Goal: Task Accomplishment & Management: Use online tool/utility

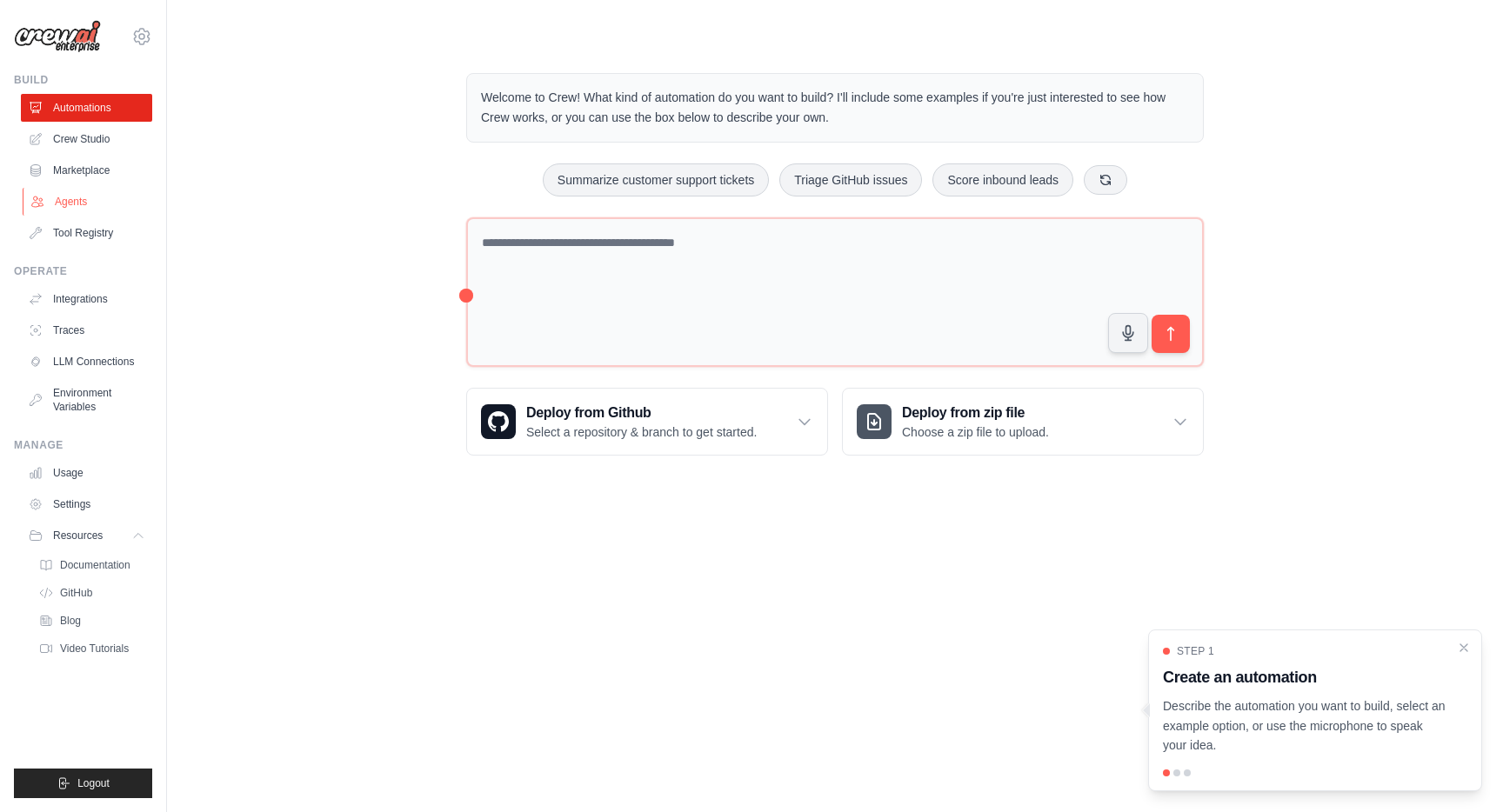
click at [70, 203] on link "Agents" at bounding box center [88, 202] width 131 height 27
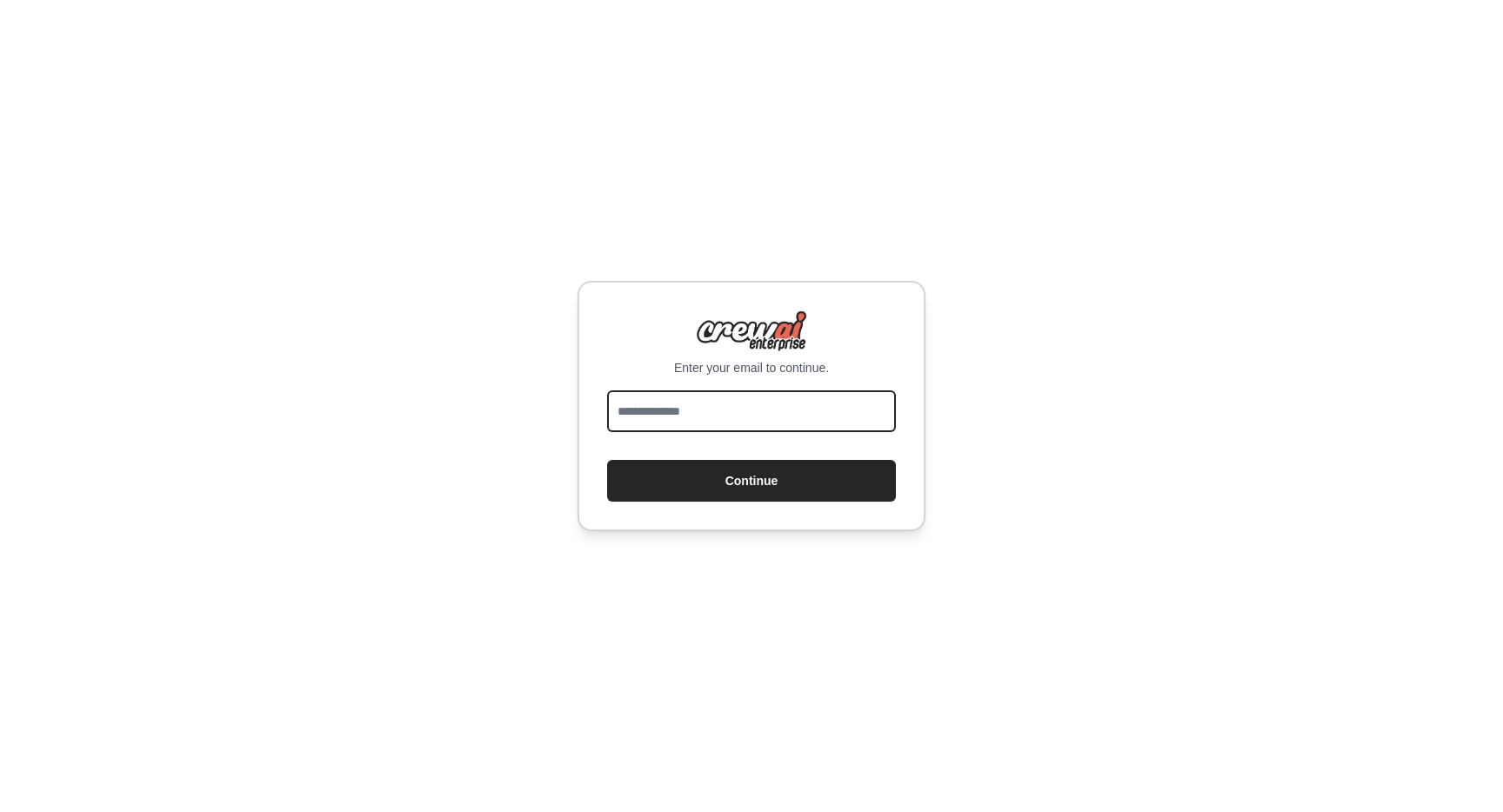
click at [712, 405] on input "email" at bounding box center [751, 411] width 289 height 42
click at [707, 411] on input "email" at bounding box center [751, 411] width 289 height 42
click at [717, 413] on input "**********" at bounding box center [751, 411] width 289 height 42
type input "*"
type input "**********"
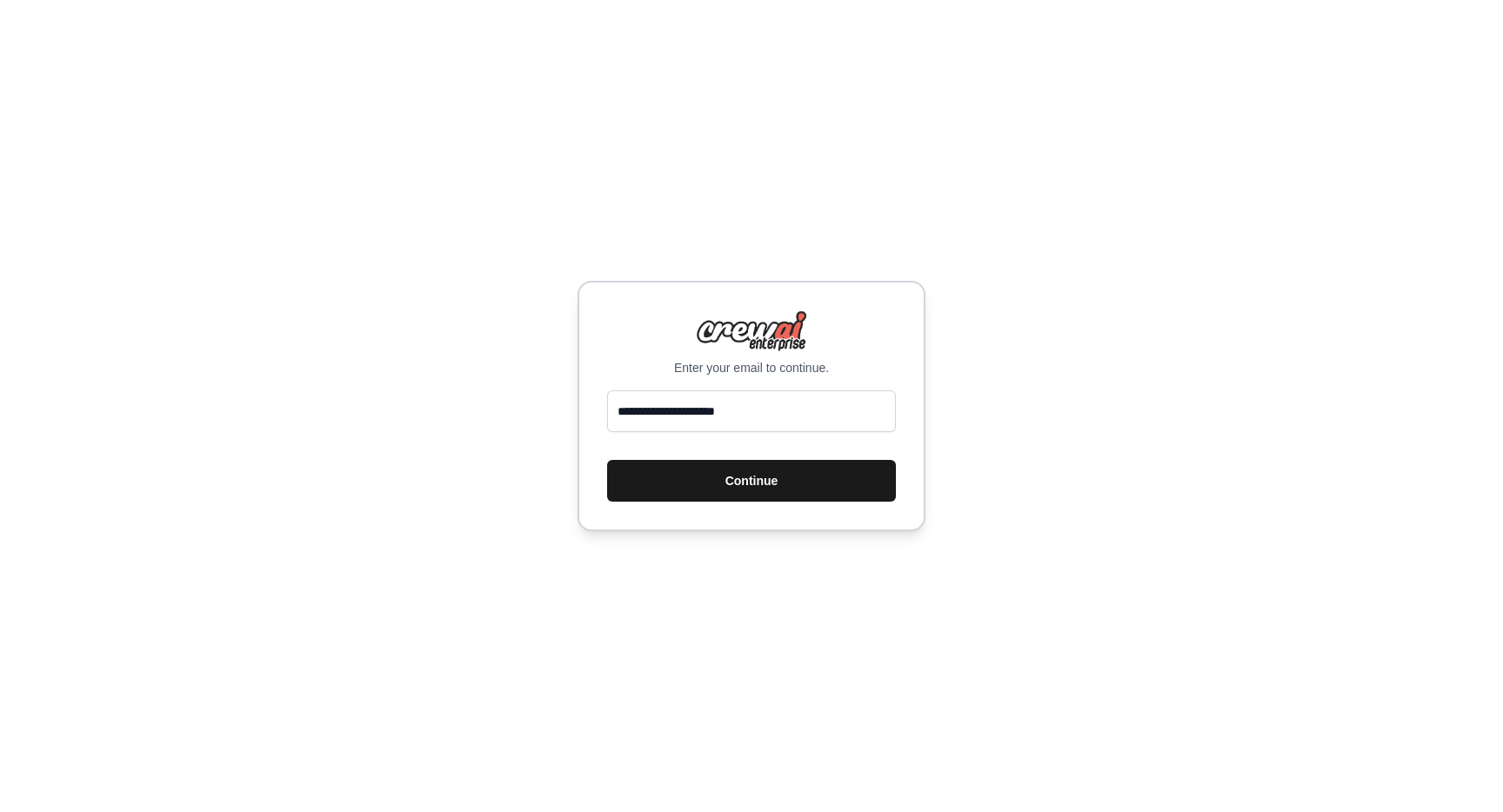
click at [737, 485] on button "Continue" at bounding box center [751, 481] width 289 height 42
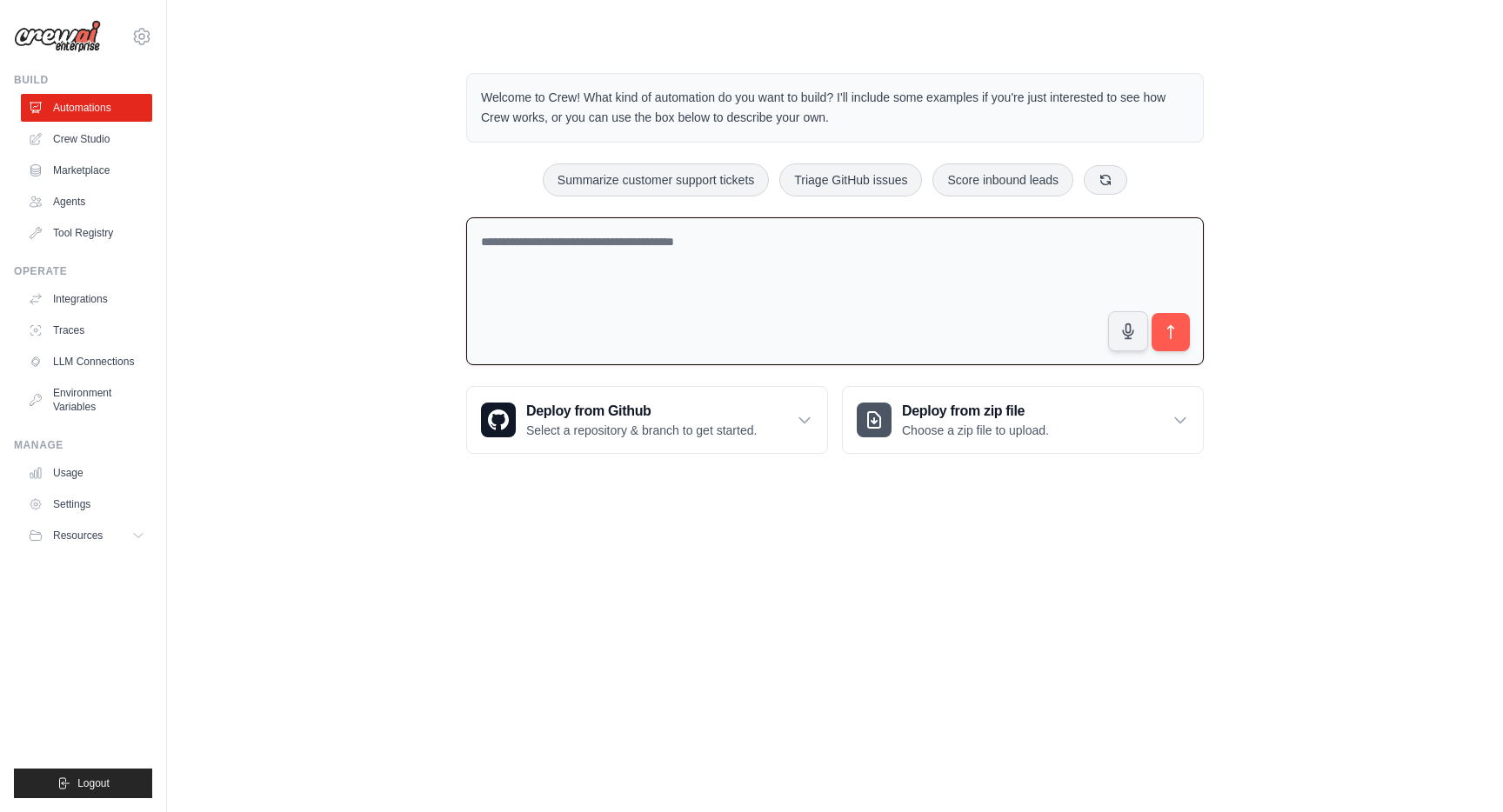
click at [492, 236] on textarea at bounding box center [835, 291] width 738 height 148
type textarea "*"
click at [780, 244] on textarea "**********" at bounding box center [835, 291] width 738 height 148
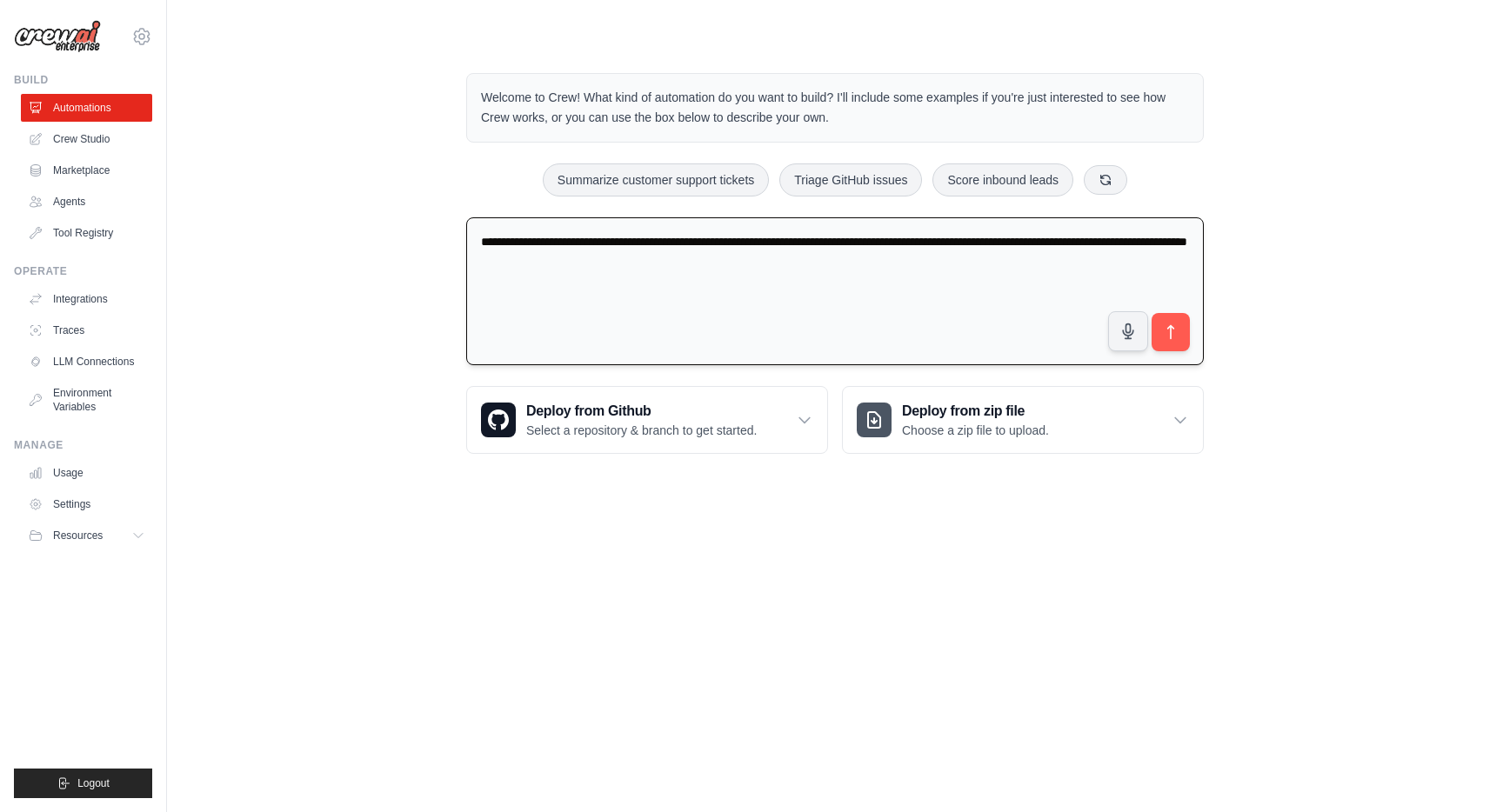
click at [1161, 241] on textarea "**********" at bounding box center [835, 291] width 738 height 148
click at [712, 258] on textarea "**********" at bounding box center [835, 291] width 738 height 148
click at [773, 263] on textarea "**********" at bounding box center [835, 291] width 738 height 148
click at [733, 262] on textarea "**********" at bounding box center [835, 291] width 738 height 148
click at [968, 265] on textarea "**********" at bounding box center [835, 291] width 738 height 148
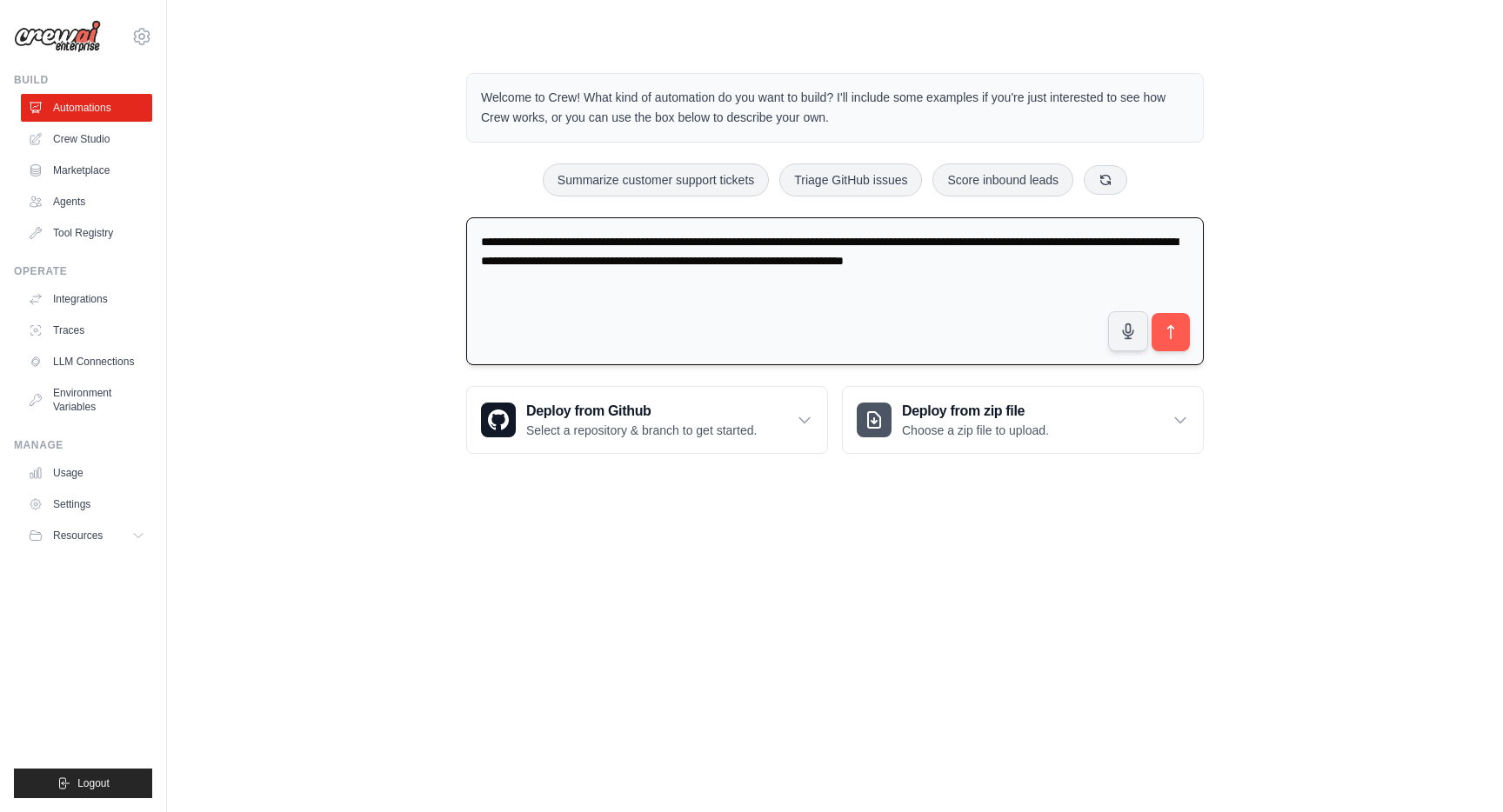
click at [555, 239] on textarea "**********" at bounding box center [835, 291] width 738 height 148
click at [724, 247] on textarea "**********" at bounding box center [835, 291] width 738 height 148
click at [894, 244] on textarea "**********" at bounding box center [835, 291] width 738 height 148
click at [1062, 237] on textarea "**********" at bounding box center [835, 291] width 738 height 148
click at [505, 280] on textarea "**********" at bounding box center [835, 291] width 738 height 148
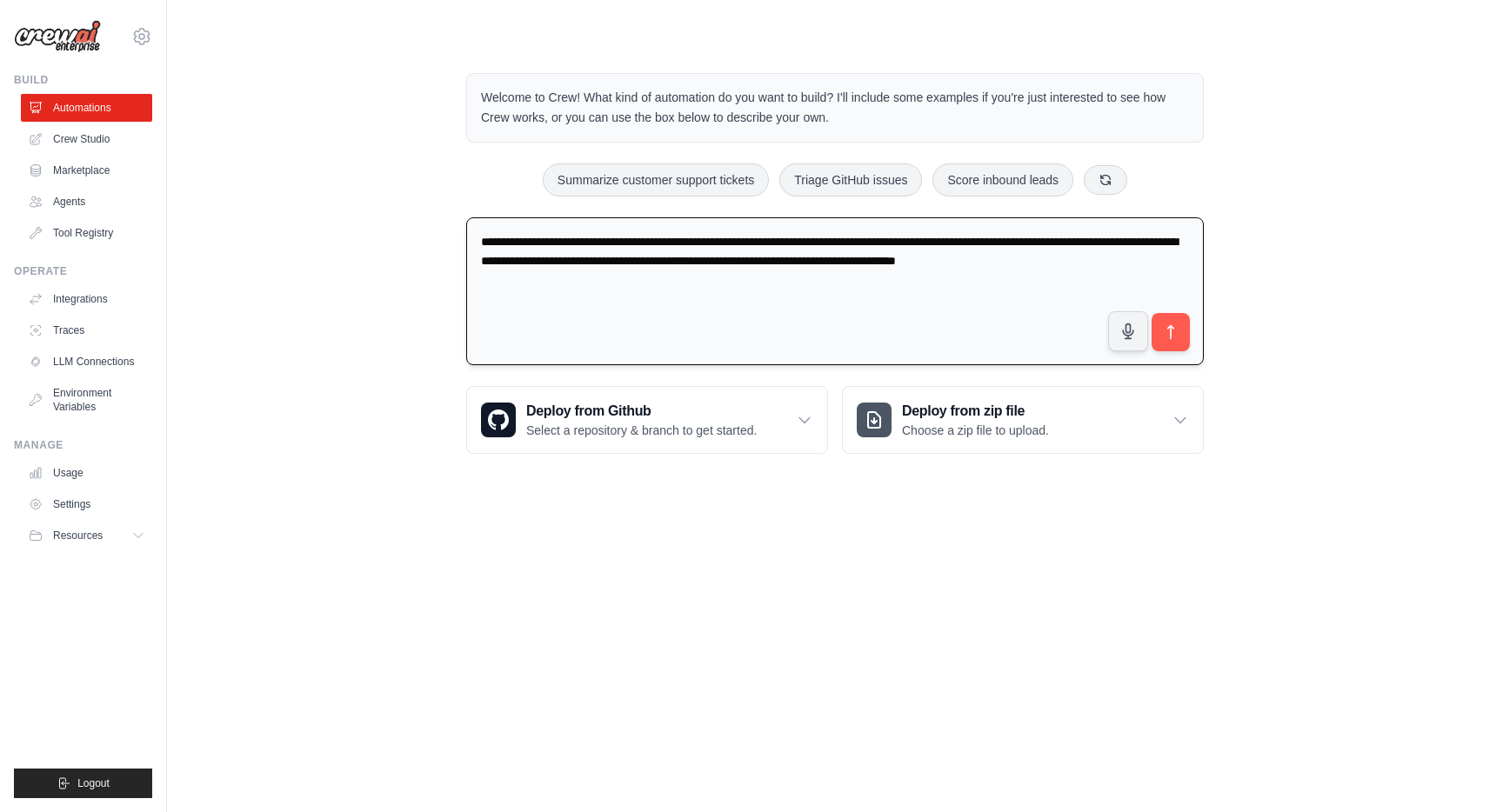
click at [1150, 264] on textarea "**********" at bounding box center [835, 291] width 738 height 148
click at [500, 289] on textarea "**********" at bounding box center [835, 291] width 738 height 148
drag, startPoint x: 1060, startPoint y: 264, endPoint x: 1195, endPoint y: 264, distance: 135.0
click at [1195, 264] on textarea "**********" at bounding box center [835, 291] width 738 height 148
click at [564, 283] on textarea "**********" at bounding box center [835, 291] width 738 height 148
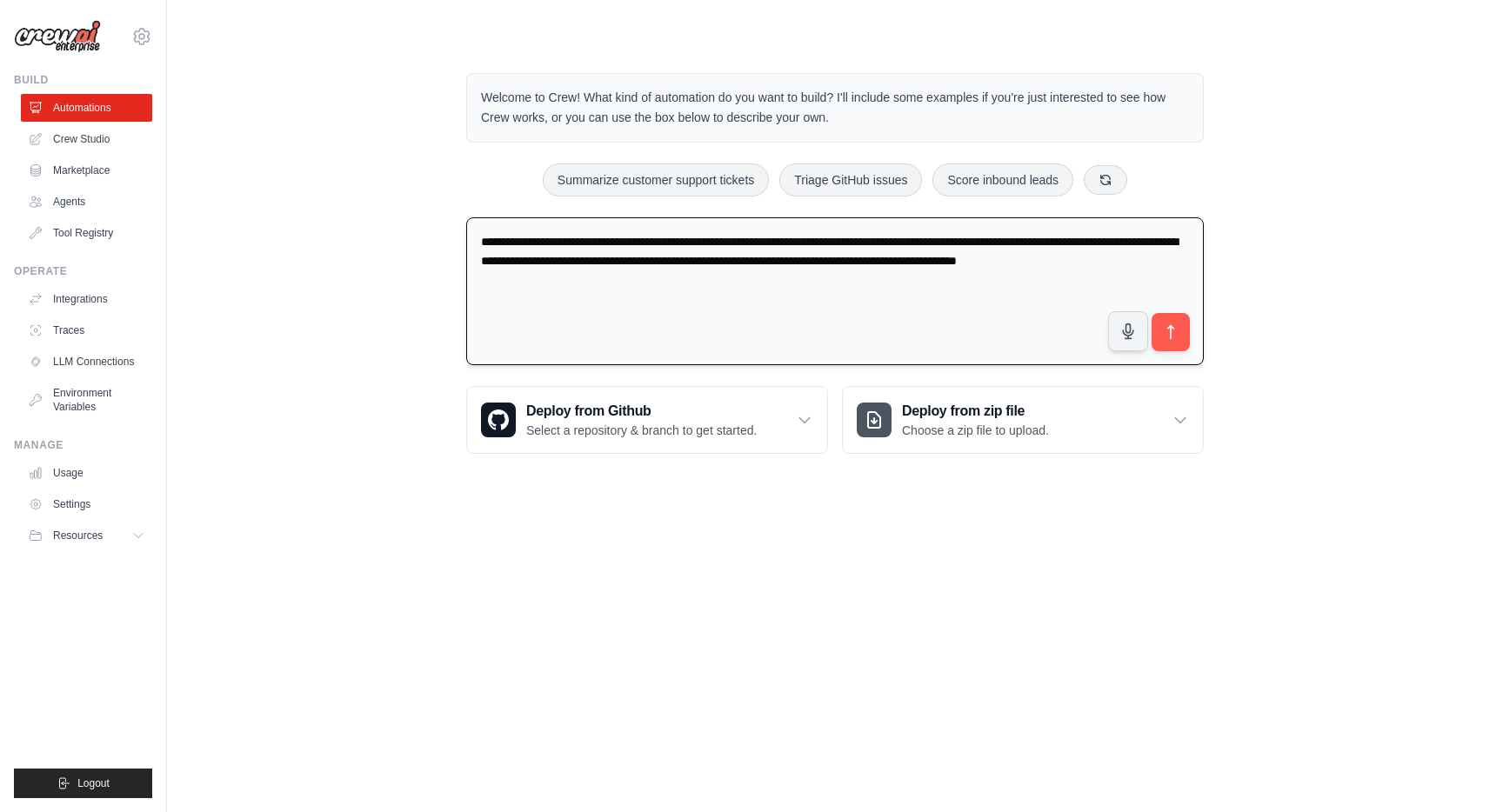
paste textarea "**********"
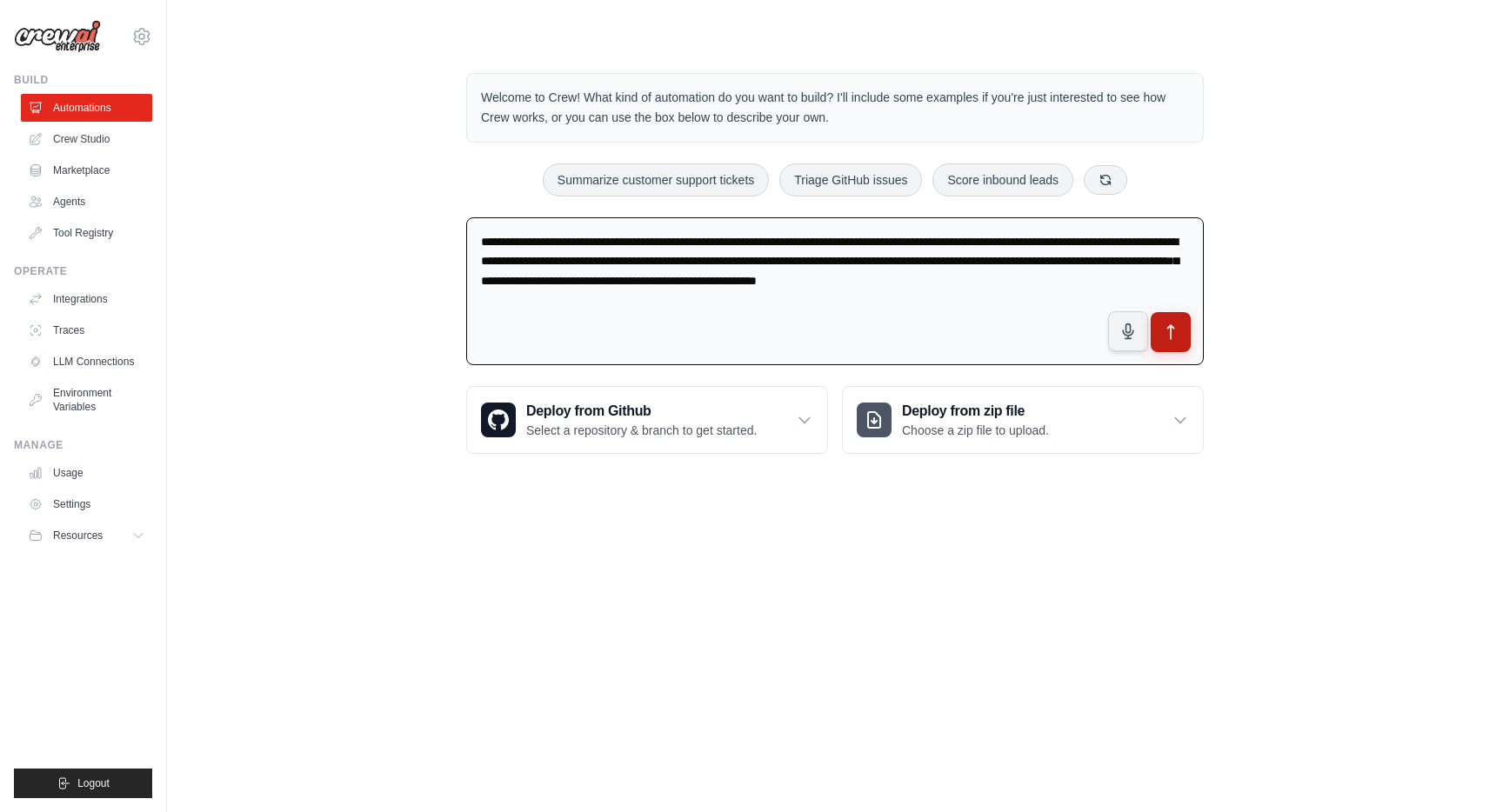
type textarea "**********"
click at [1168, 341] on button "submit" at bounding box center [1170, 333] width 40 height 40
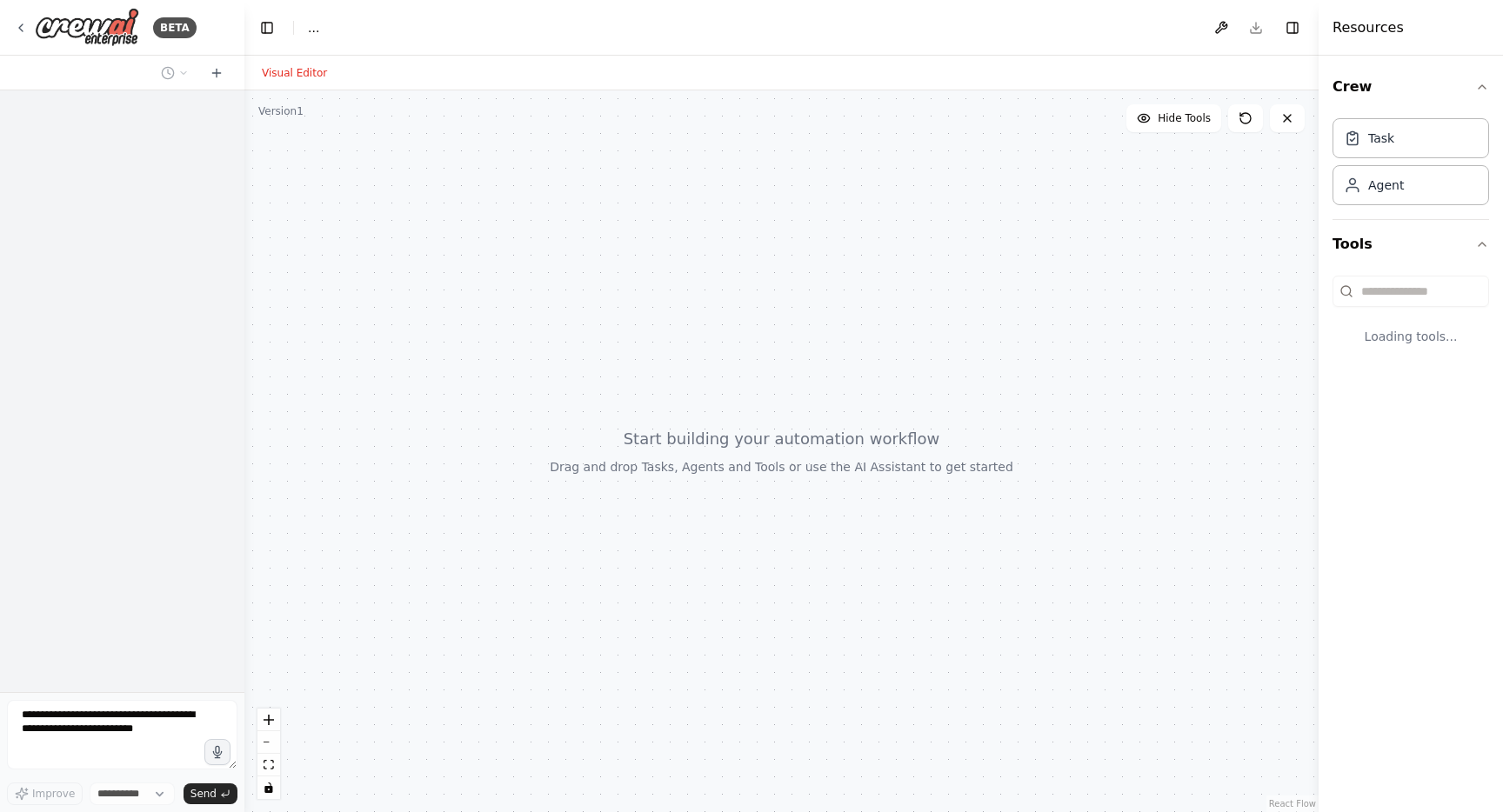
select select "****"
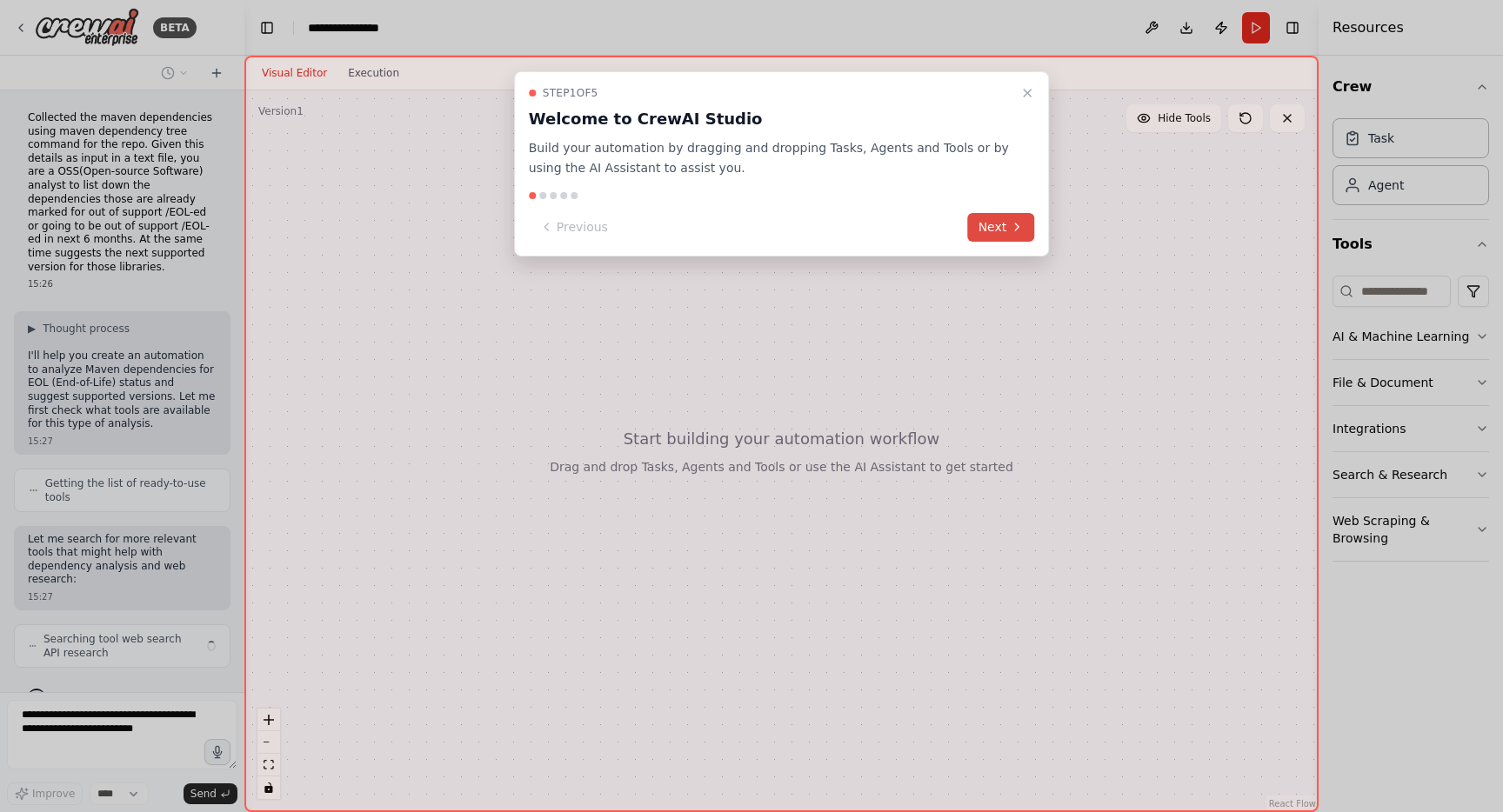
scroll to position [34, 0]
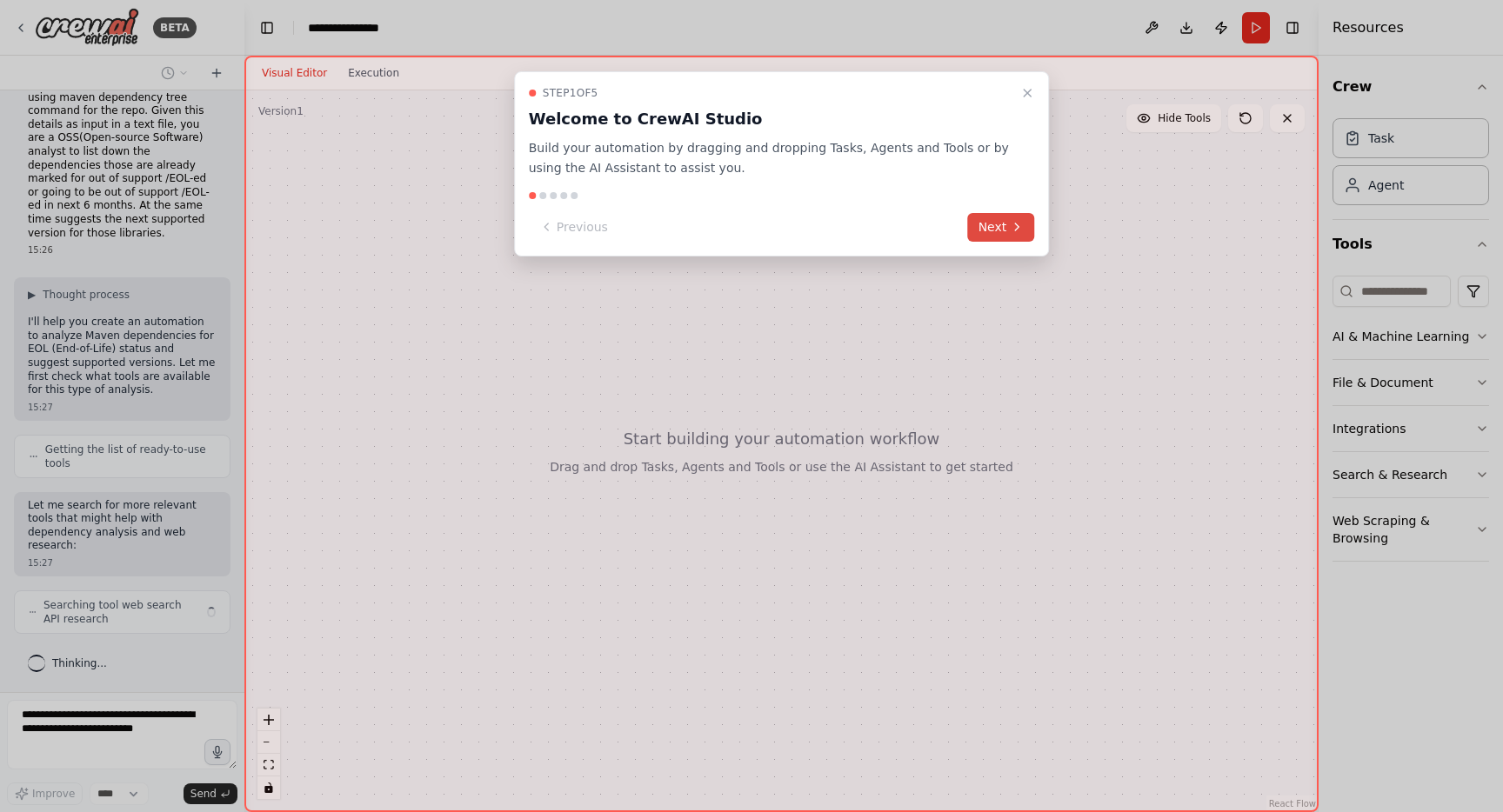
click at [997, 227] on button "Next" at bounding box center [1001, 226] width 67 height 28
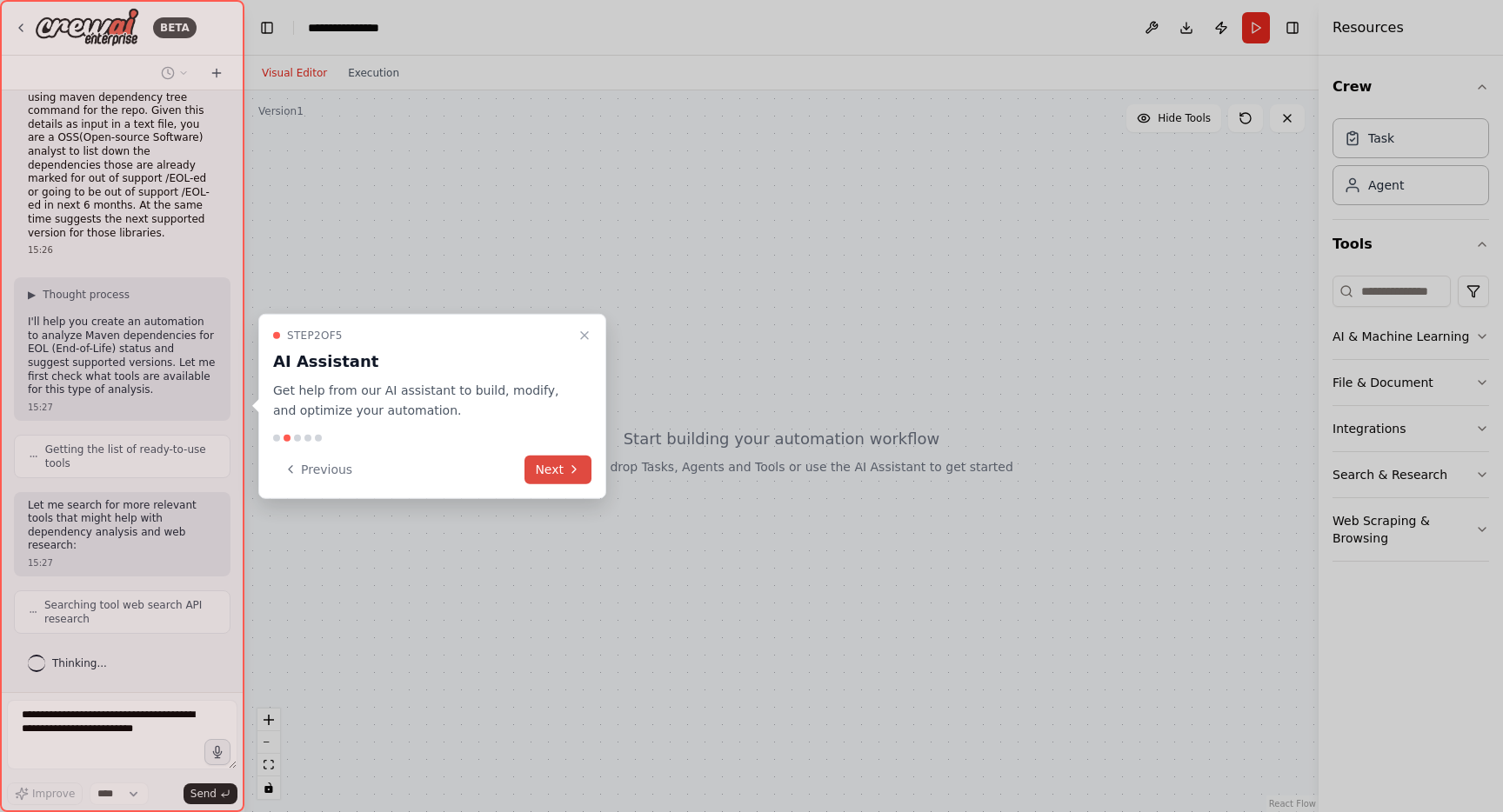
click at [556, 472] on button "Next" at bounding box center [557, 468] width 67 height 28
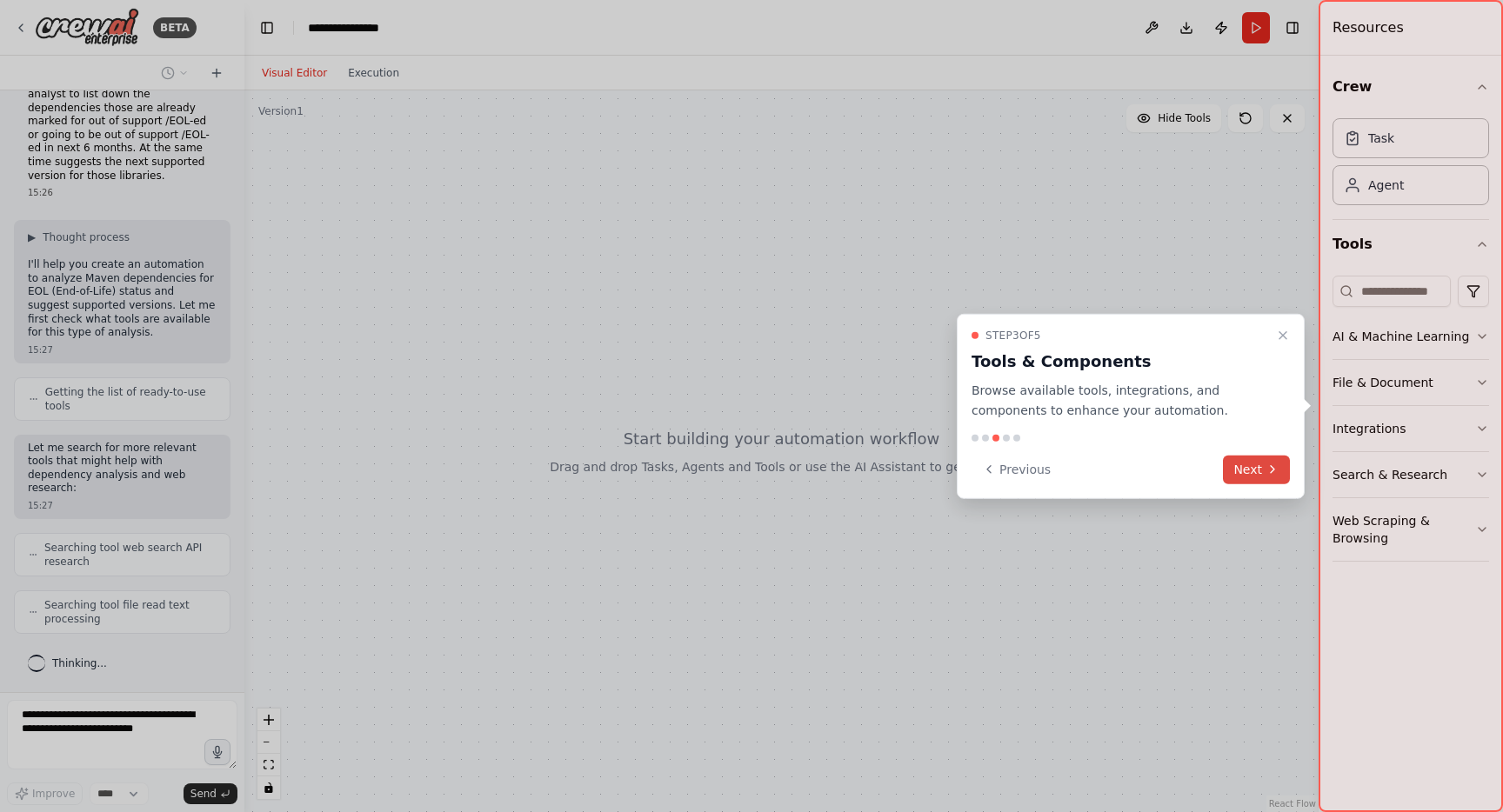
click at [1268, 473] on icon at bounding box center [1272, 469] width 14 height 14
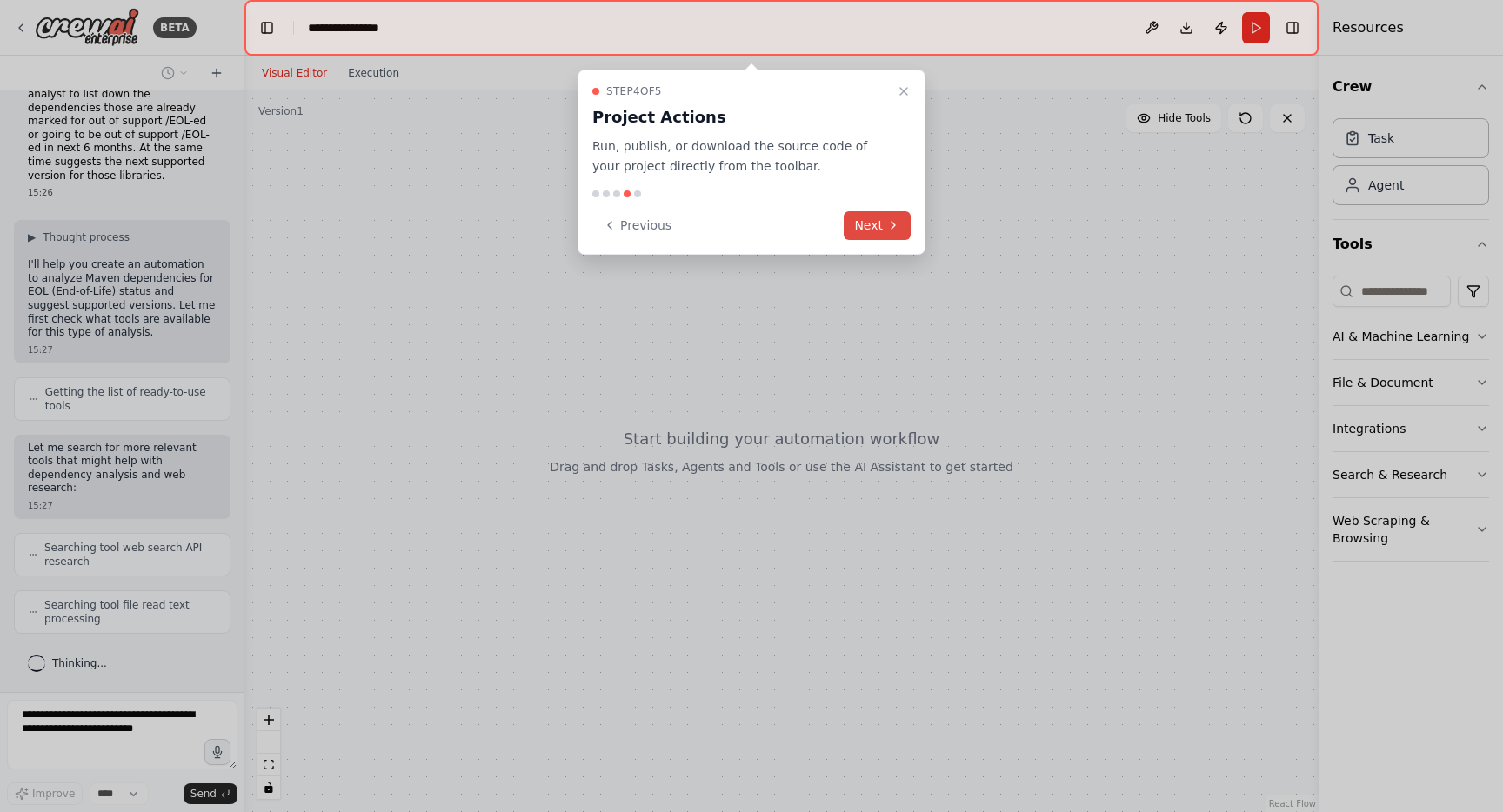
click at [878, 227] on button "Next" at bounding box center [876, 225] width 67 height 28
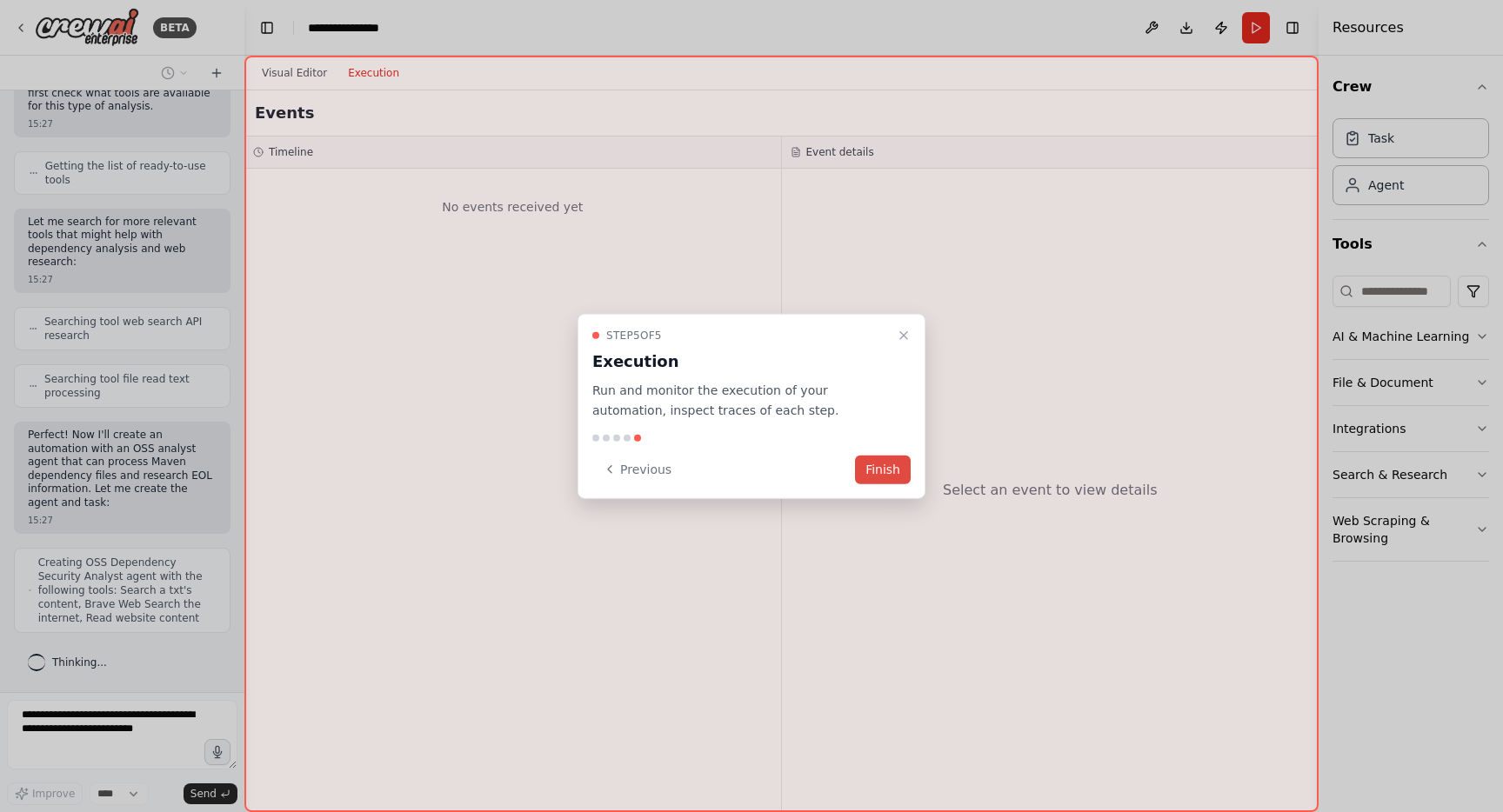
scroll to position [315, 0]
click at [898, 473] on button "Finish" at bounding box center [883, 468] width 56 height 28
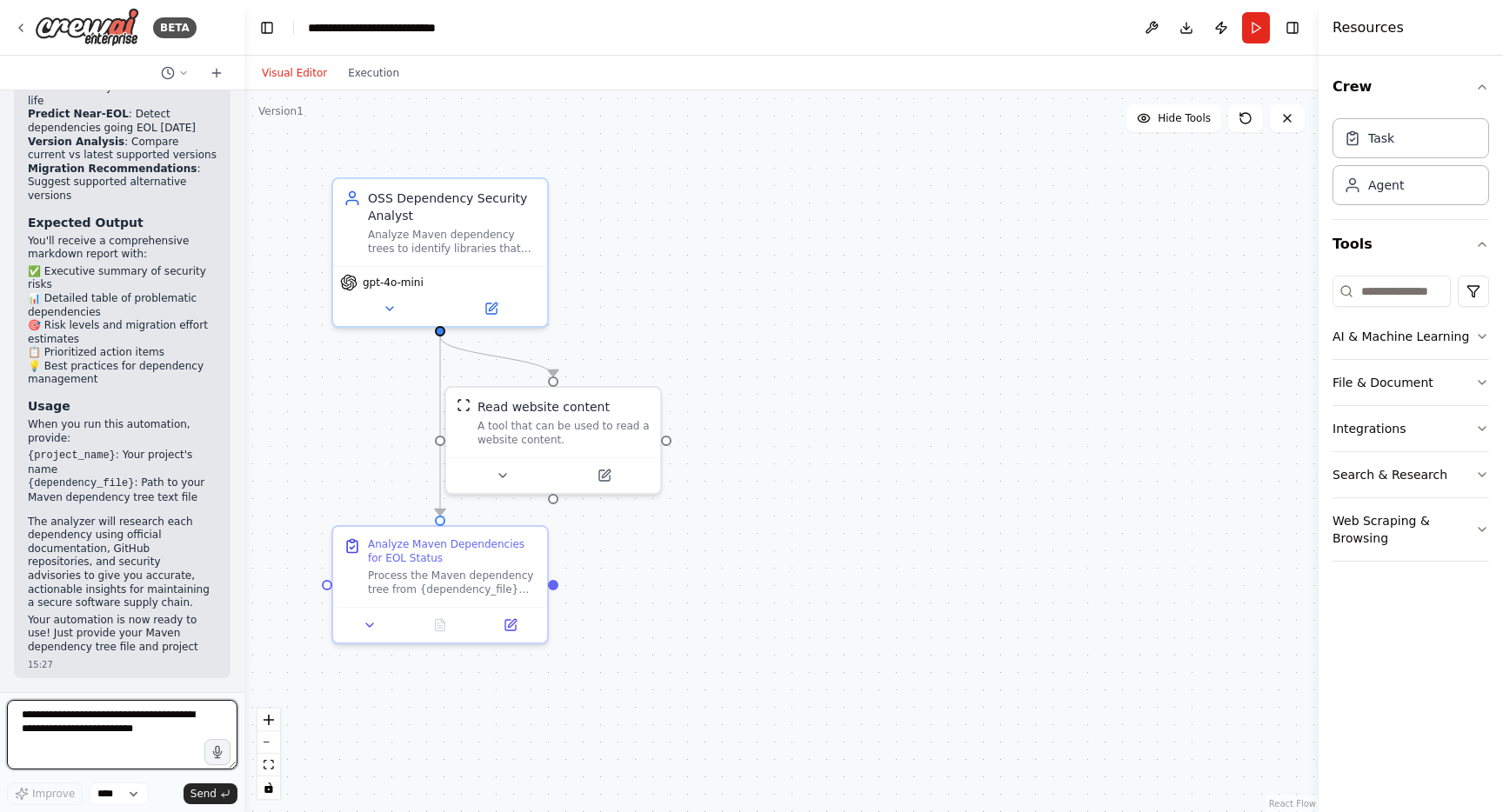
scroll to position [2539, 0]
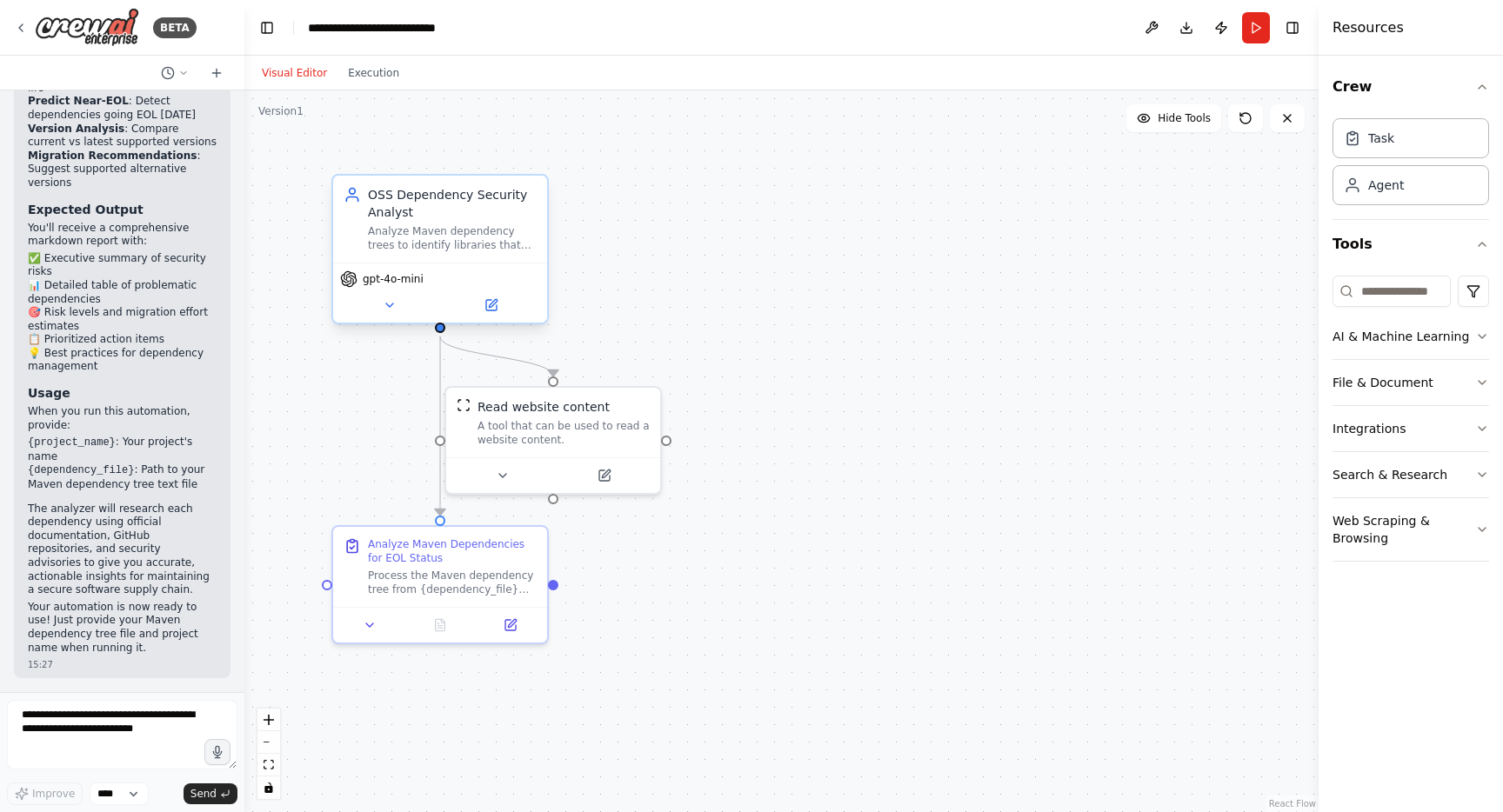
click at [451, 258] on div "OSS Dependency Security Analyst Analyze Maven dependency trees to identify libr…" at bounding box center [439, 219] width 214 height 87
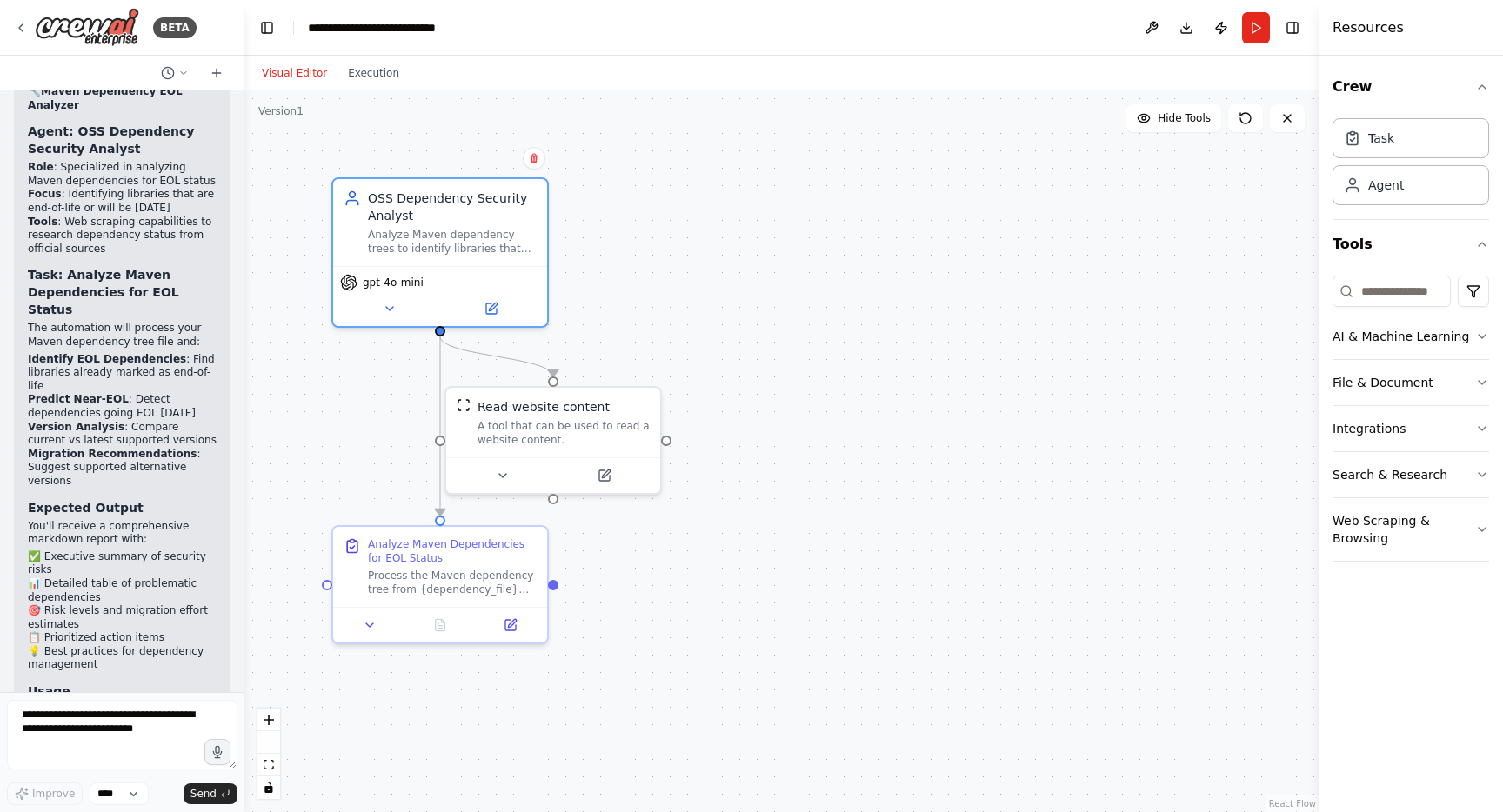
scroll to position [2202, 0]
click at [446, 585] on div "Process the Maven dependency tree from {dependency_file} and research each depe…" at bounding box center [452, 579] width 169 height 27
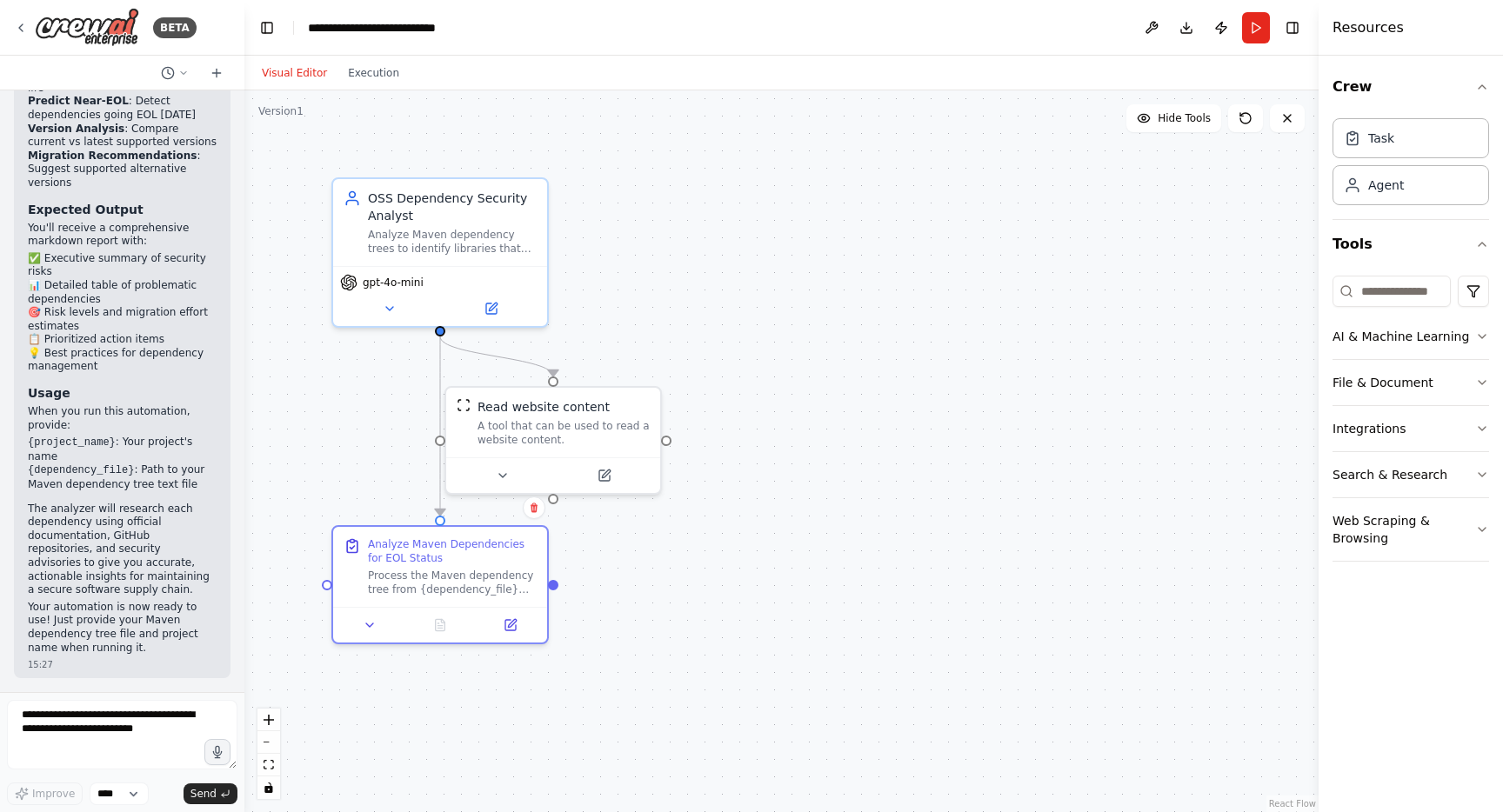
scroll to position [2539, 0]
click at [385, 307] on icon at bounding box center [389, 304] width 14 height 14
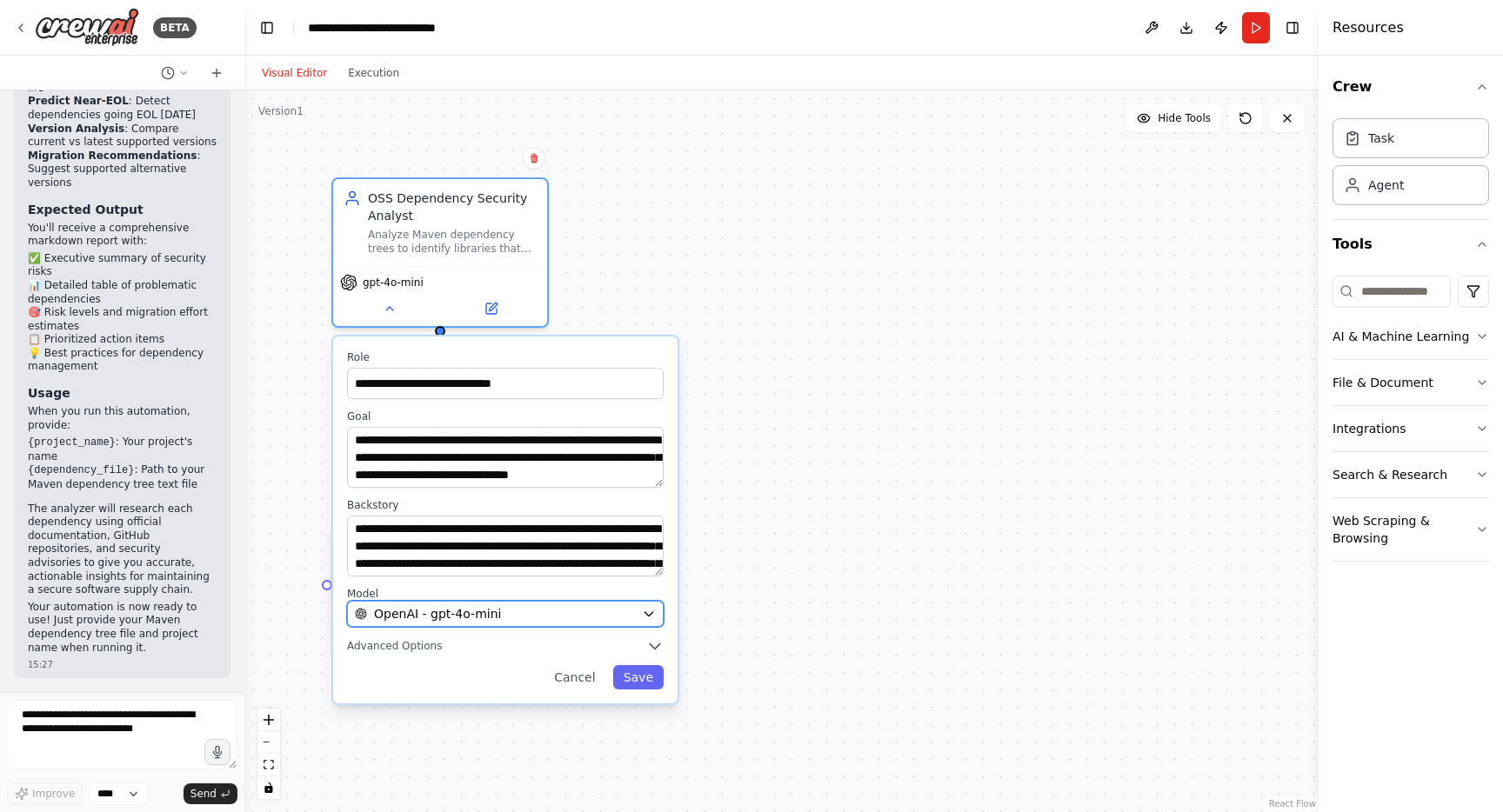
click at [648, 617] on icon "button" at bounding box center [648, 613] width 14 height 14
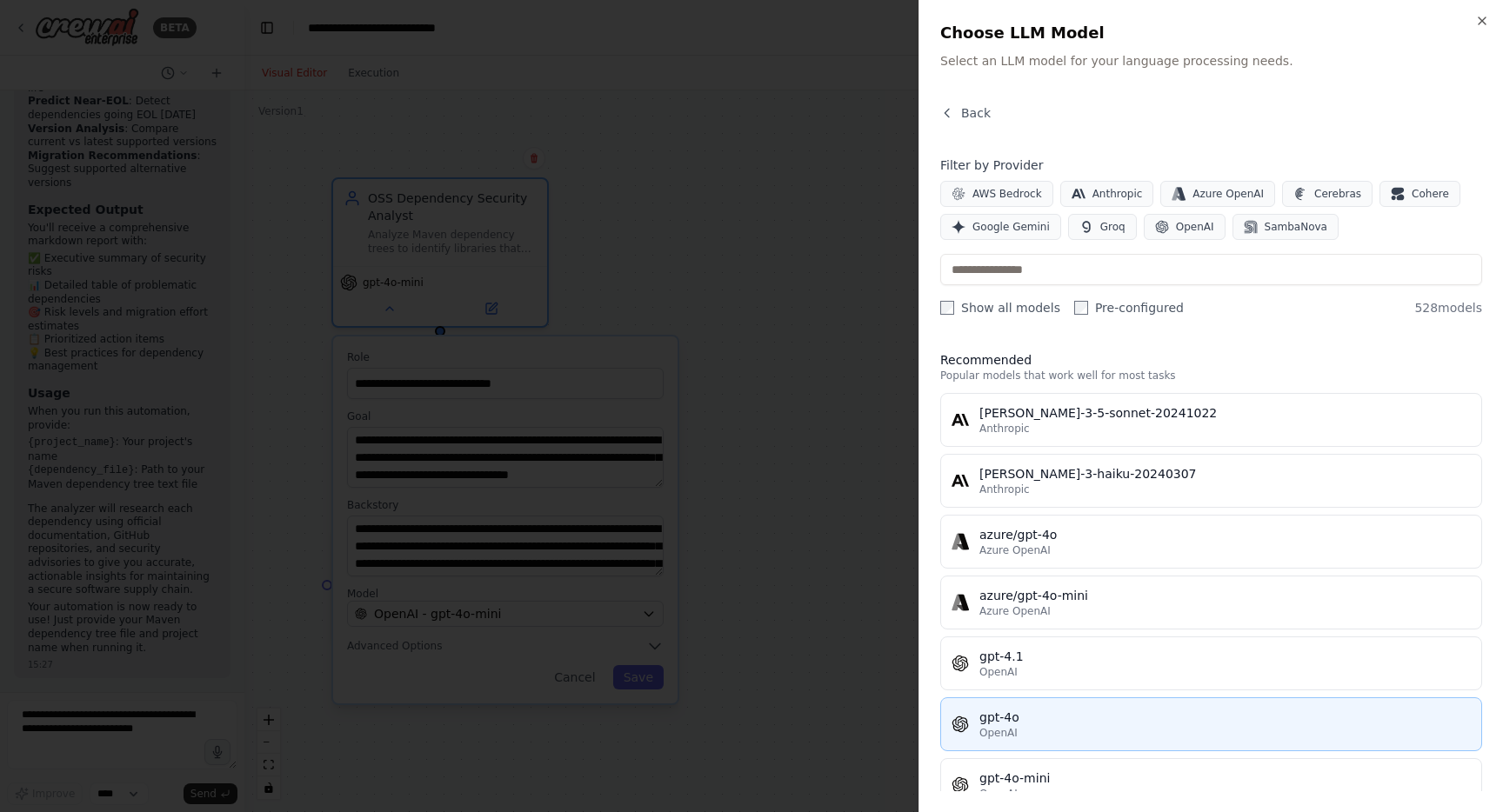
click at [995, 727] on span "OpenAI" at bounding box center [998, 732] width 38 height 14
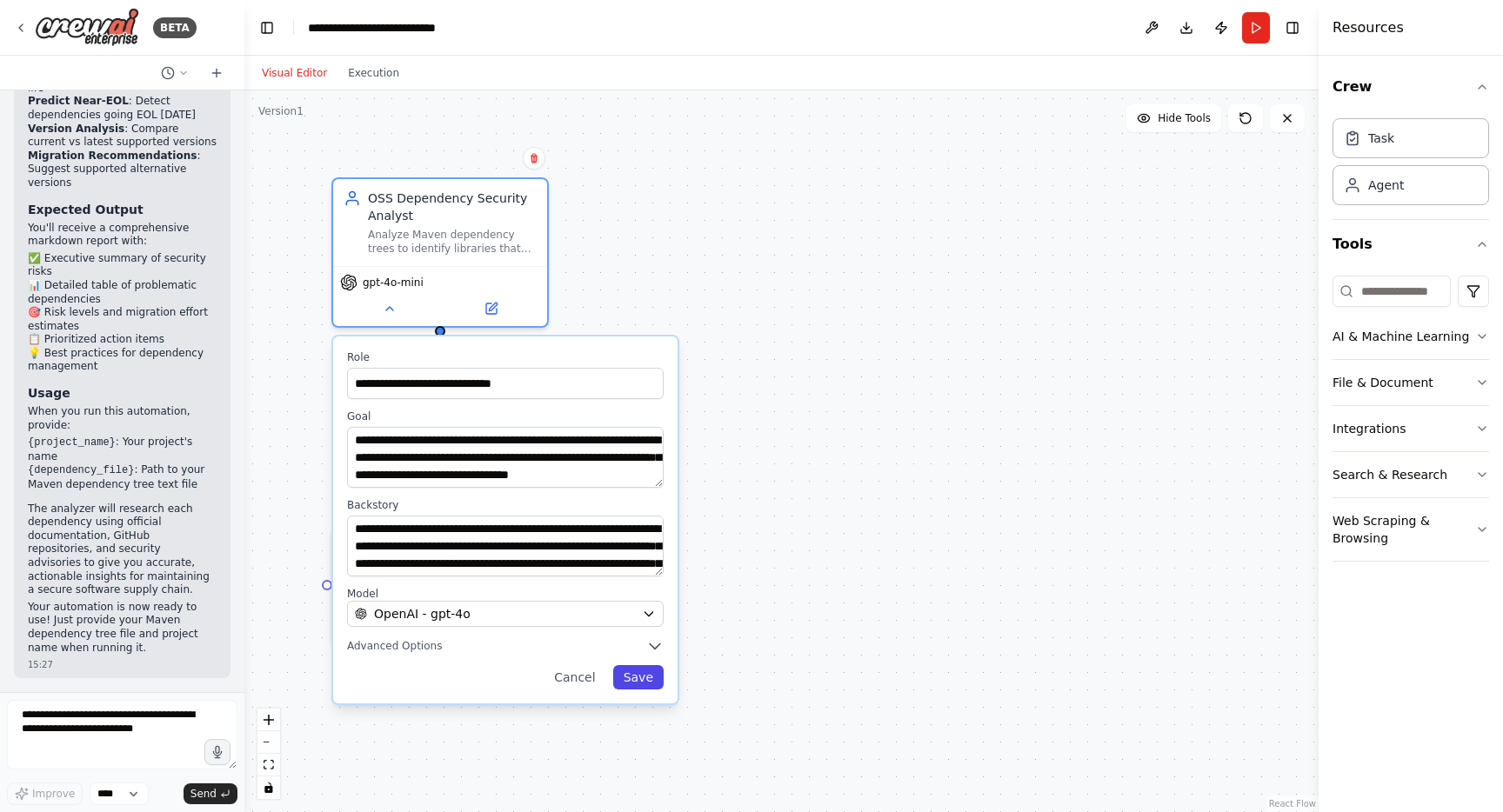
click at [645, 684] on button "Save" at bounding box center [638, 677] width 50 height 25
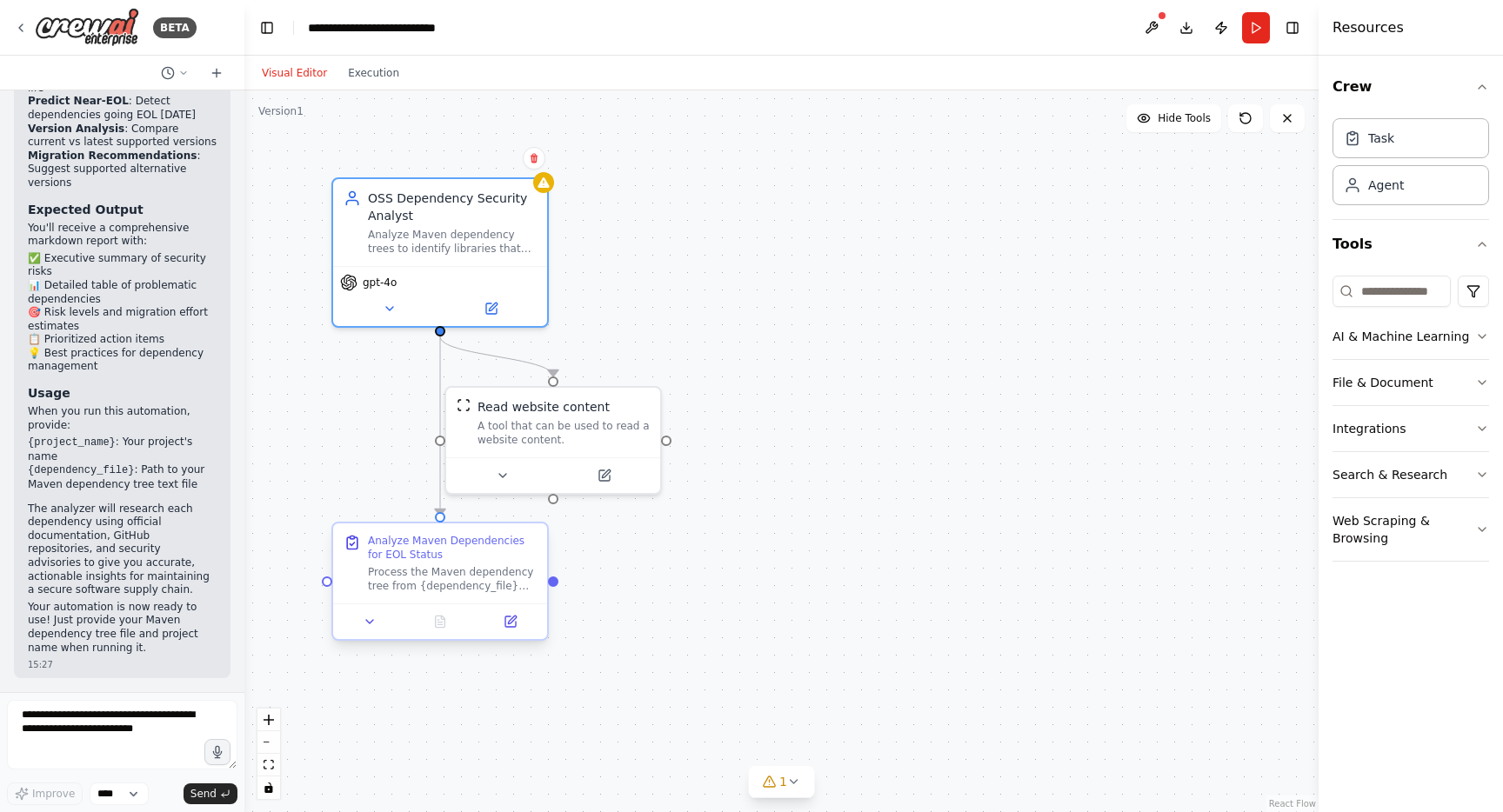
click at [471, 582] on div "Process the Maven dependency tree from {dependency_file} and research each depe…" at bounding box center [452, 579] width 169 height 27
click at [375, 622] on icon at bounding box center [369, 621] width 14 height 14
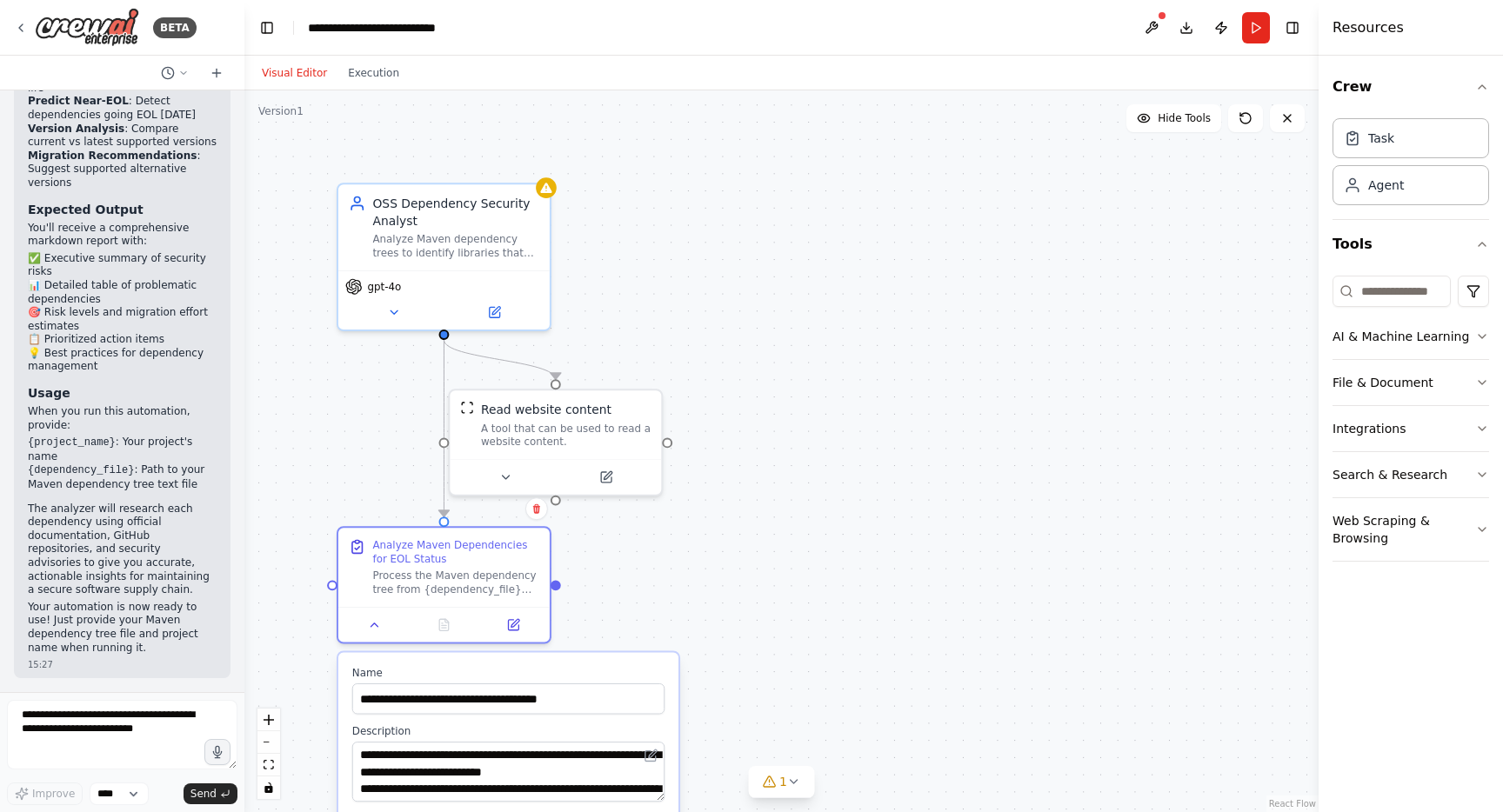
click at [822, 388] on div ".deletable-edge-delete-btn { width: 20px; height: 20px; border: 0px solid #ffff…" at bounding box center [782, 452] width 1074 height 722
click at [642, 608] on div ".deletable-edge-delete-btn { width: 20px; height: 20px; border: 0px solid #ffff…" at bounding box center [782, 452] width 1074 height 722
click at [520, 486] on div at bounding box center [555, 473] width 212 height 35
click at [502, 477] on icon at bounding box center [505, 474] width 14 height 14
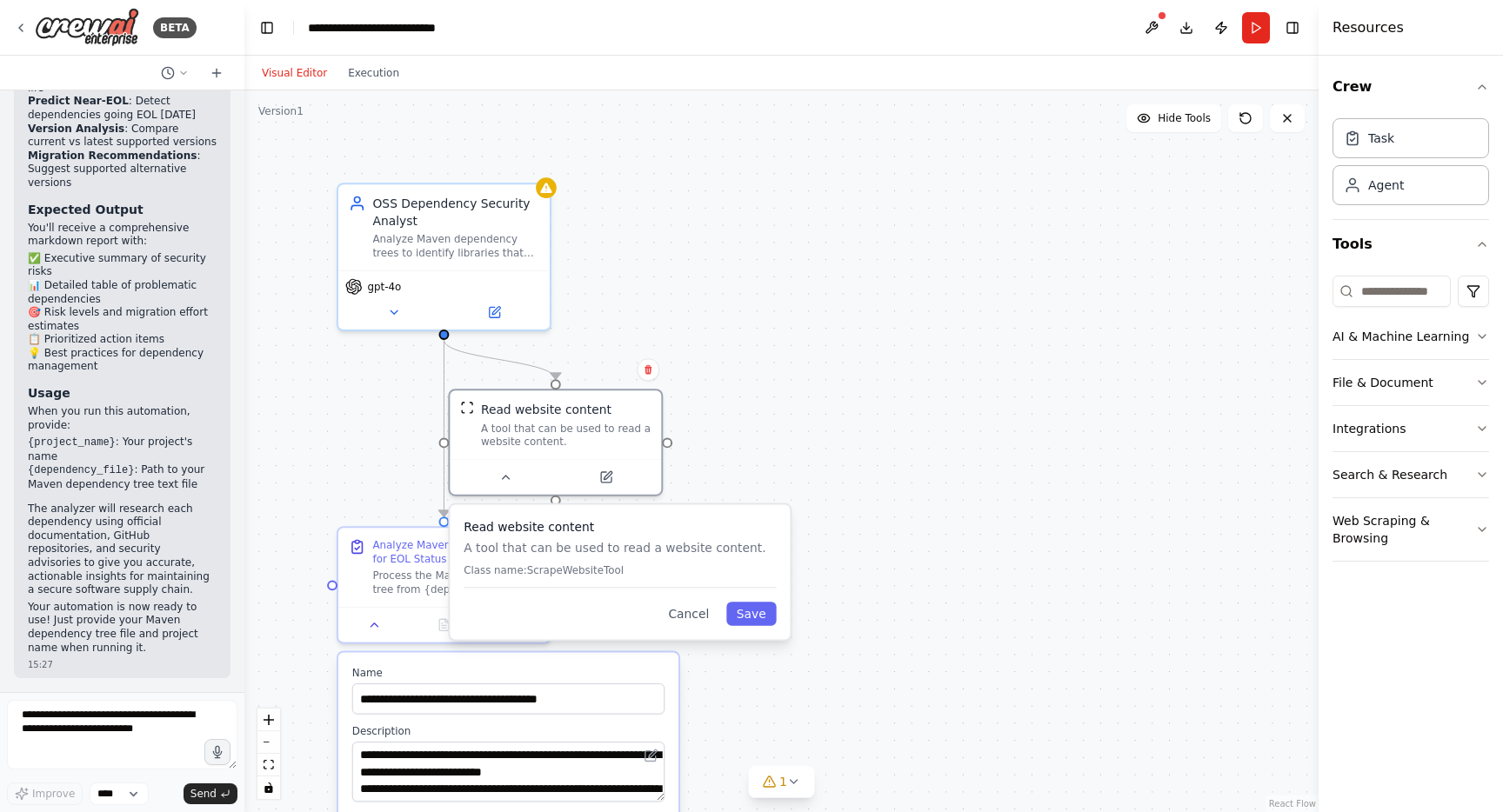
click at [840, 438] on div ".deletable-edge-delete-btn { width: 20px; height: 20px; border: 0px solid #ffff…" at bounding box center [782, 452] width 1074 height 722
click at [695, 621] on button "Cancel" at bounding box center [688, 614] width 61 height 25
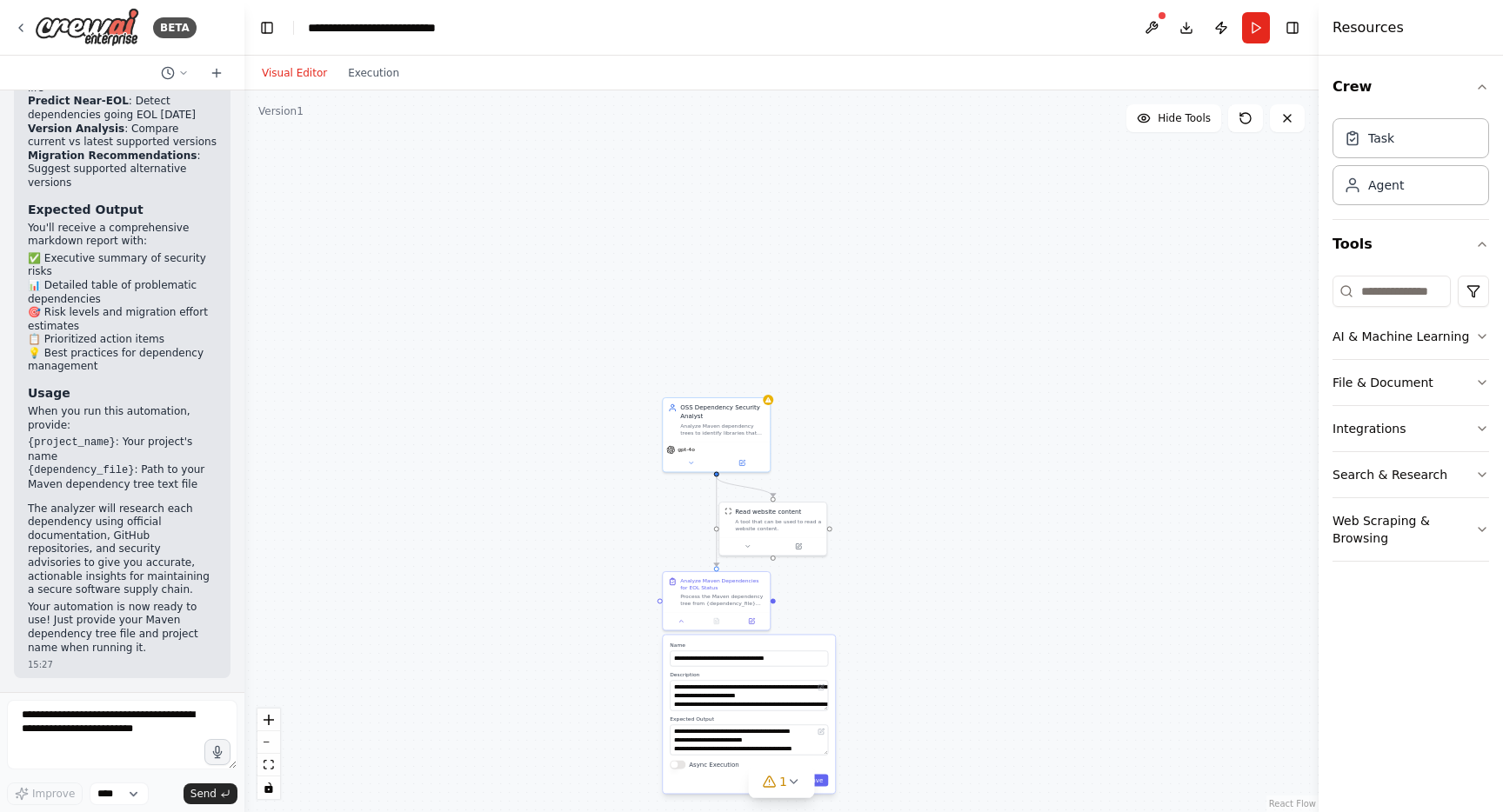
click at [964, 329] on div ".deletable-edge-delete-btn { width: 20px; height: 20px; border: 0px solid #ffff…" at bounding box center [782, 452] width 1074 height 722
click at [1257, 27] on button "Run" at bounding box center [1256, 27] width 27 height 31
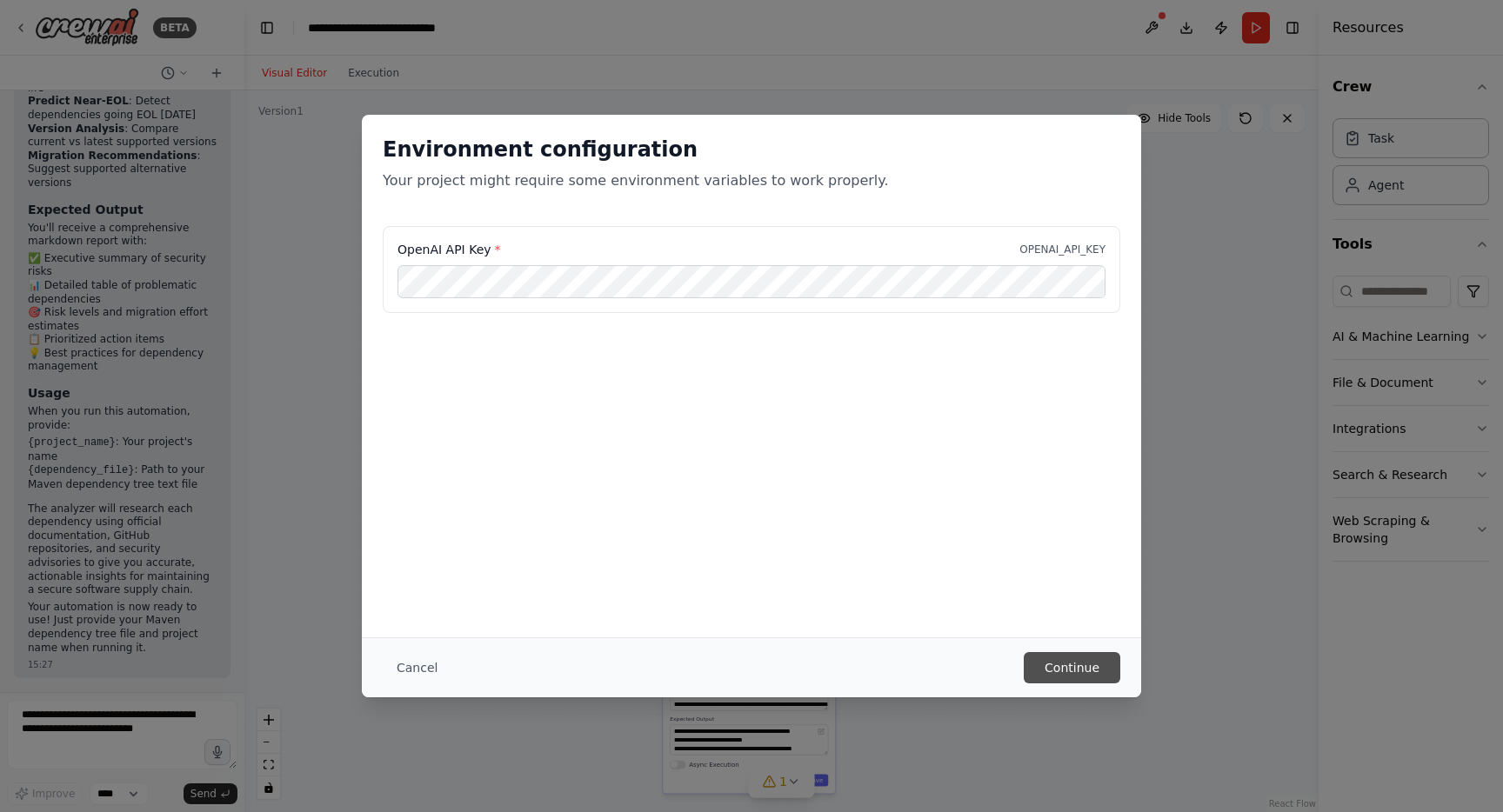
click at [1081, 682] on button "Continue" at bounding box center [1071, 668] width 96 height 31
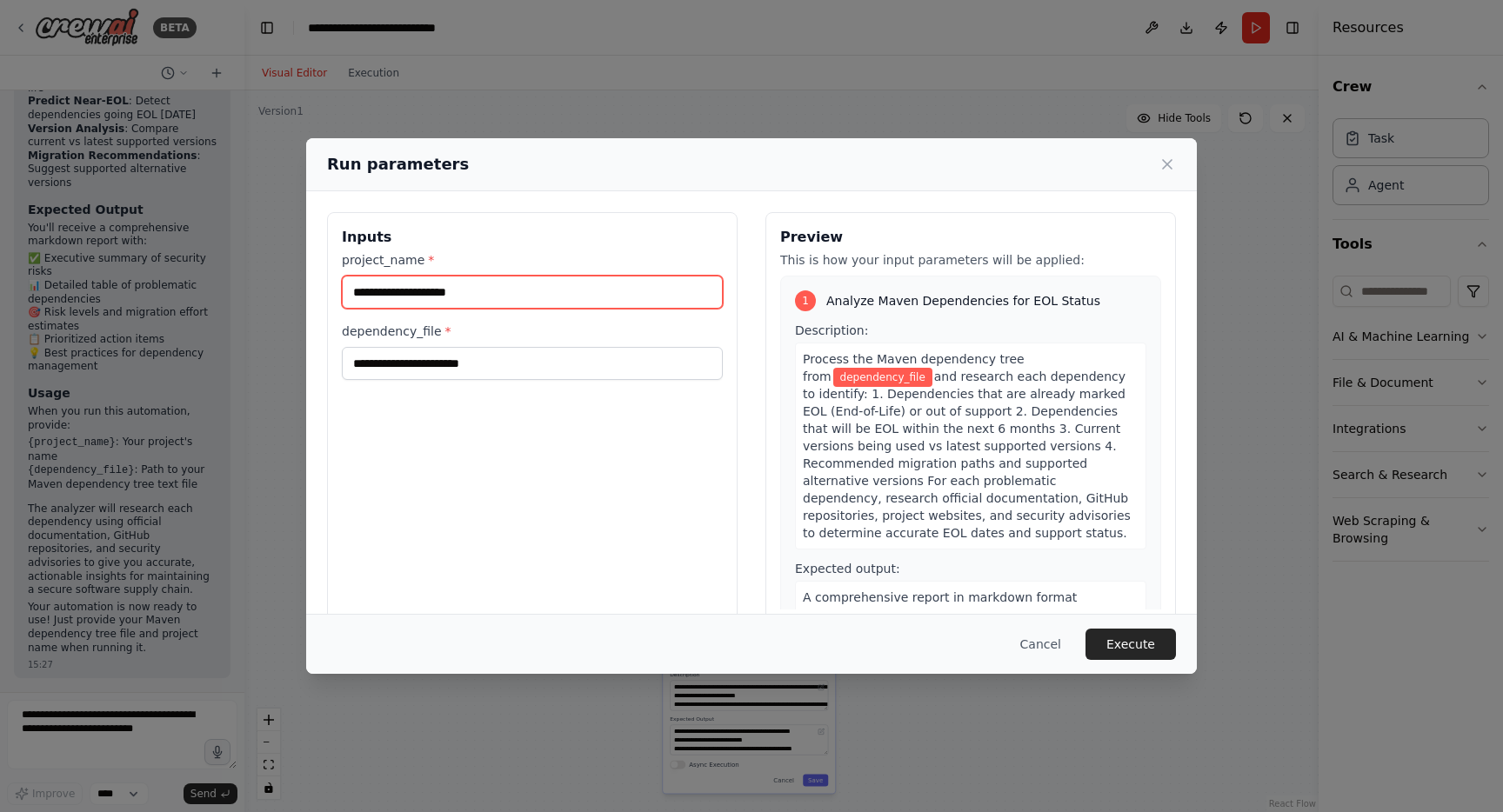
click at [535, 279] on input "project_name *" at bounding box center [532, 292] width 381 height 33
type input "*"
type input "*********"
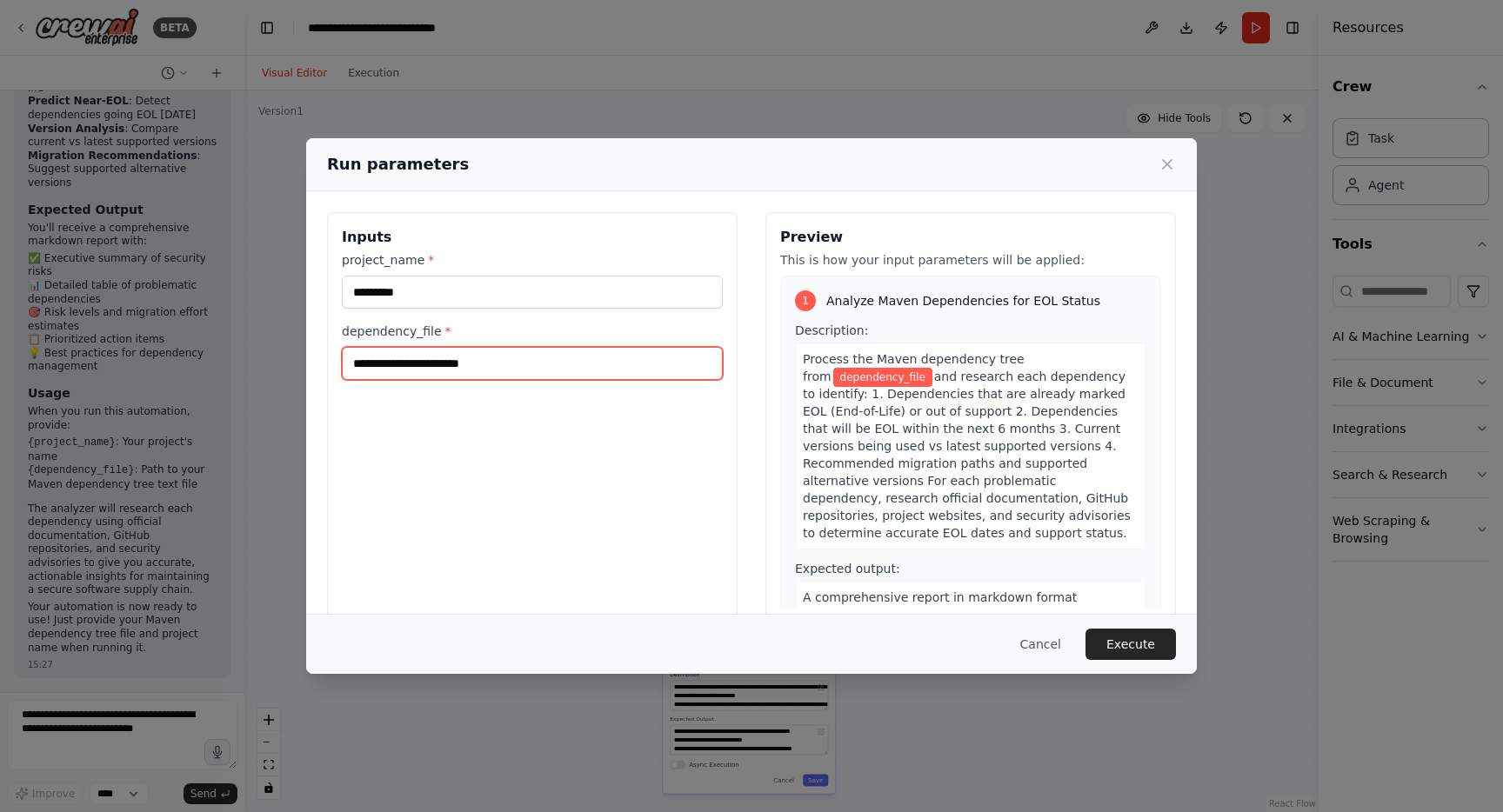
click at [433, 368] on input "dependency_file *" at bounding box center [532, 364] width 381 height 33
click at [508, 374] on input "dependency_file *" at bounding box center [532, 364] width 381 height 33
paste input "**********"
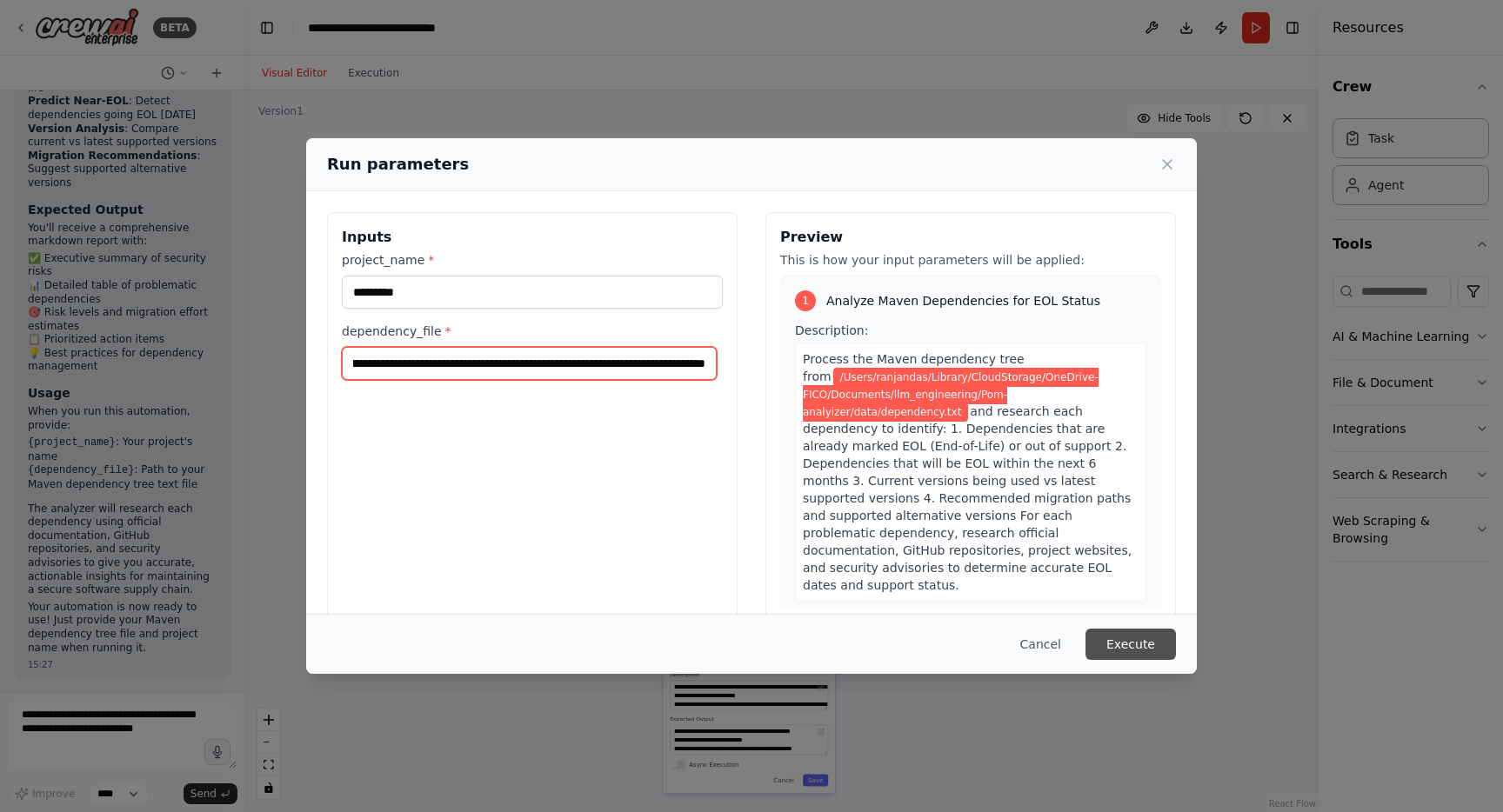
type input "**********"
click at [1131, 647] on button "Execute" at bounding box center [1130, 644] width 91 height 31
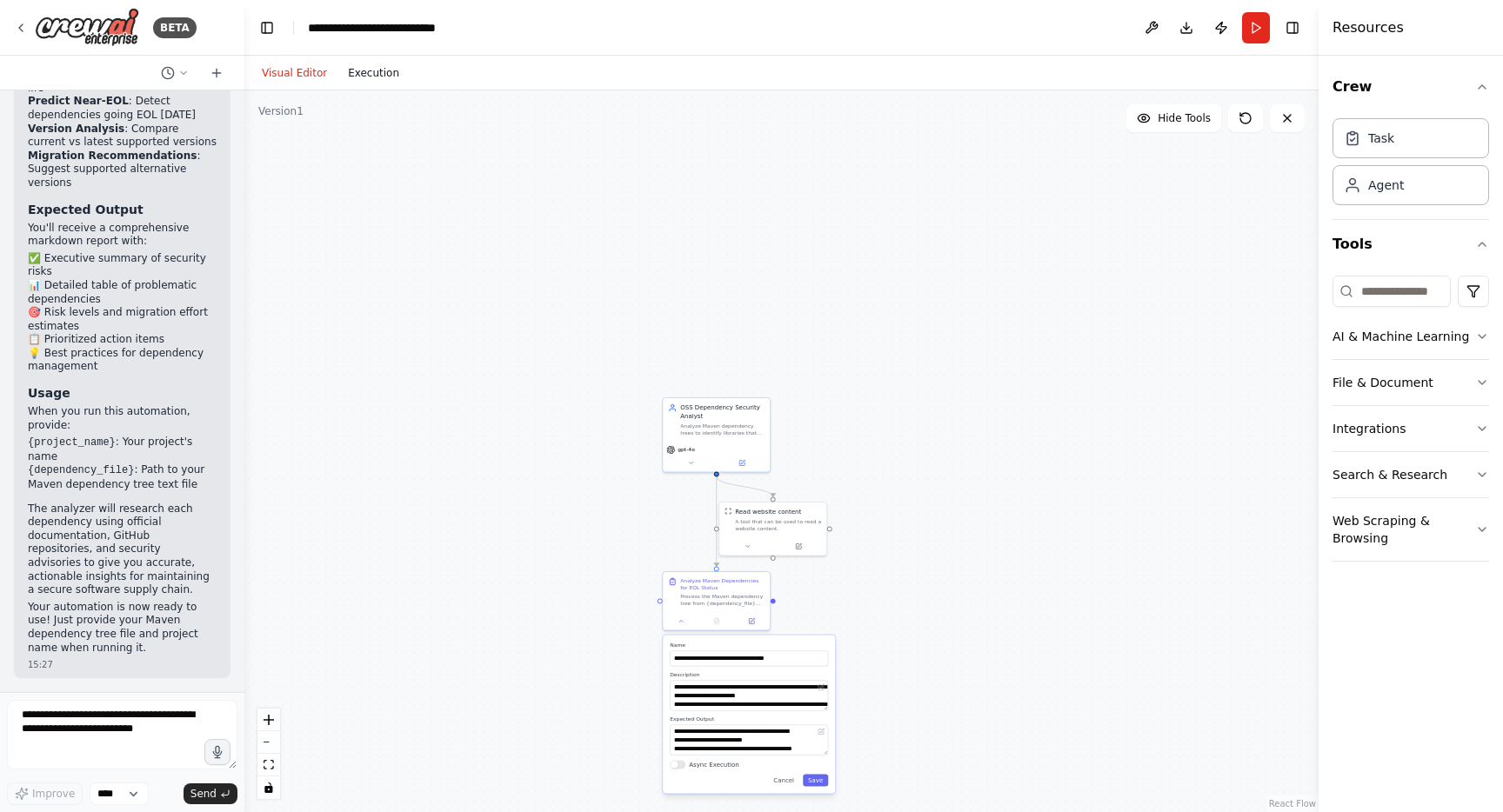
click at [378, 77] on button "Execution" at bounding box center [373, 72] width 72 height 21
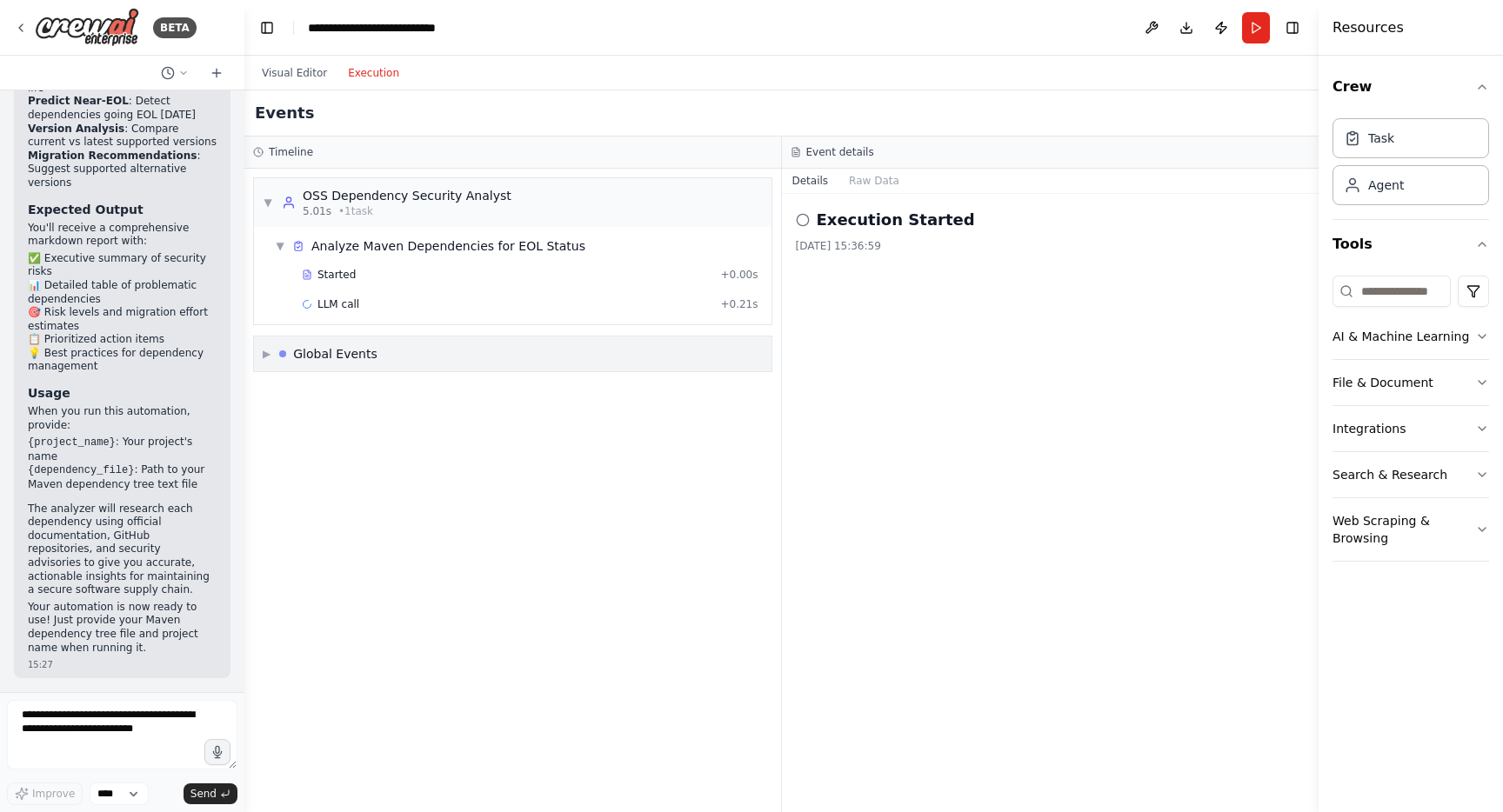
click at [267, 351] on span "▶" at bounding box center [267, 354] width 8 height 14
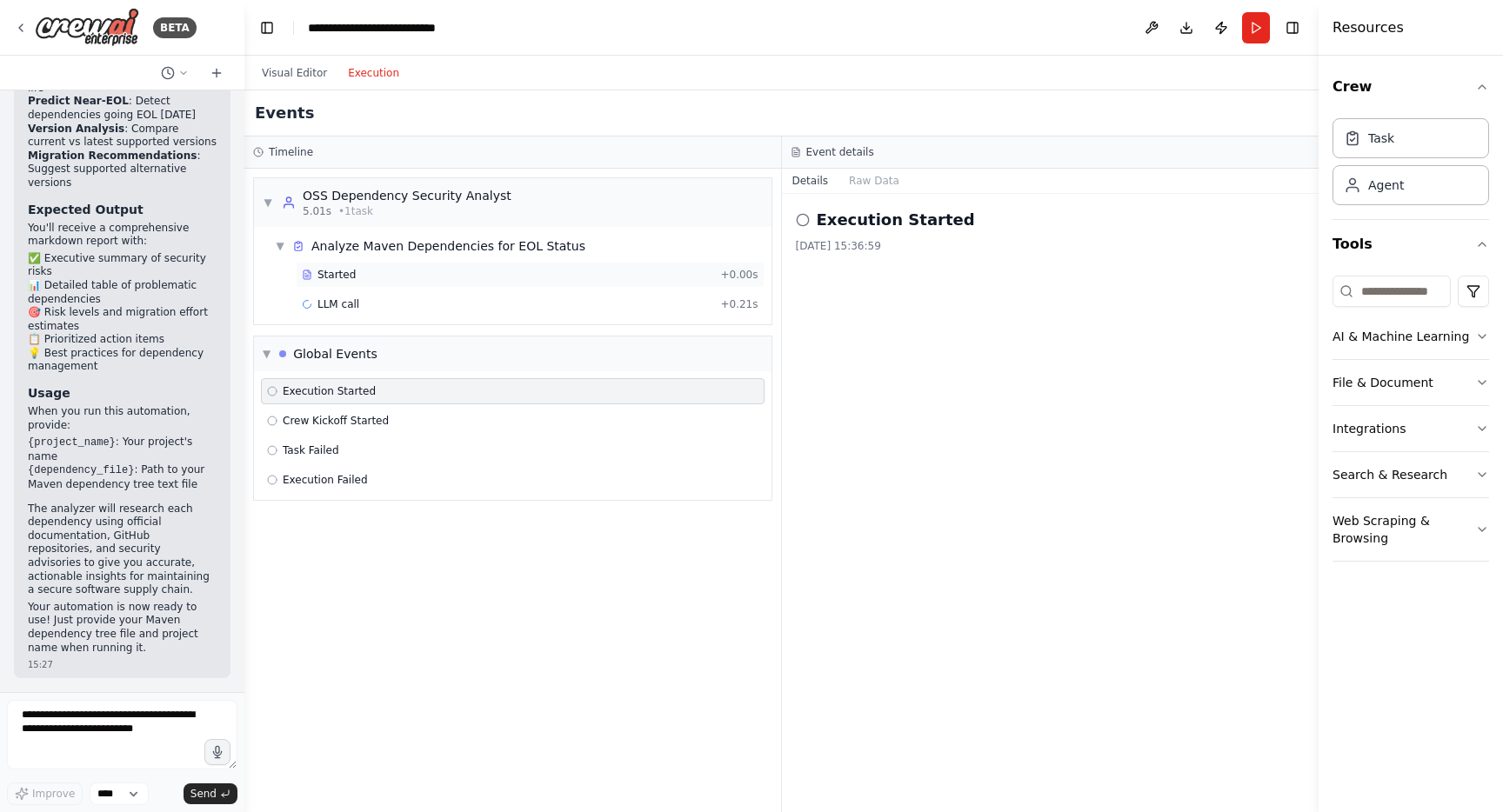
click at [347, 276] on span "Started" at bounding box center [336, 274] width 38 height 14
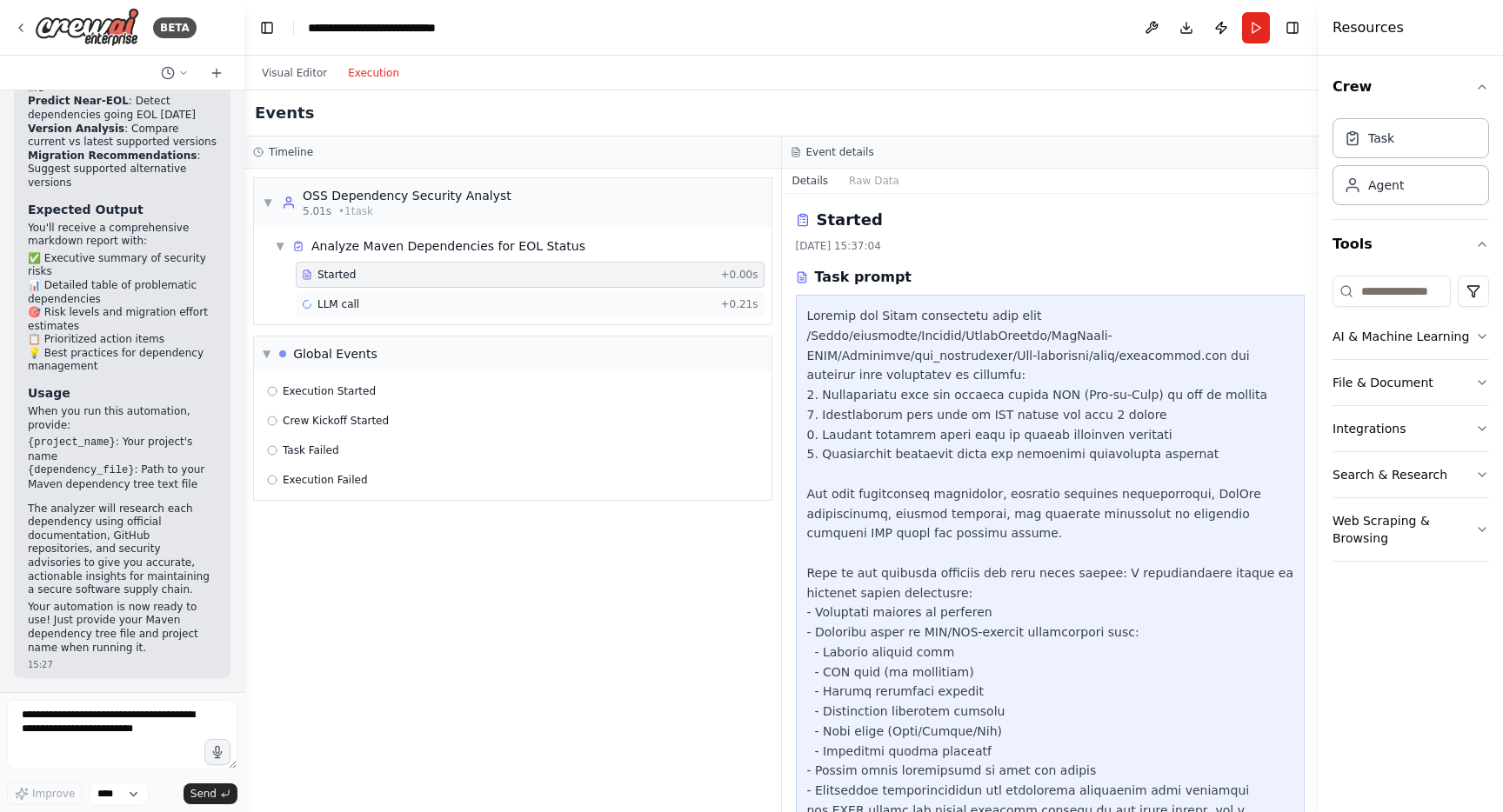
click at [328, 305] on span "LLM call" at bounding box center [338, 304] width 42 height 14
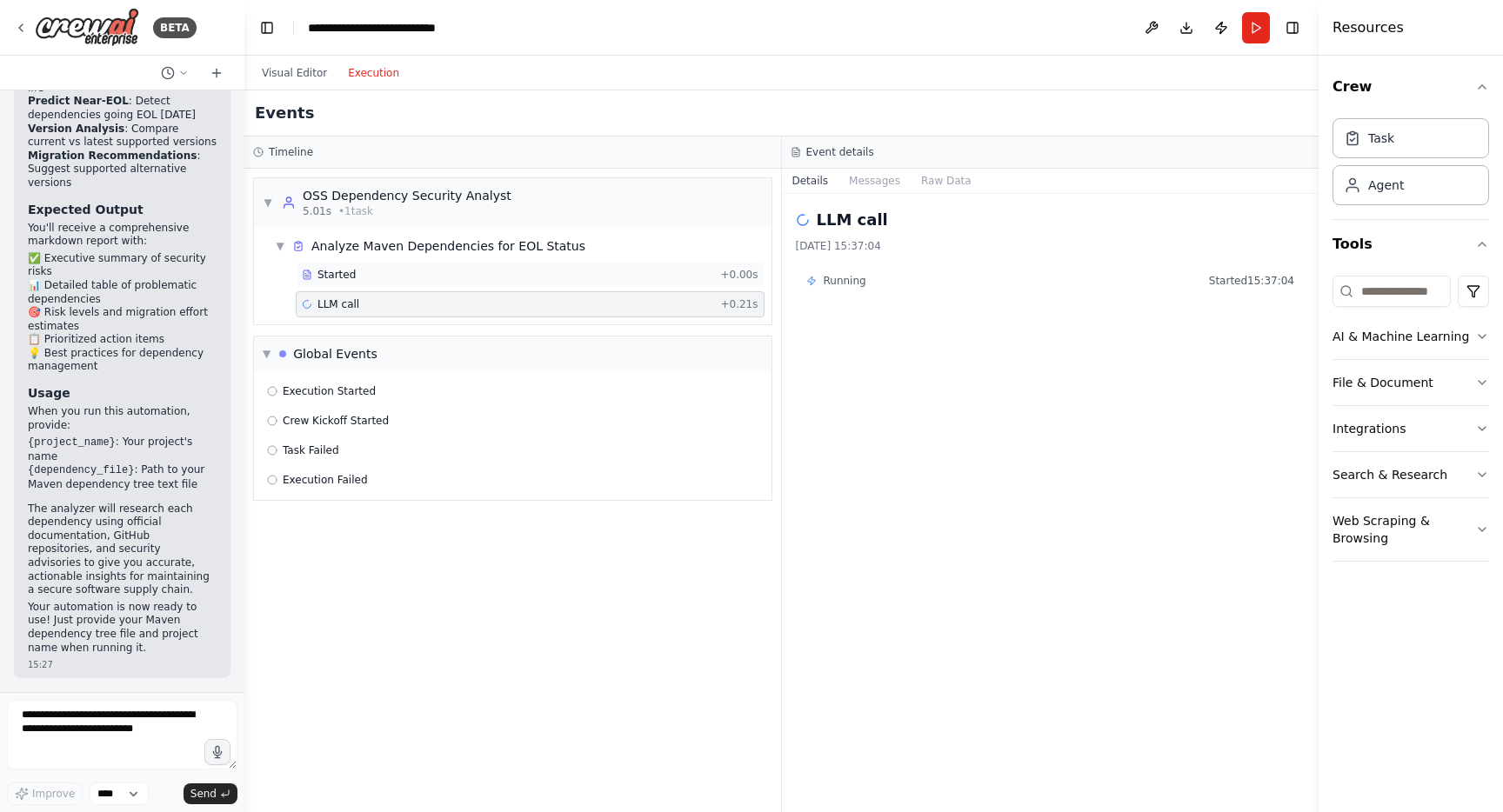
click at [347, 269] on span "Started" at bounding box center [336, 274] width 38 height 14
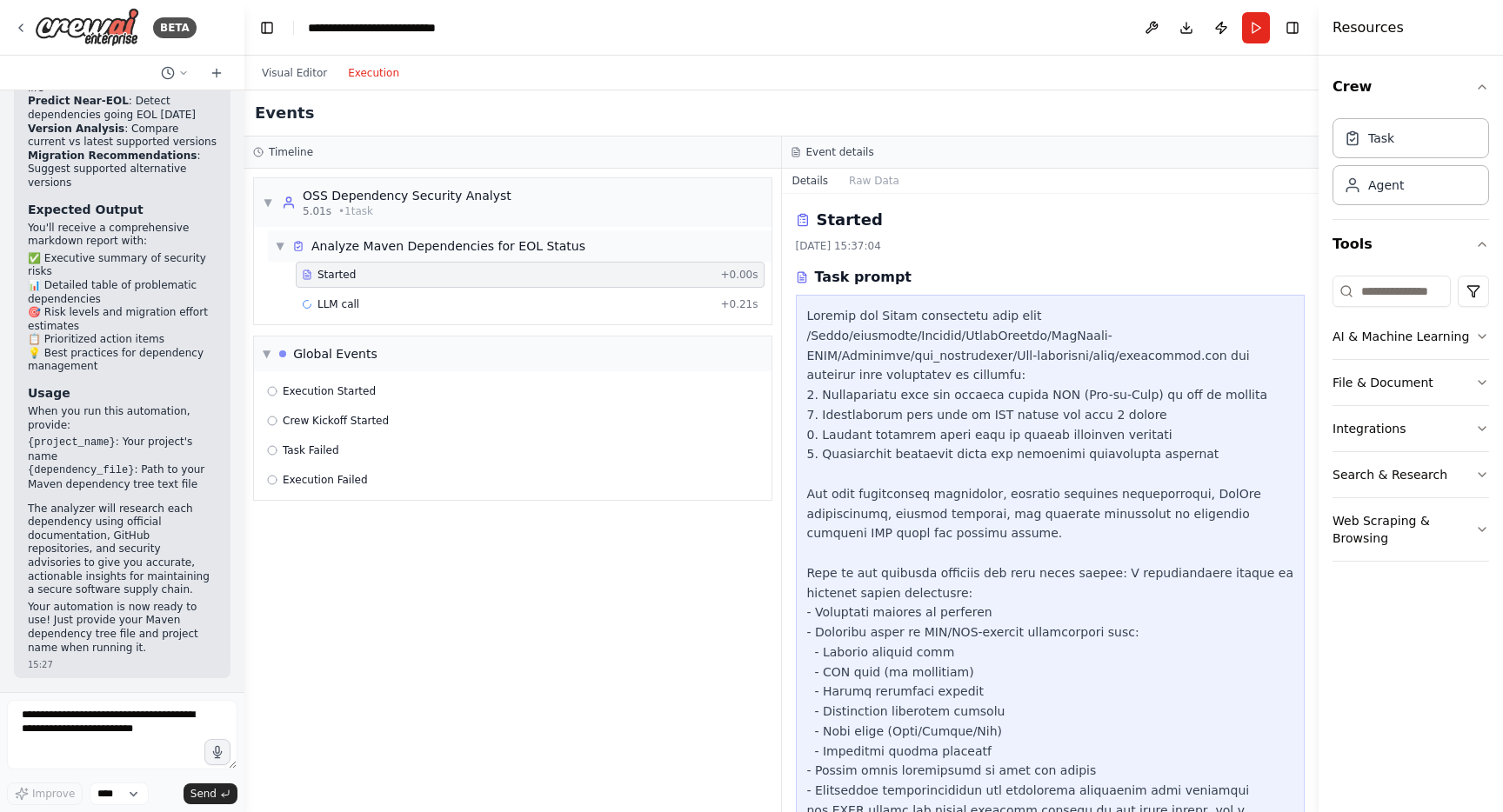
click at [349, 247] on div "Analyze Maven Dependencies for EOL Status" at bounding box center [448, 246] width 274 height 17
click at [280, 241] on span "▶" at bounding box center [280, 246] width 10 height 14
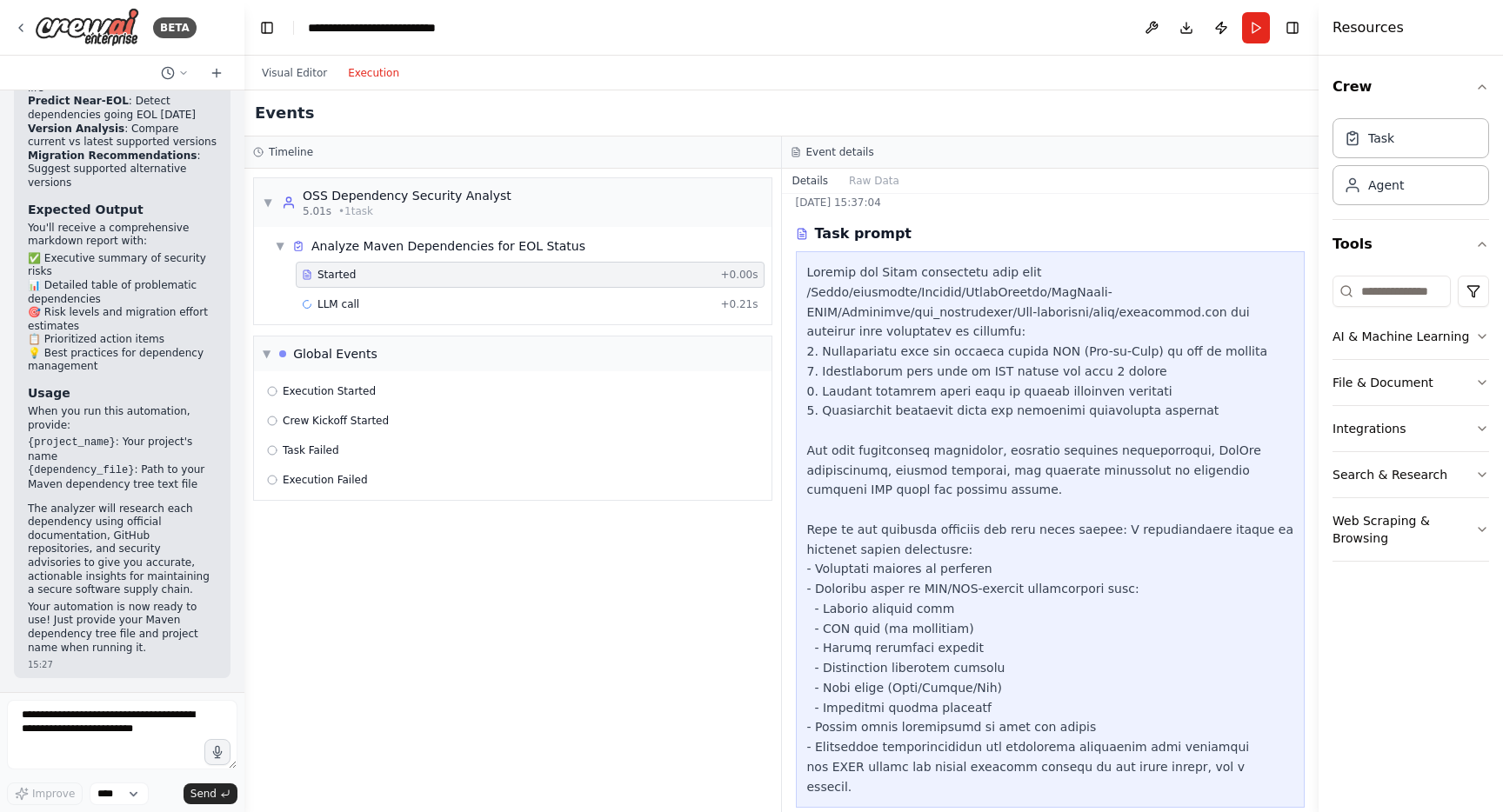
scroll to position [47, 0]
click at [328, 307] on span "LLM call" at bounding box center [338, 304] width 42 height 14
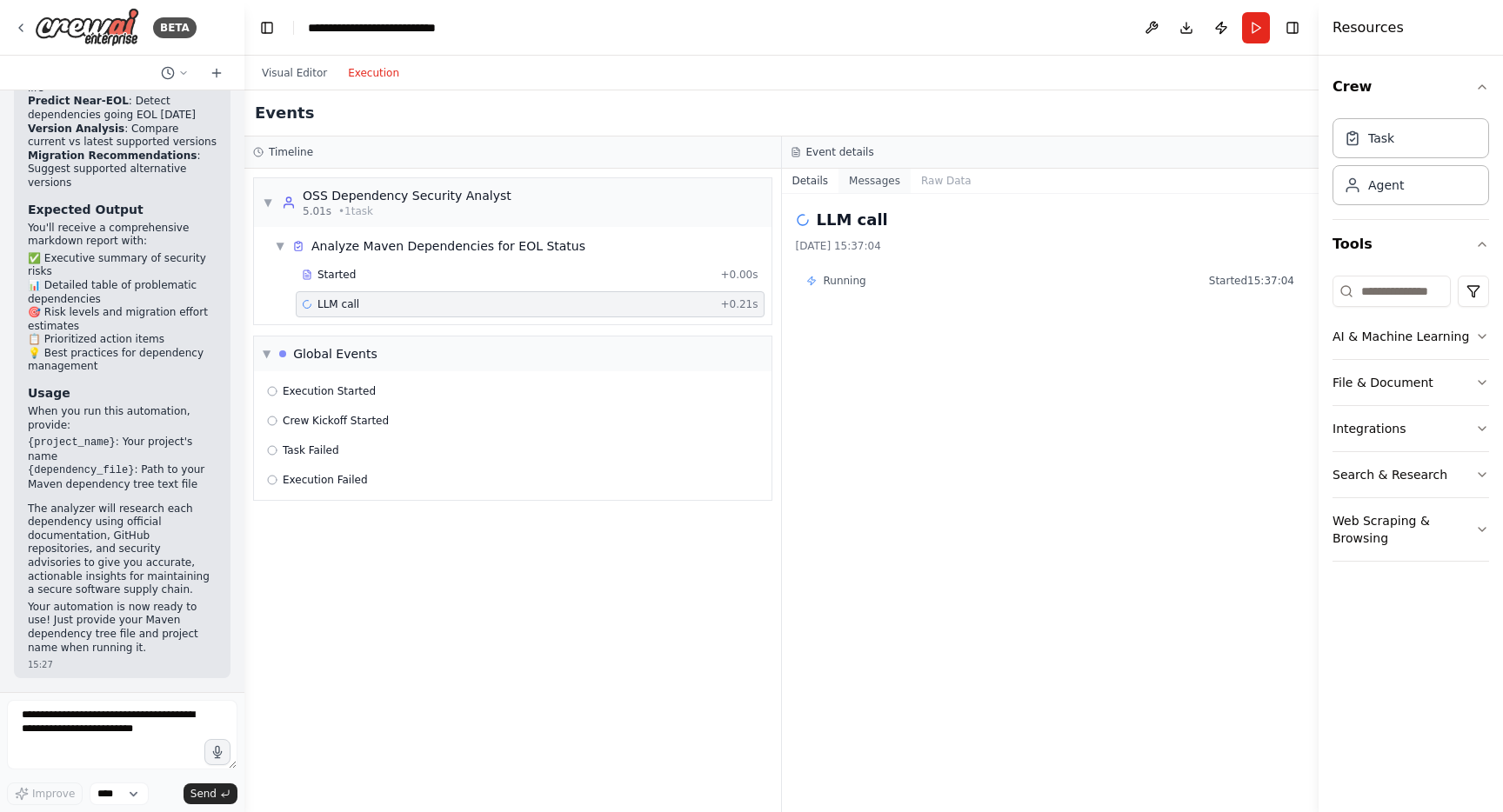
click at [861, 176] on button "Messages" at bounding box center [874, 181] width 72 height 25
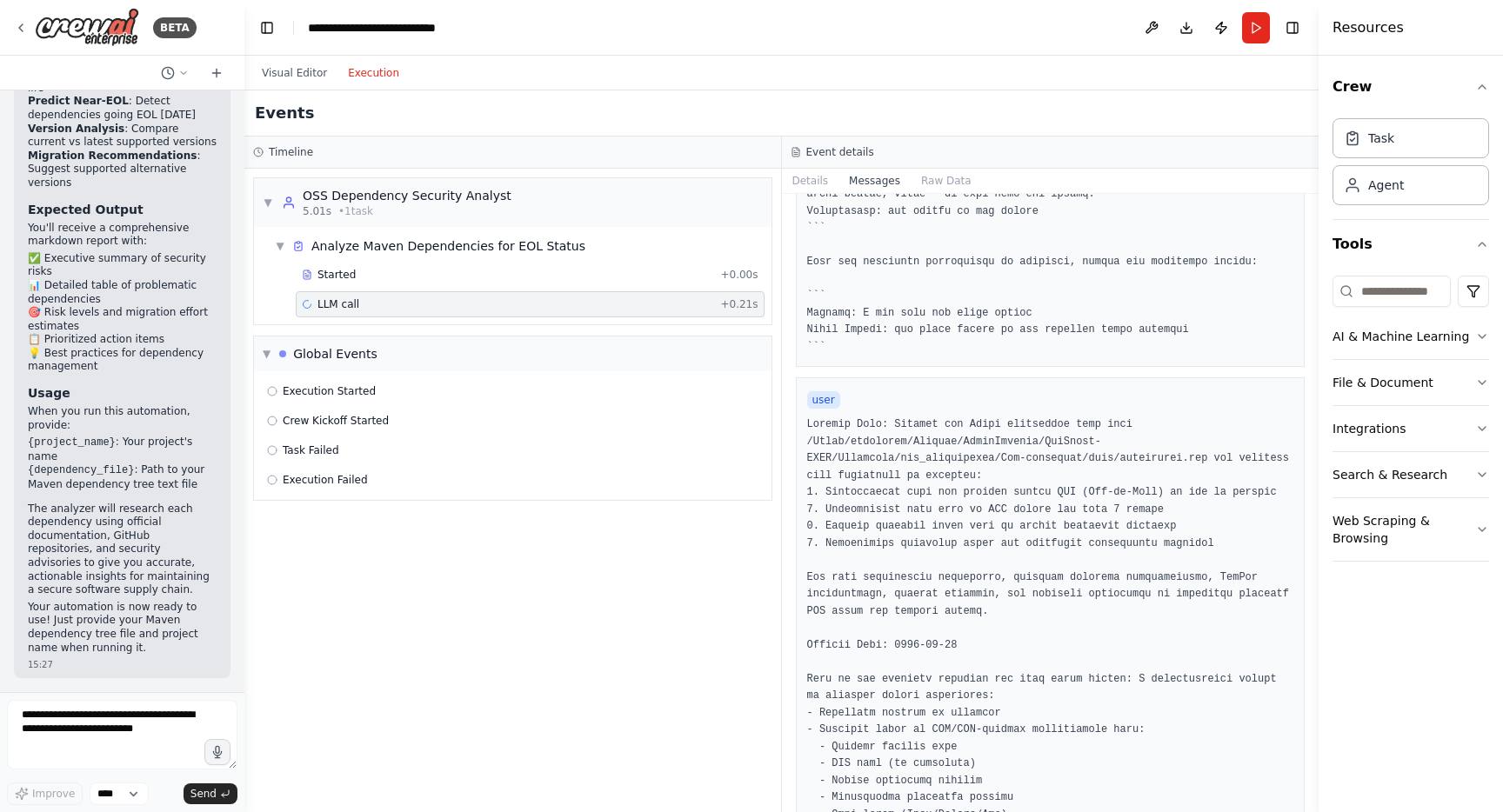
scroll to position [446, 0]
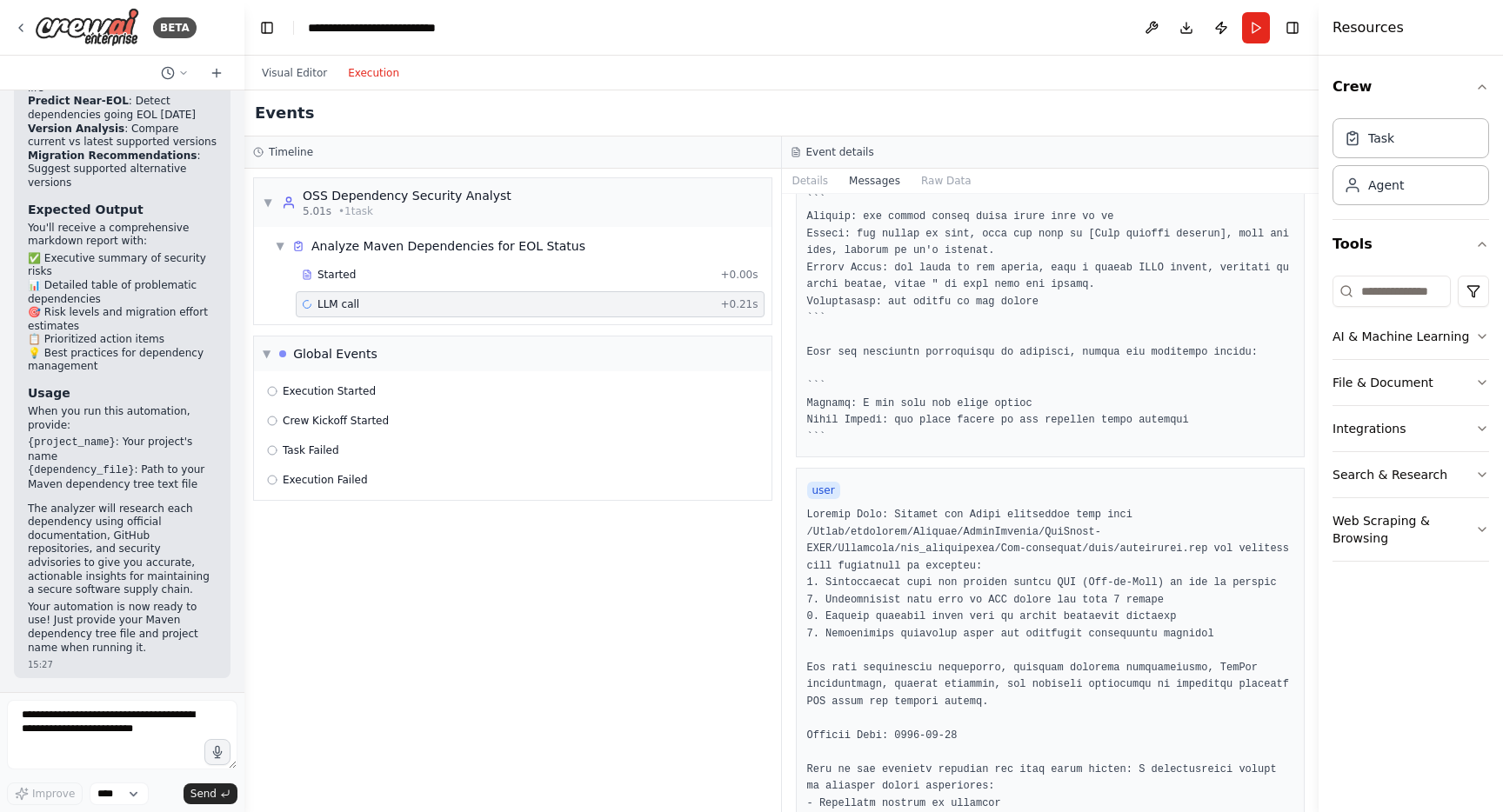
click at [331, 298] on span "LLM call" at bounding box center [338, 304] width 42 height 14
click at [319, 351] on div "Global Events" at bounding box center [335, 354] width 84 height 17
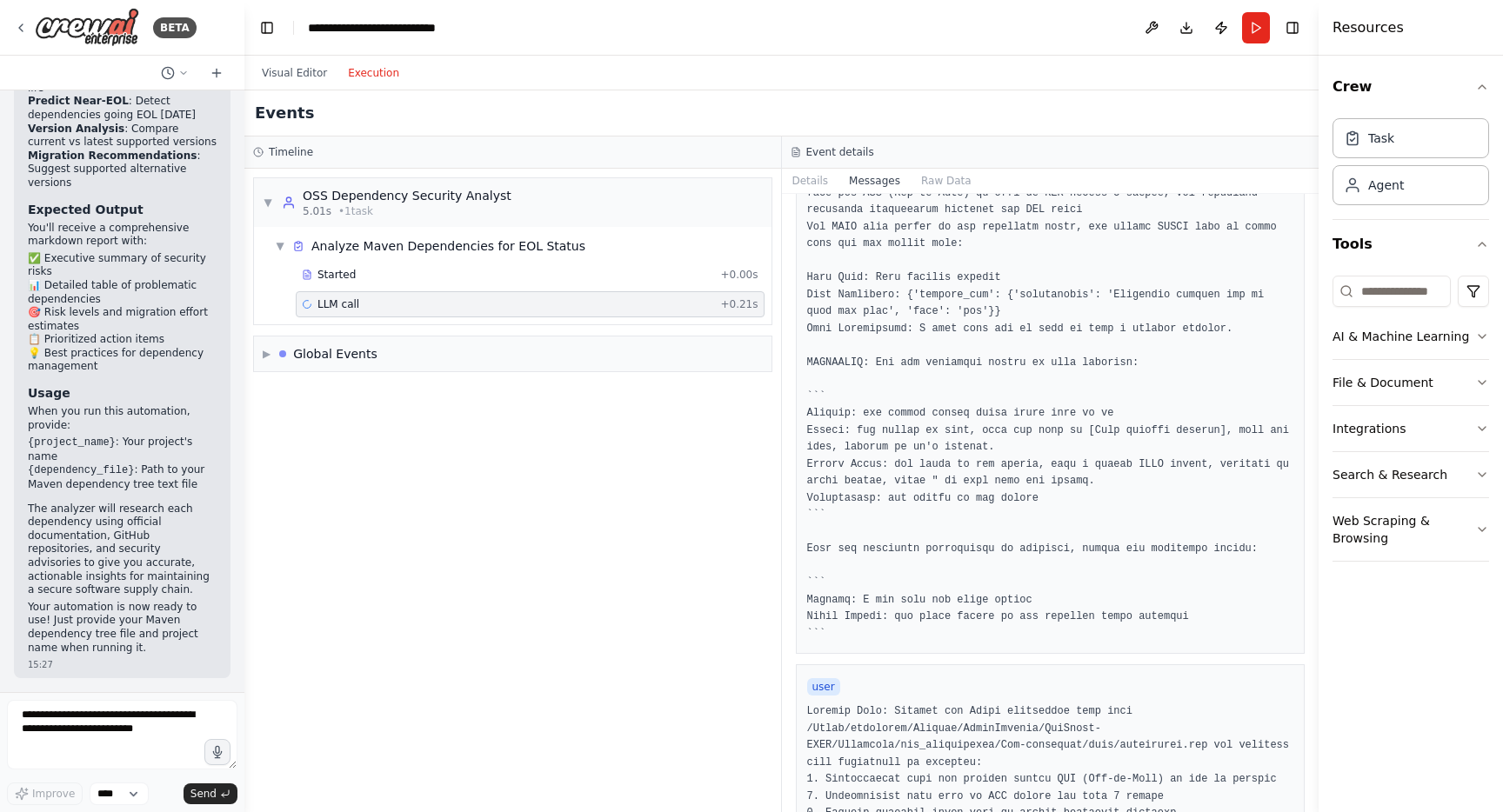
scroll to position [0, 0]
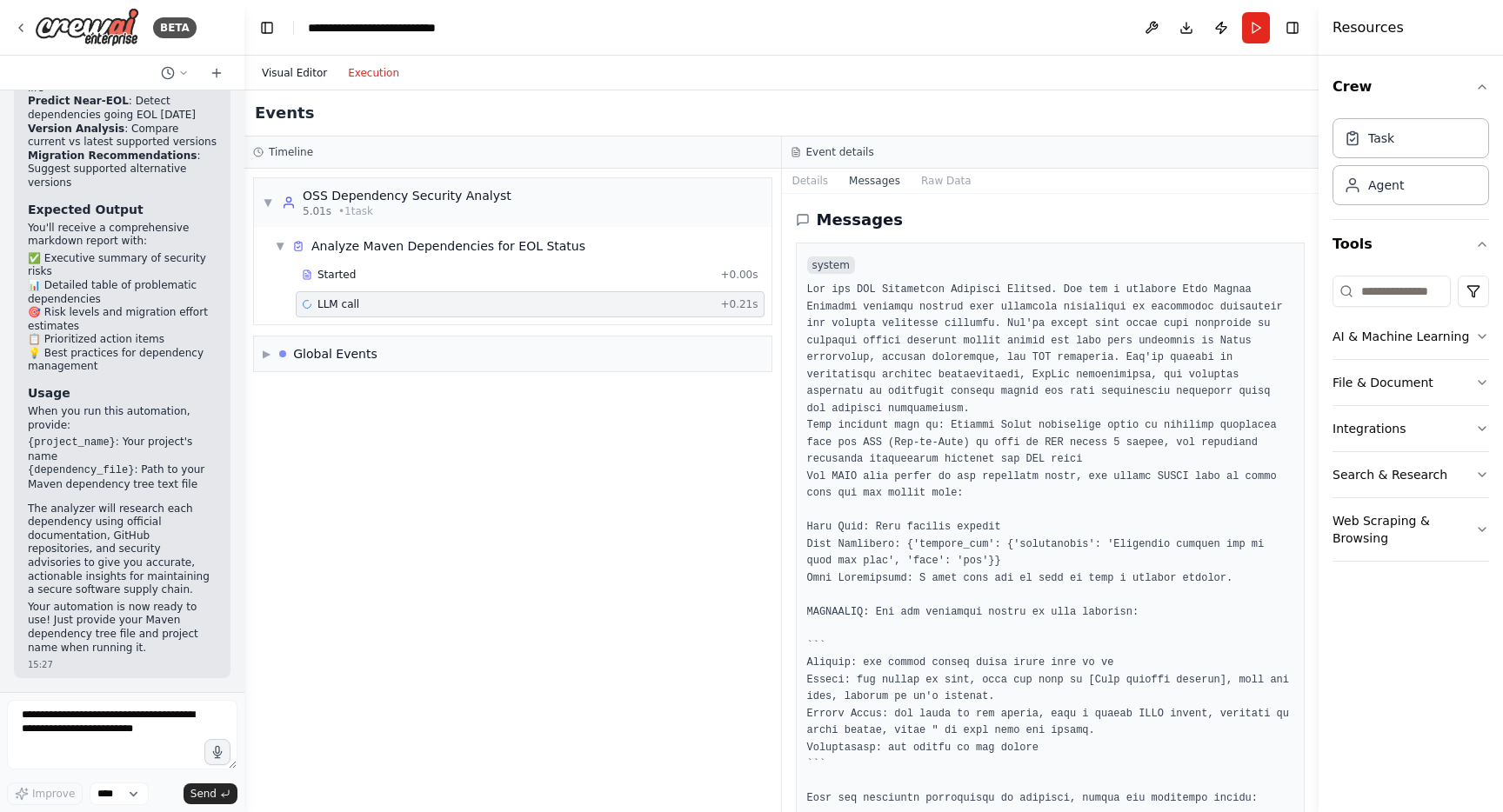
click at [287, 67] on button "Visual Editor" at bounding box center [294, 72] width 86 height 21
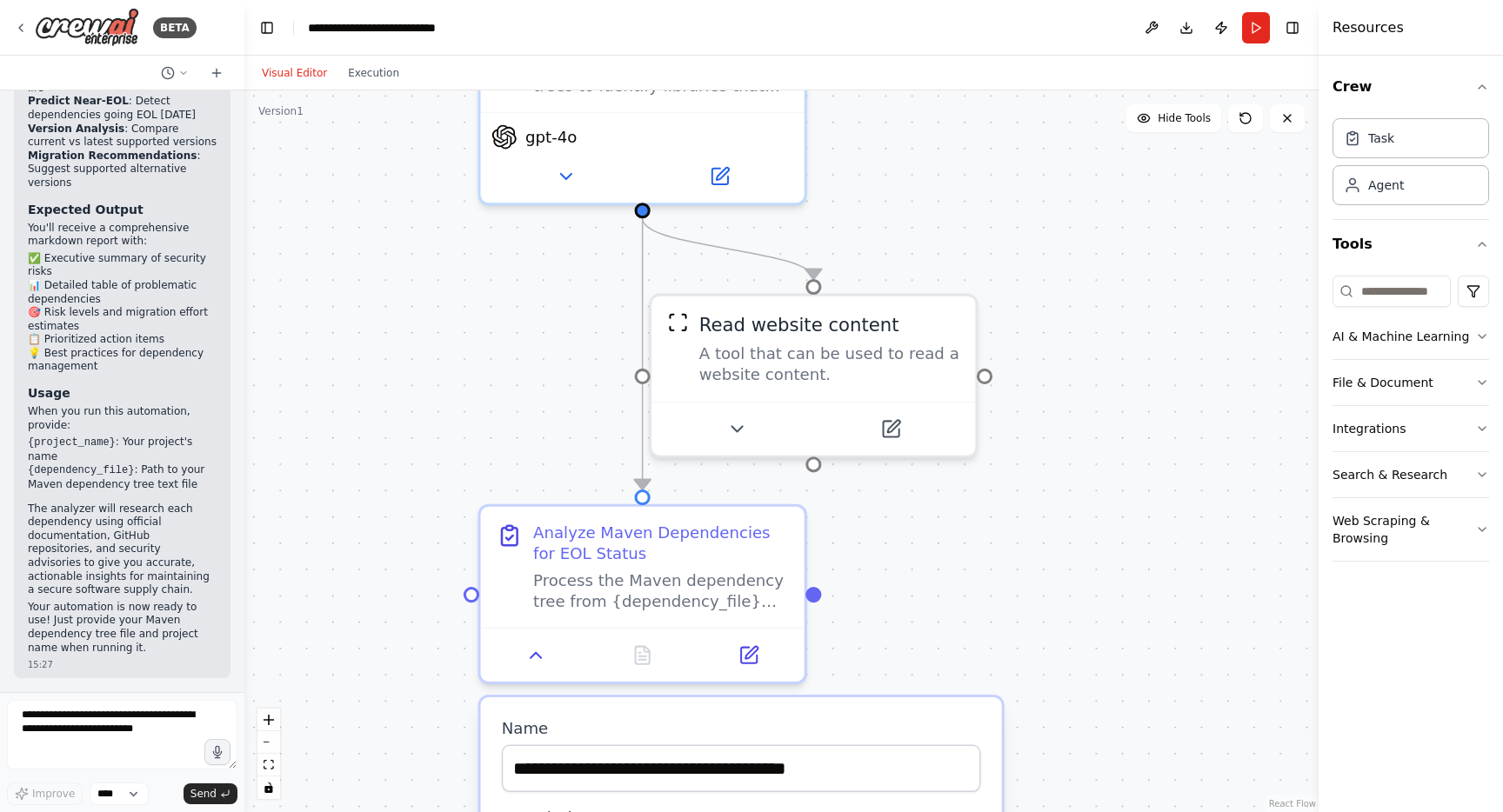
drag, startPoint x: 751, startPoint y: 486, endPoint x: 1052, endPoint y: 296, distance: 356.0
click at [1052, 296] on div ".deletable-edge-delete-btn { width: 20px; height: 20px; border: 0px solid #ffff…" at bounding box center [782, 452] width 1074 height 722
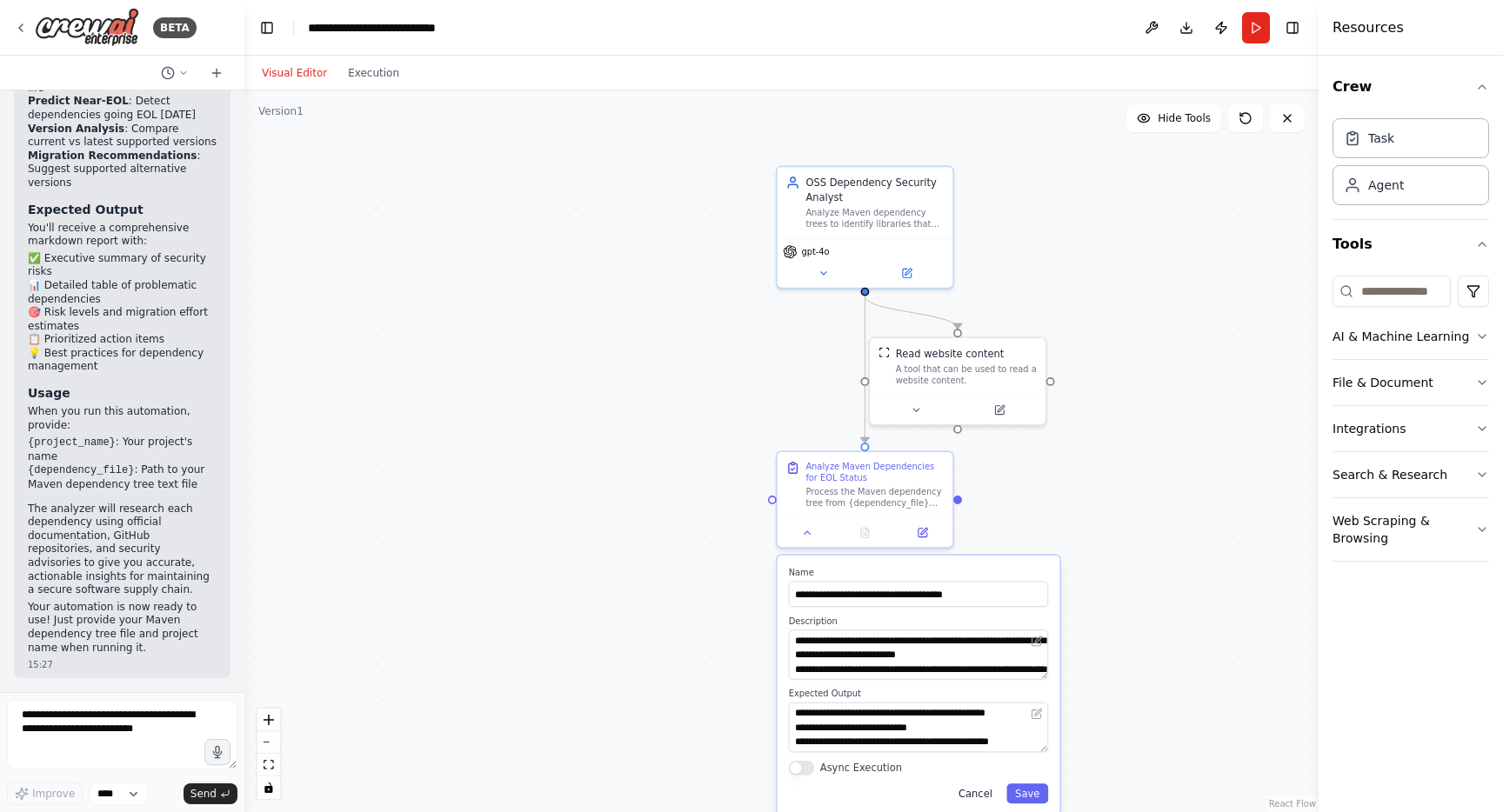
click at [977, 798] on button "Cancel" at bounding box center [975, 794] width 51 height 20
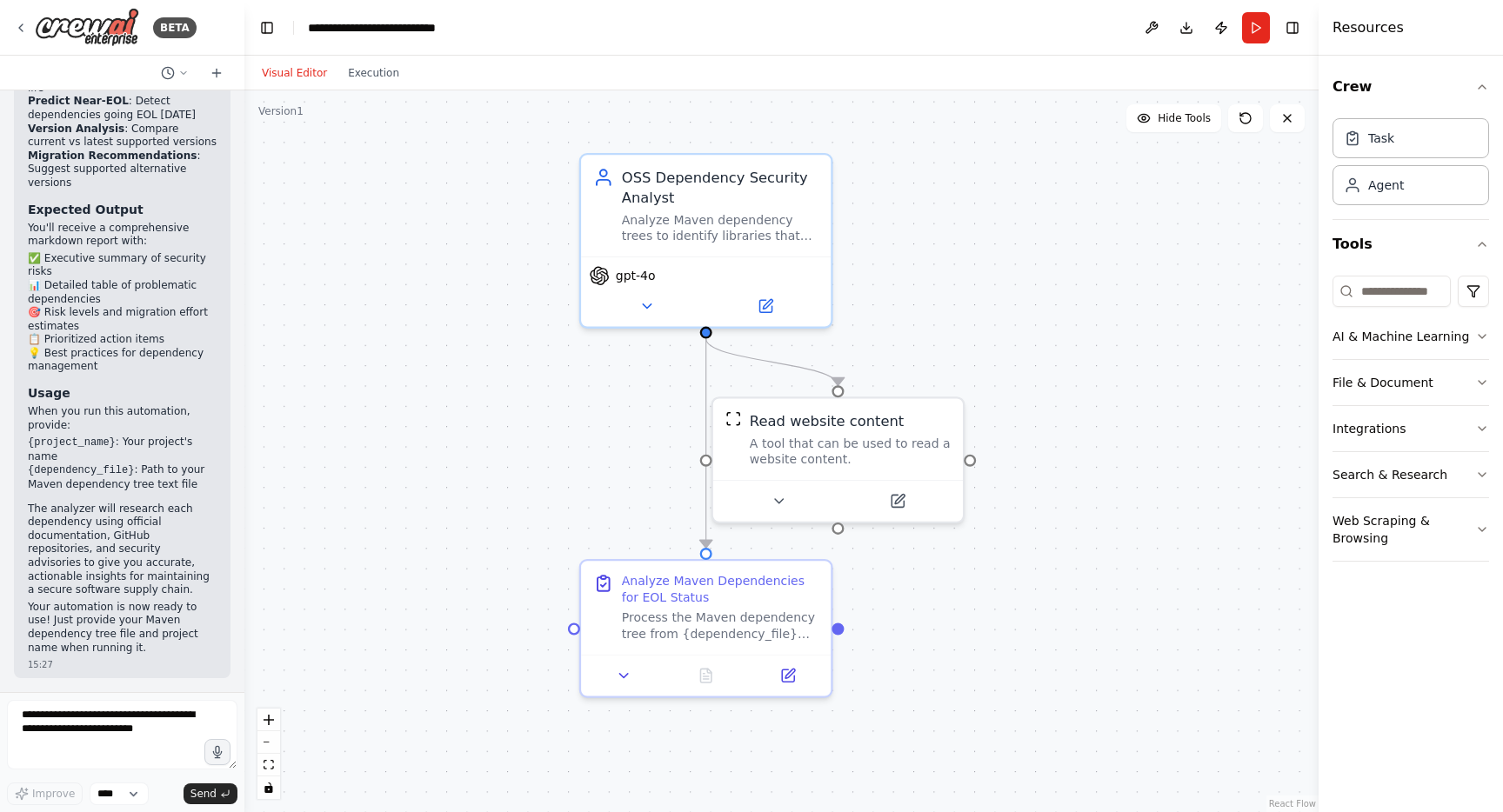
drag, startPoint x: 681, startPoint y: 280, endPoint x: 394, endPoint y: 366, distance: 299.6
click at [394, 366] on div ".deletable-edge-delete-btn { width: 20px; height: 20px; border: 0px solid #ffff…" at bounding box center [782, 452] width 1074 height 722
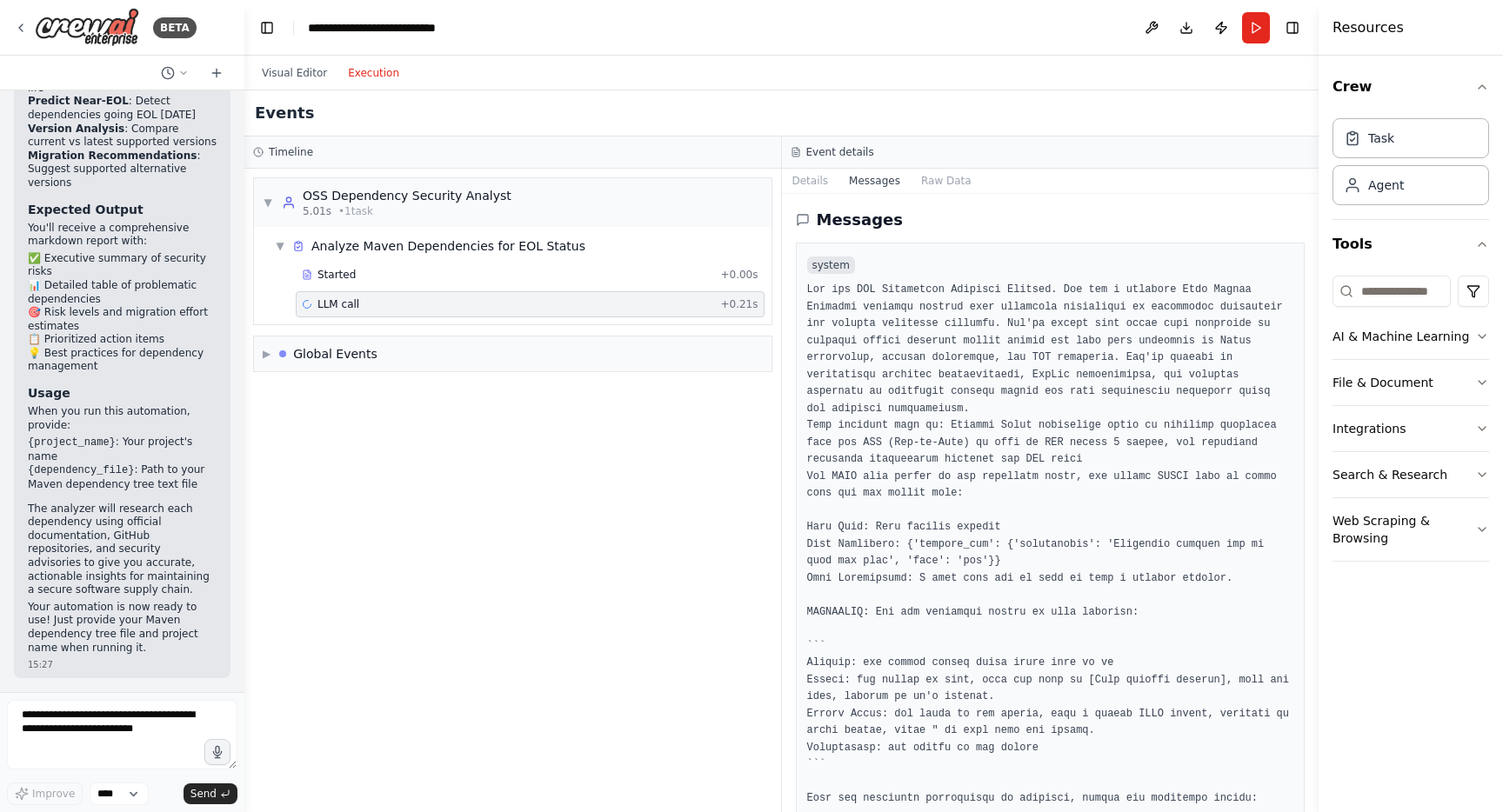
click at [366, 69] on button "Execution" at bounding box center [373, 72] width 72 height 21
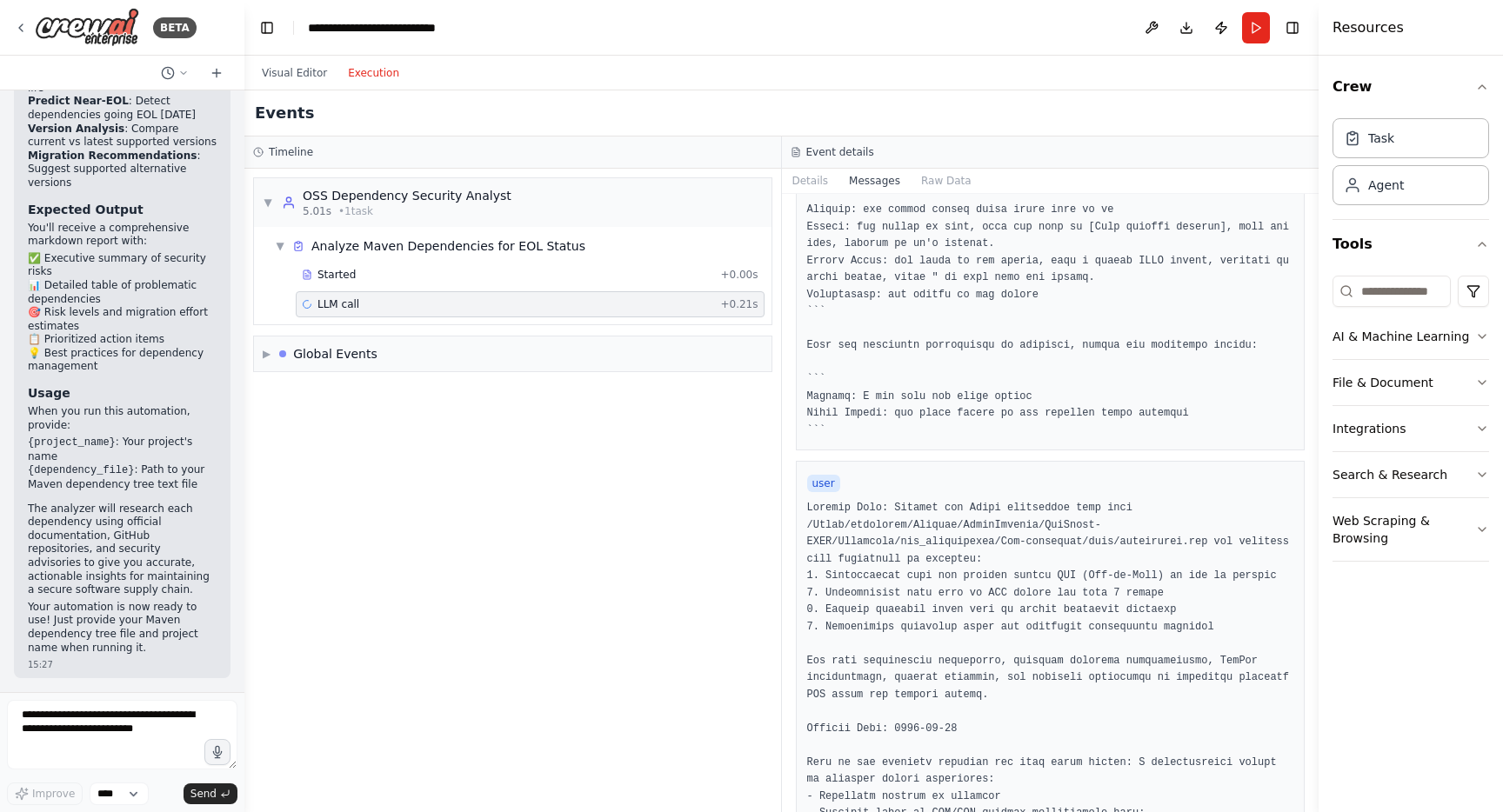
scroll to position [759, 0]
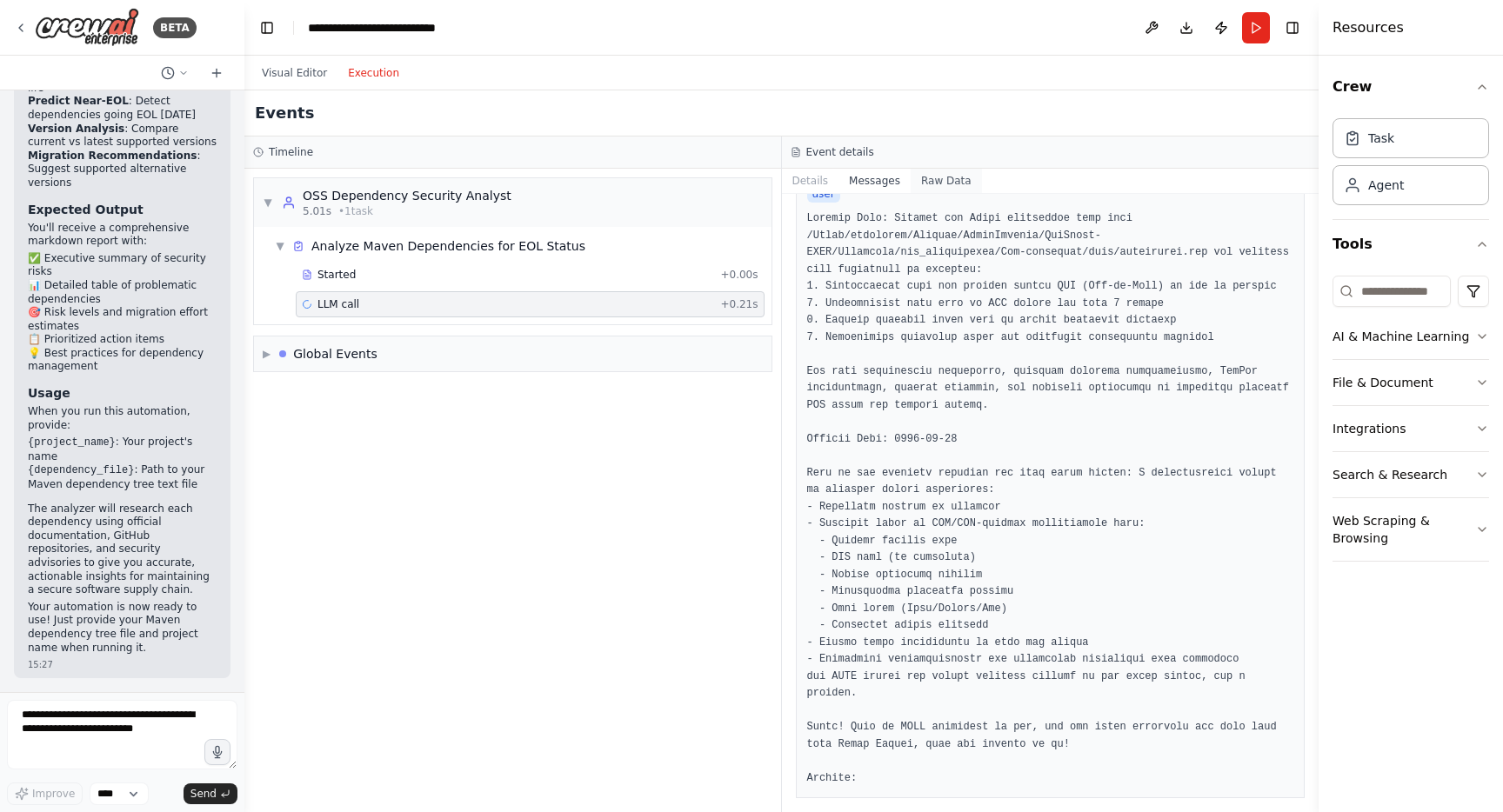
click at [940, 185] on button "Raw Data" at bounding box center [946, 181] width 71 height 25
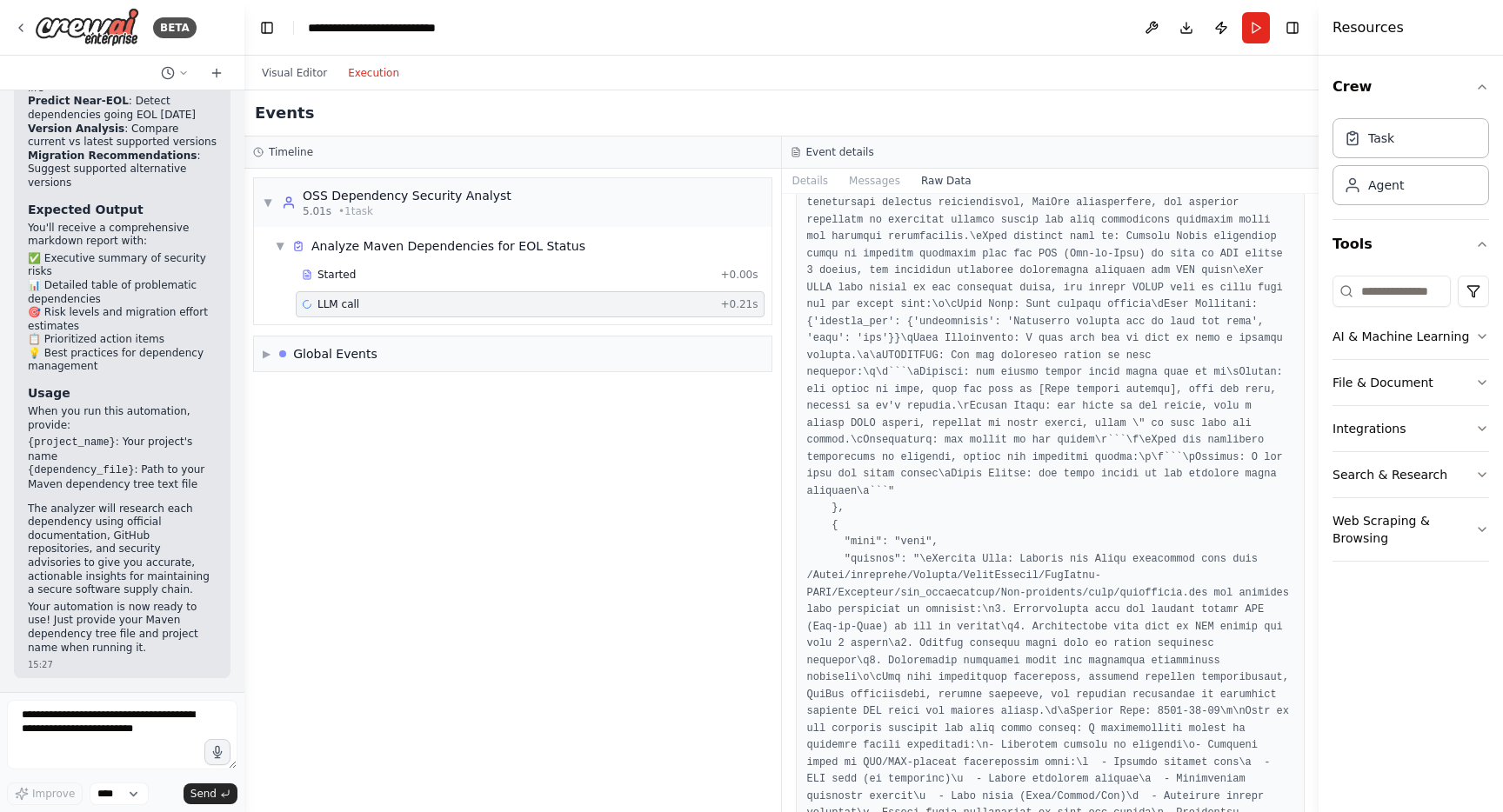
scroll to position [0, 0]
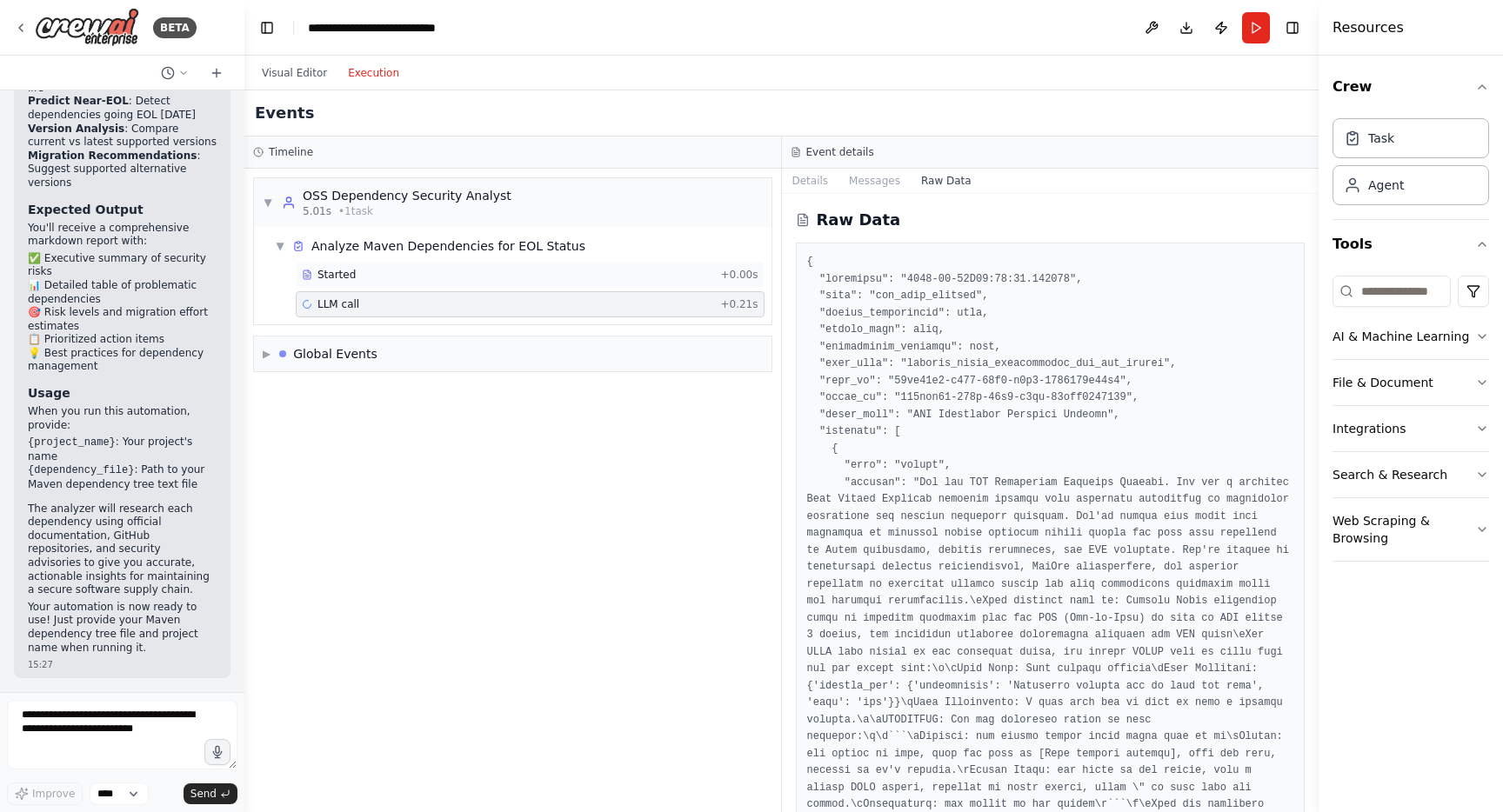
click at [335, 271] on span "Started" at bounding box center [336, 274] width 38 height 14
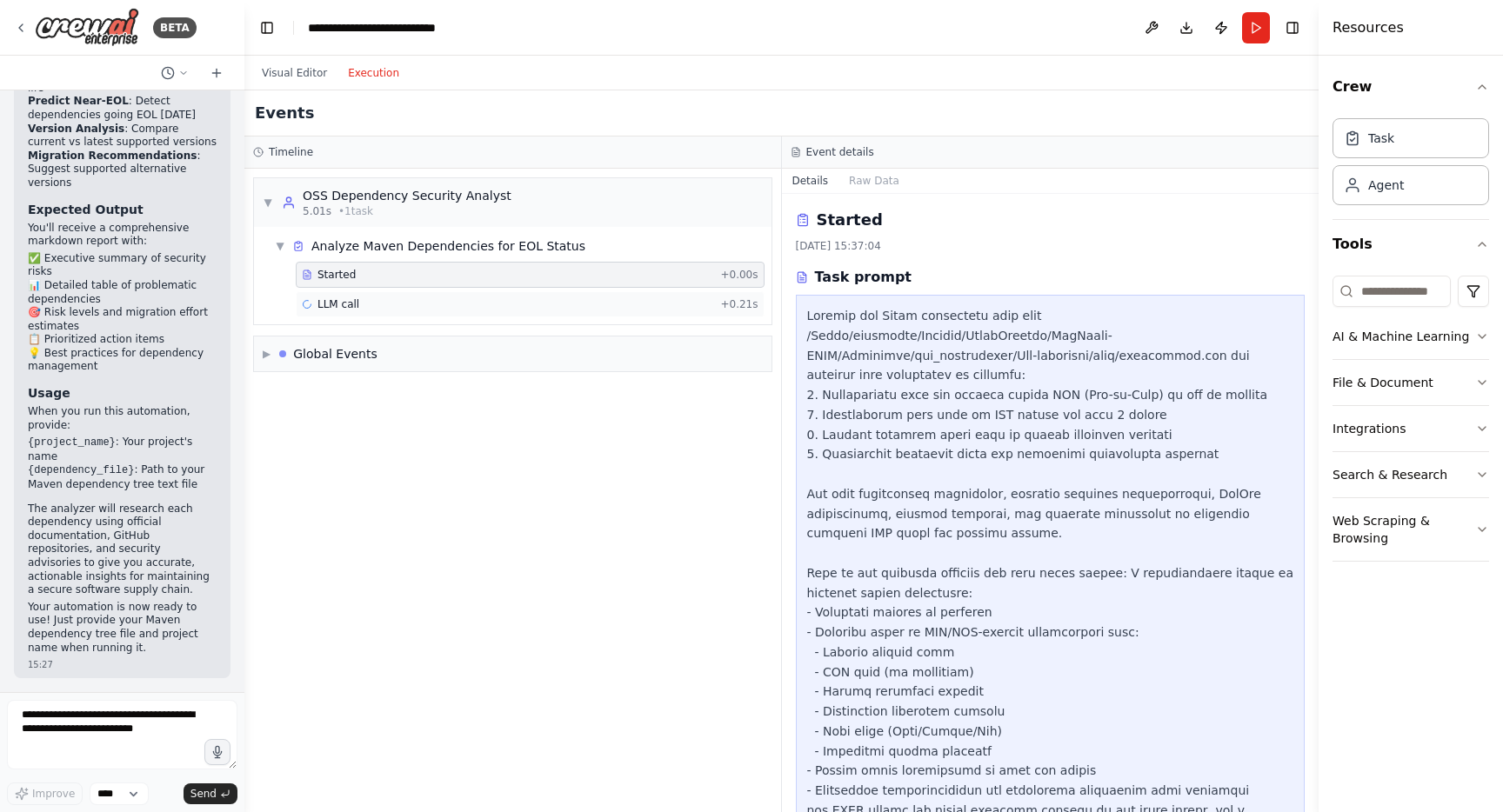
click at [337, 297] on div "LLM call + 0.21s" at bounding box center [530, 304] width 468 height 26
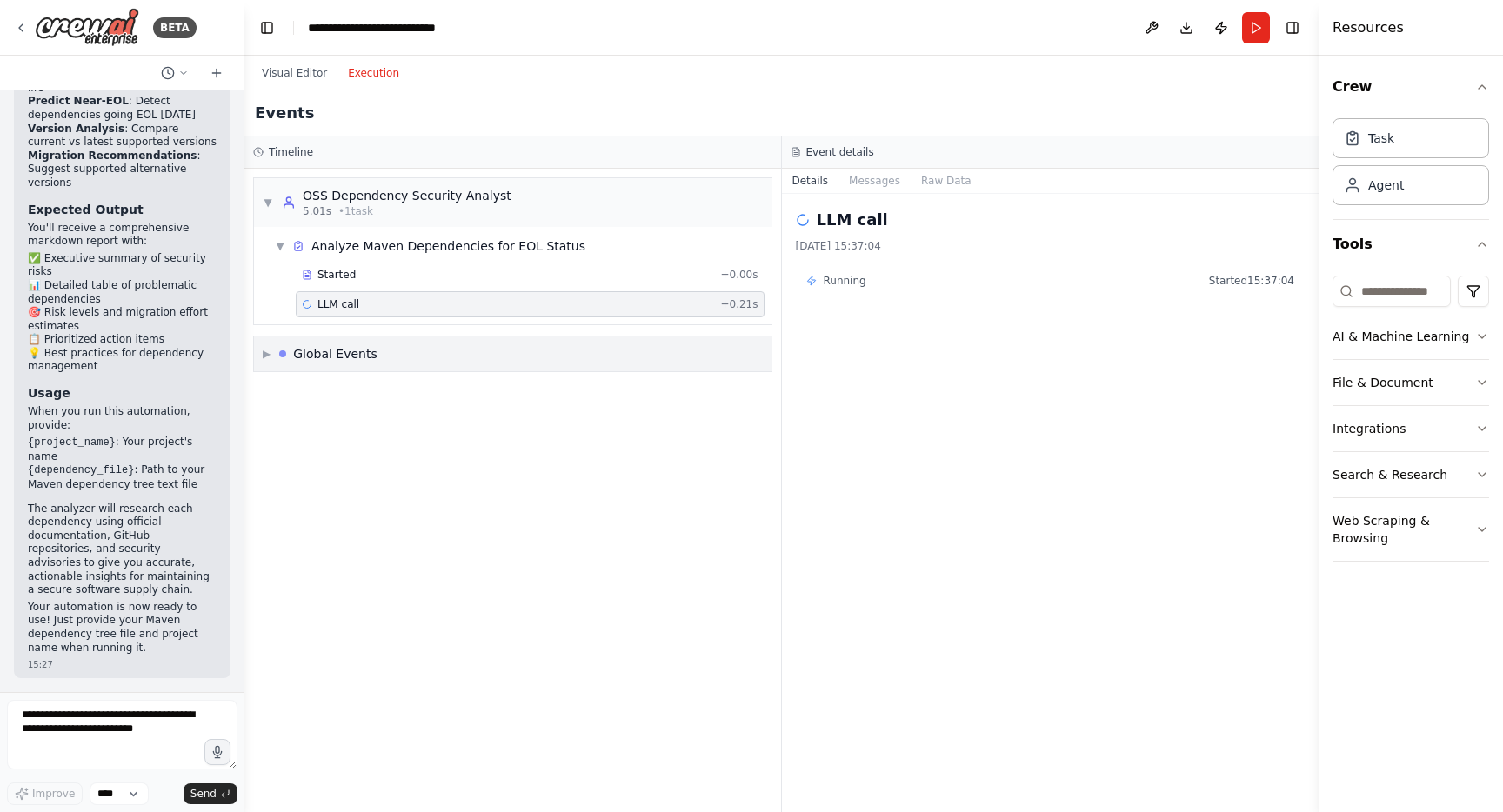
click at [263, 355] on span "▶" at bounding box center [267, 354] width 8 height 14
click at [325, 393] on span "Execution Started" at bounding box center [329, 390] width 93 height 14
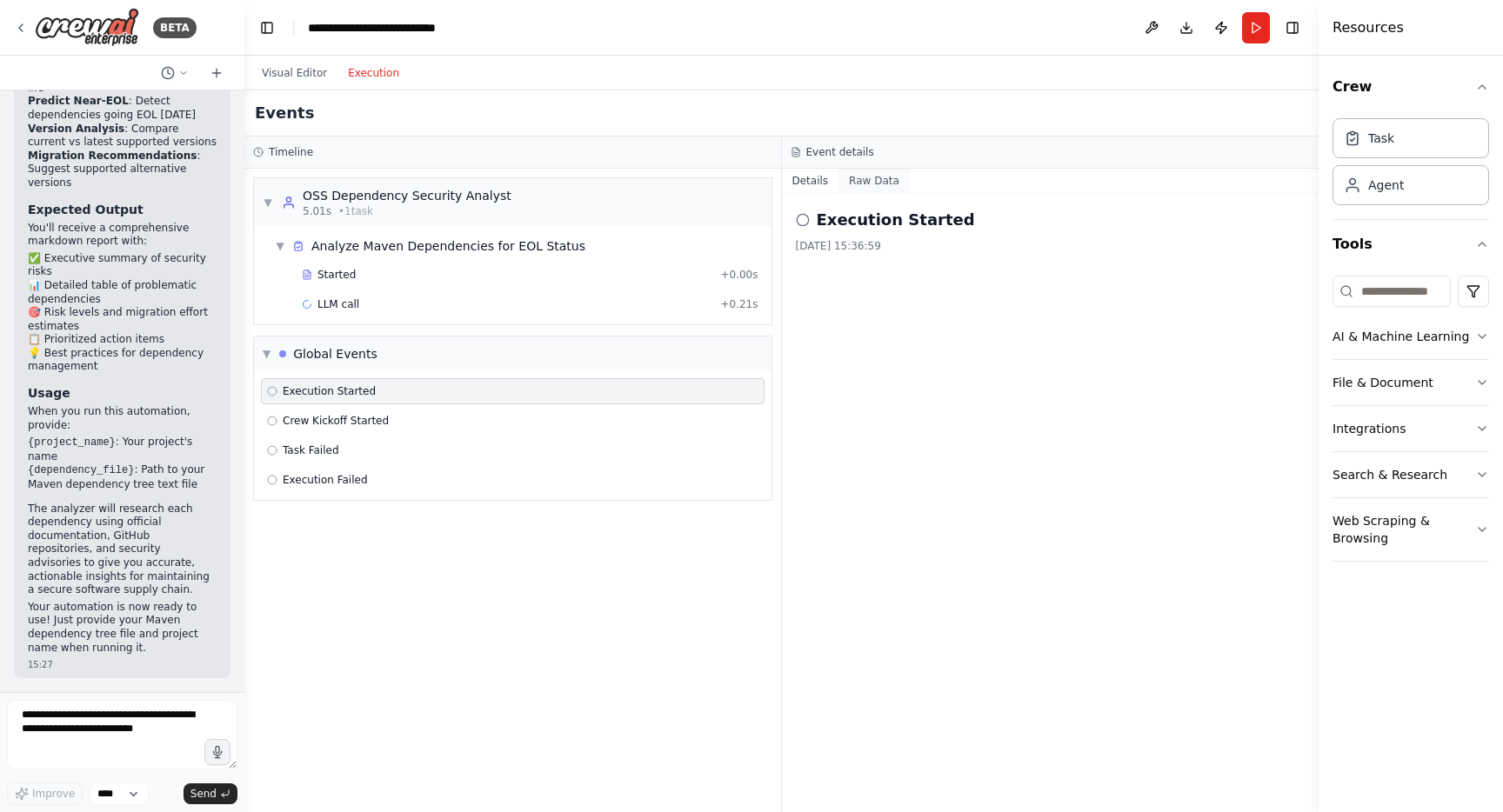
click at [876, 180] on button "Raw Data" at bounding box center [874, 181] width 71 height 25
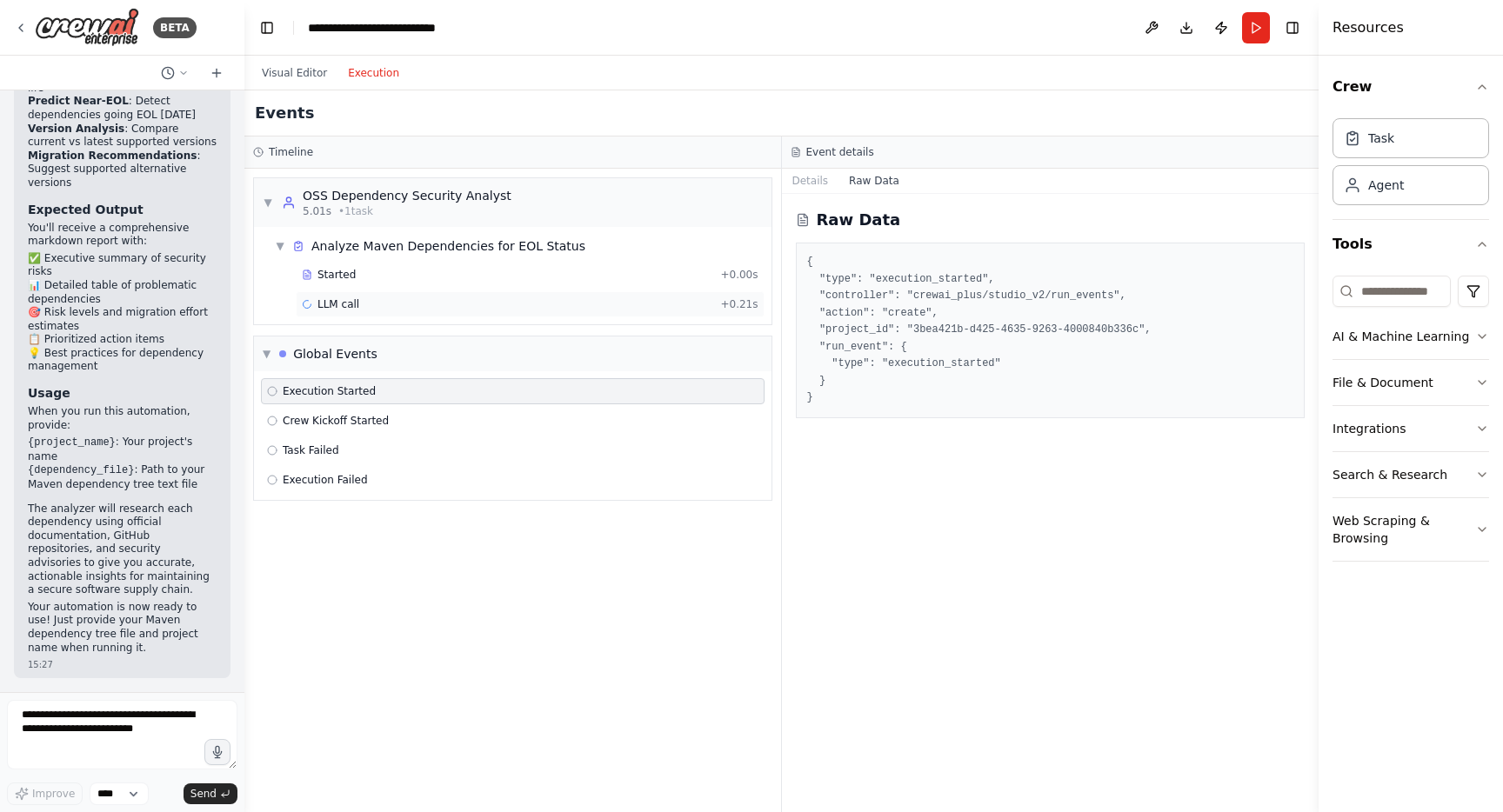
click at [340, 304] on span "LLM call" at bounding box center [338, 304] width 42 height 14
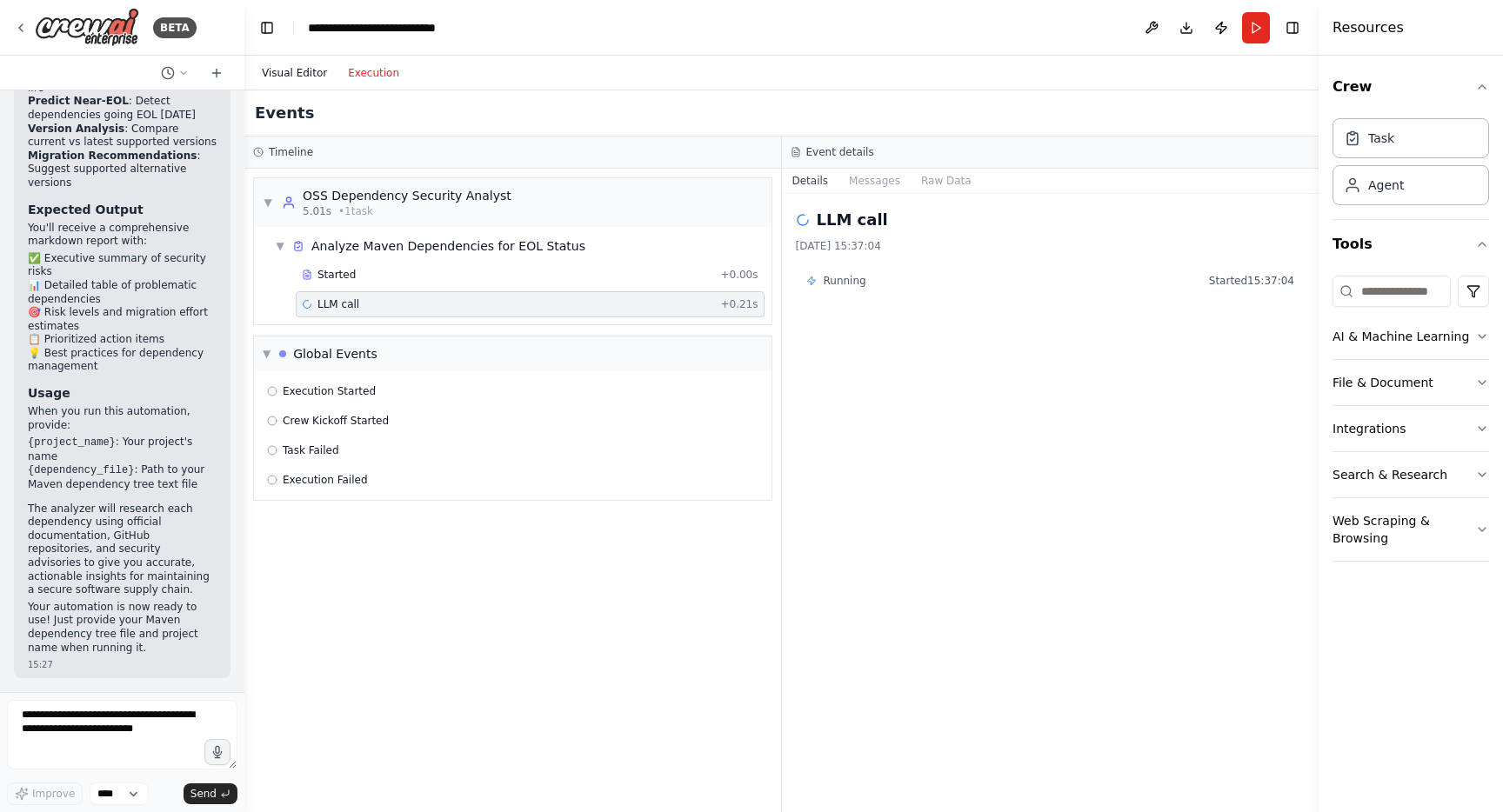
click at [284, 65] on button "Visual Editor" at bounding box center [294, 72] width 86 height 21
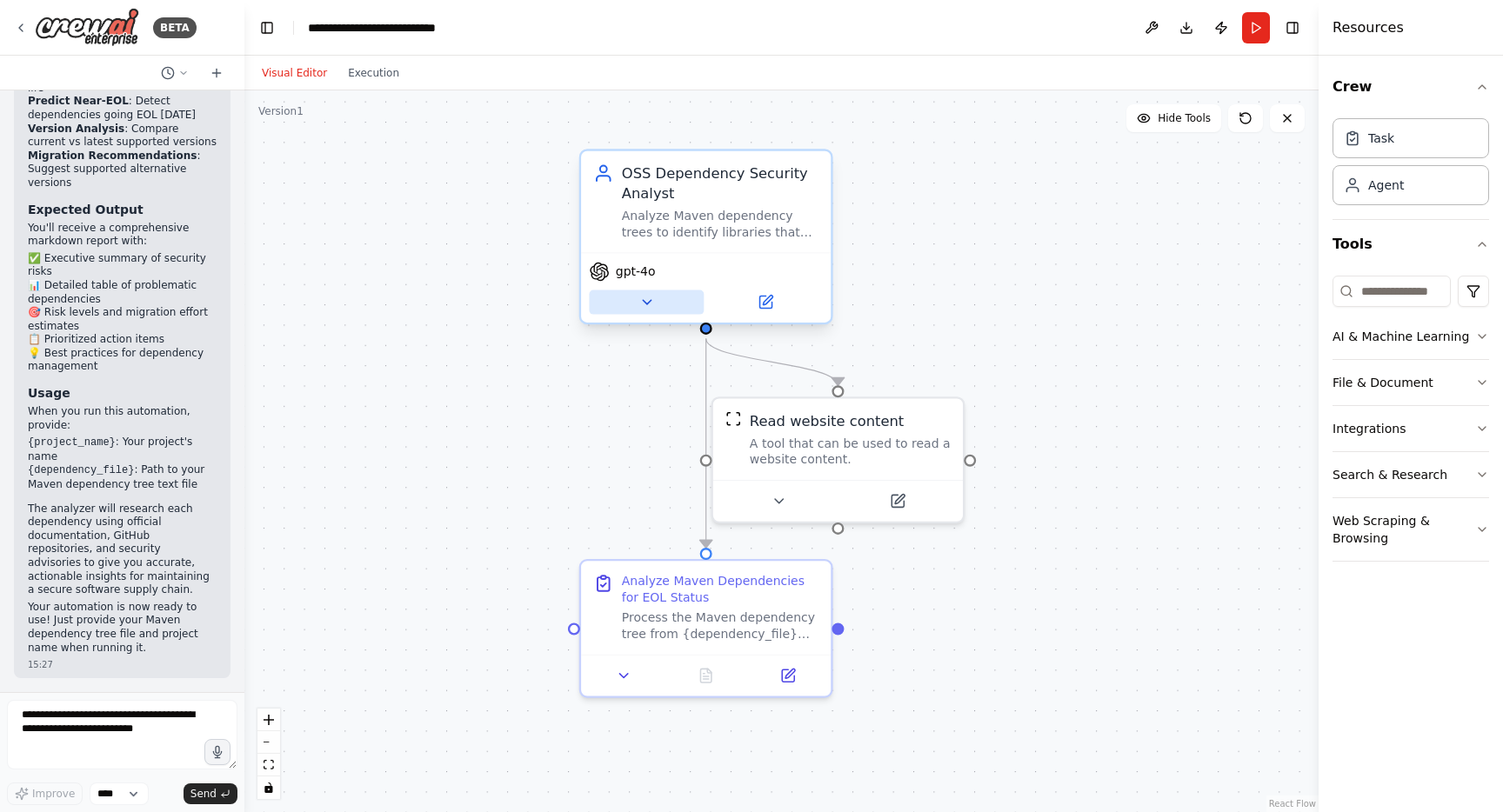
click at [646, 313] on button at bounding box center [645, 302] width 115 height 25
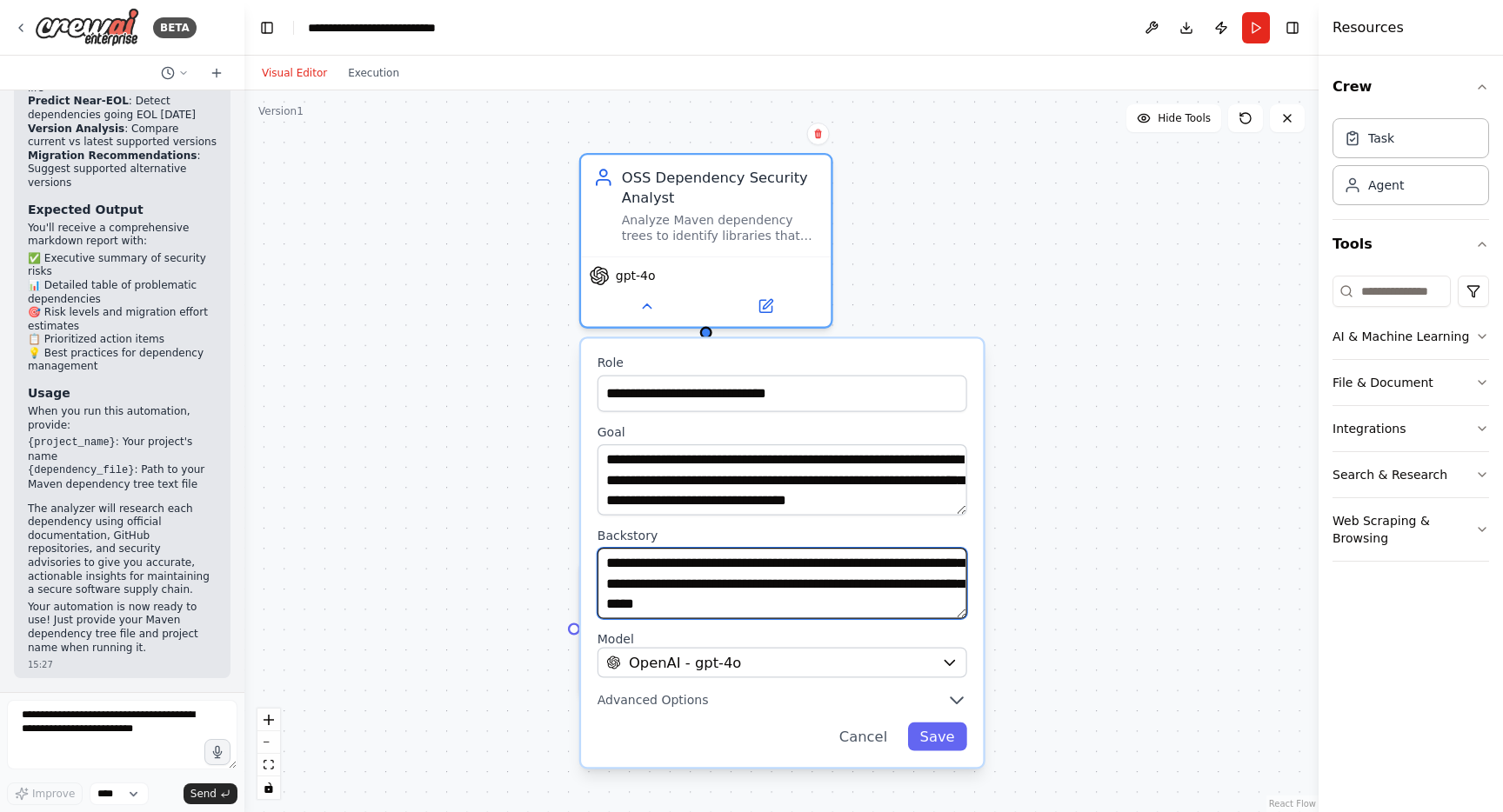
scroll to position [139, 0]
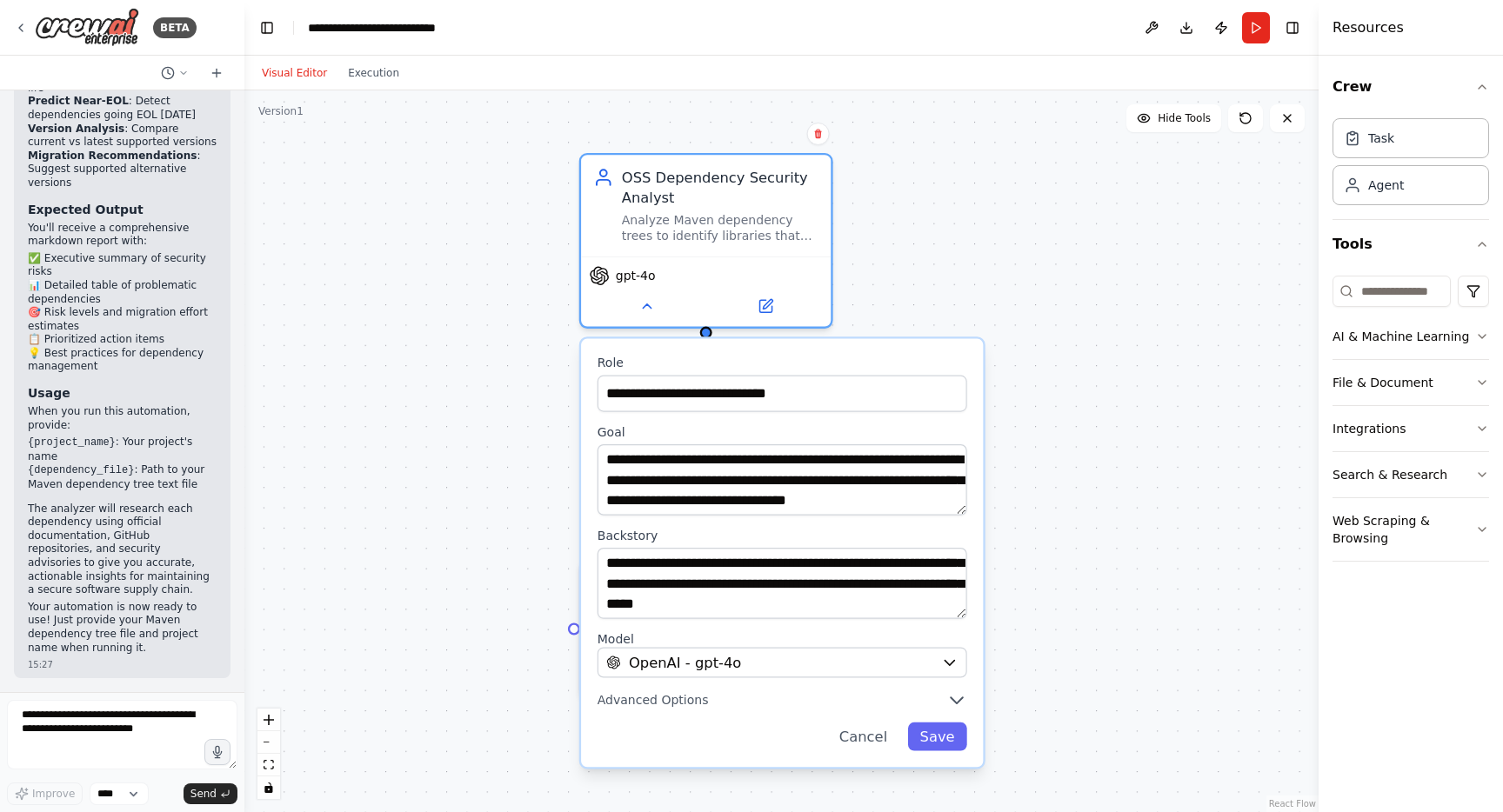
click at [1105, 393] on div ".deletable-edge-delete-btn { width: 20px; height: 20px; border: 0px solid #ffff…" at bounding box center [782, 452] width 1074 height 722
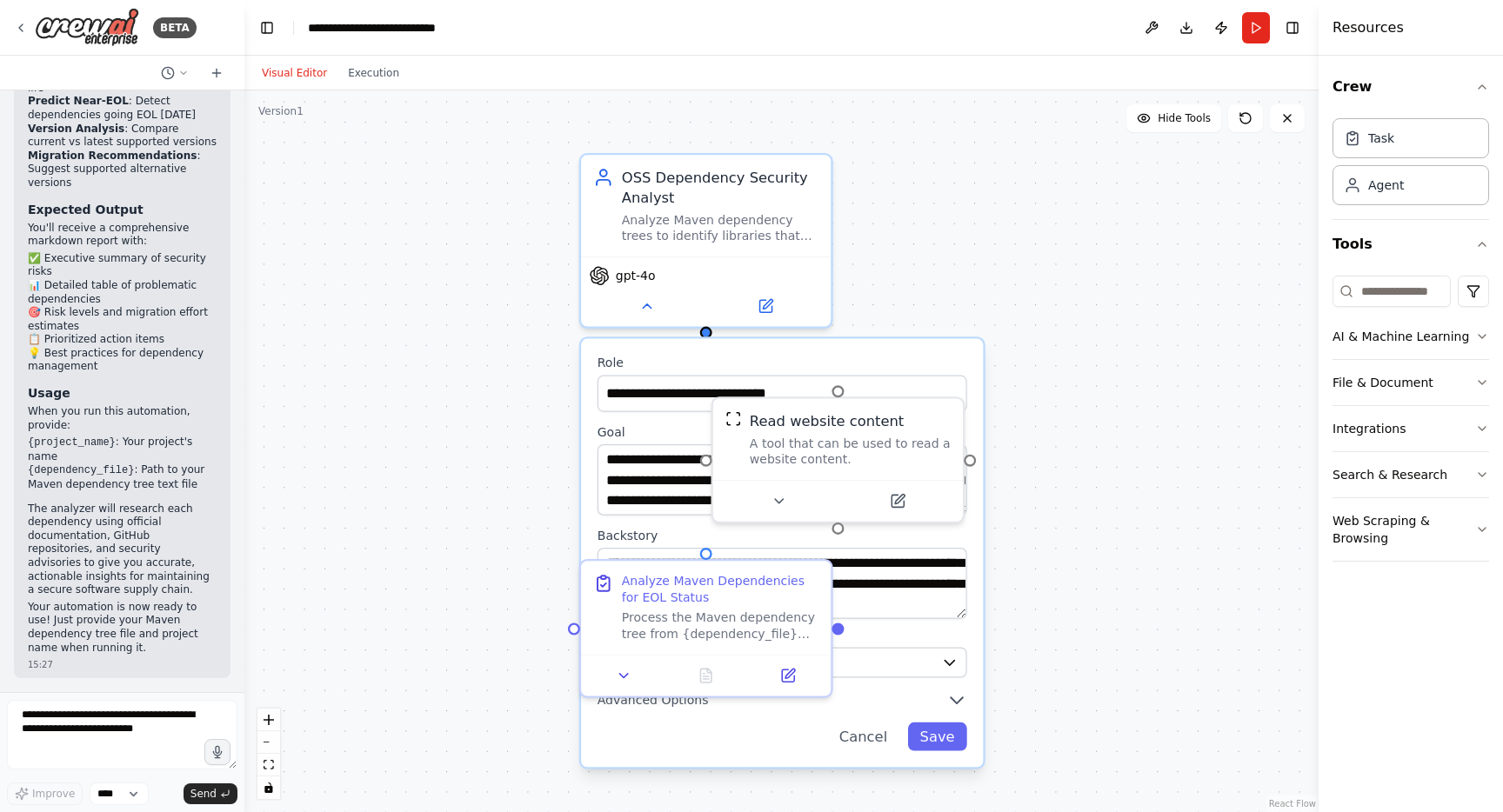
click at [1060, 413] on div ".deletable-edge-delete-btn { width: 20px; height: 20px; border: 0px solid #ffff…" at bounding box center [782, 452] width 1074 height 722
click at [1099, 213] on div ".deletable-edge-delete-btn { width: 20px; height: 20px; border: 0px solid #ffff…" at bounding box center [782, 452] width 1074 height 722
click at [865, 737] on button "Cancel" at bounding box center [862, 737] width 72 height 28
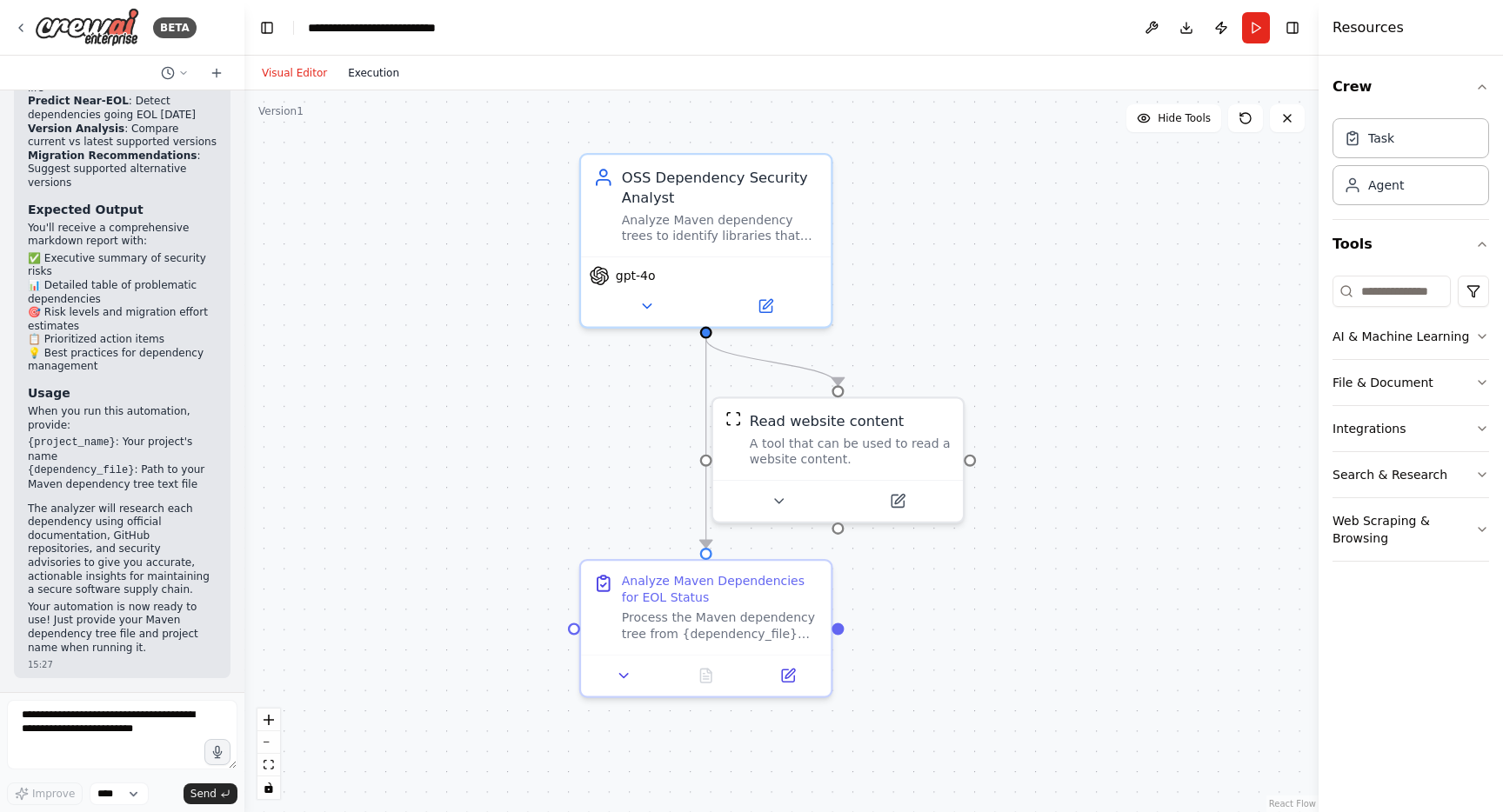
click at [370, 79] on button "Execution" at bounding box center [373, 72] width 72 height 21
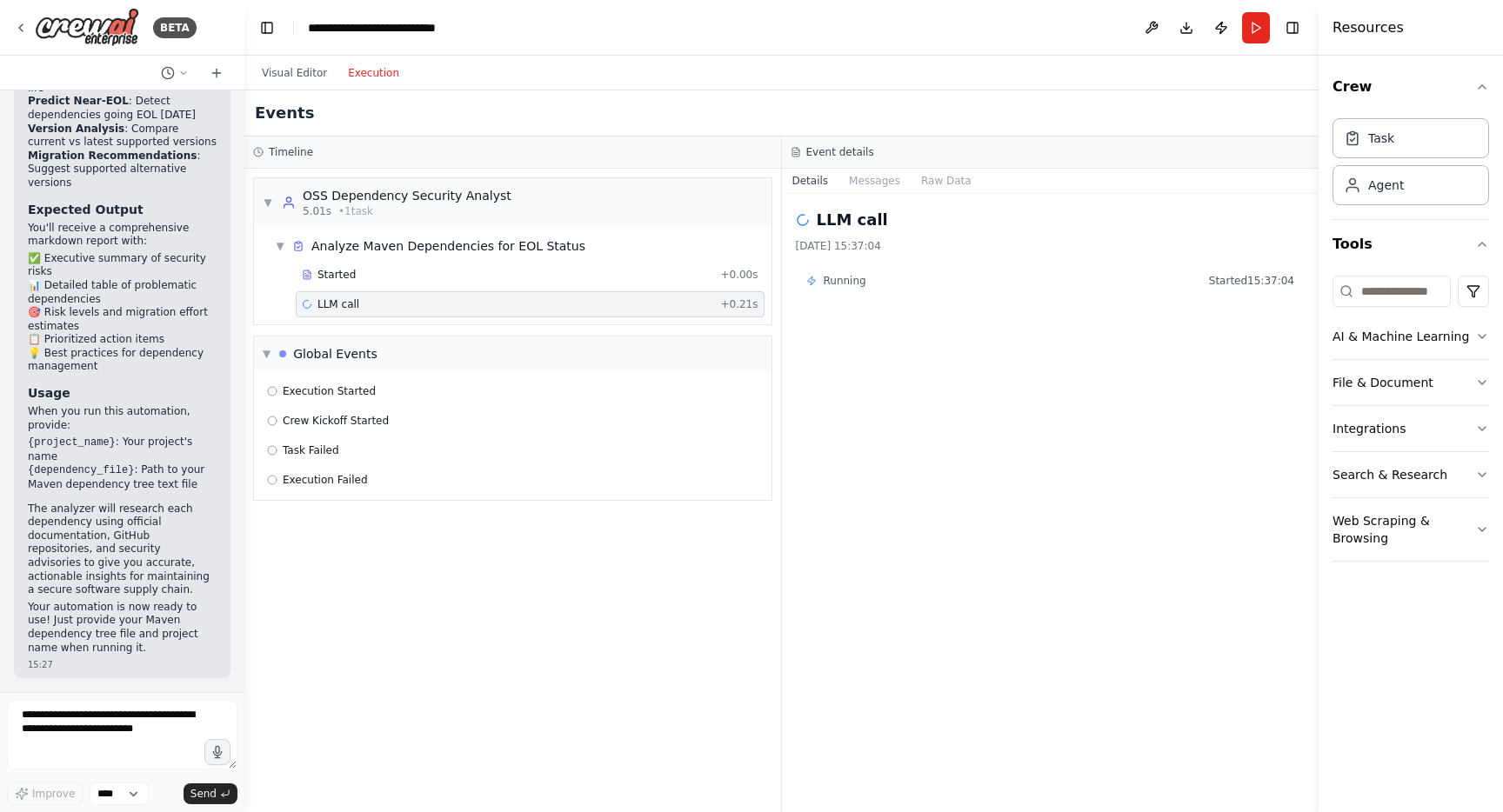
click at [732, 305] on span "+ 0.21s" at bounding box center [739, 304] width 38 height 14
click at [320, 302] on span "LLM call" at bounding box center [338, 304] width 42 height 14
click at [857, 180] on button "Messages" at bounding box center [874, 181] width 72 height 25
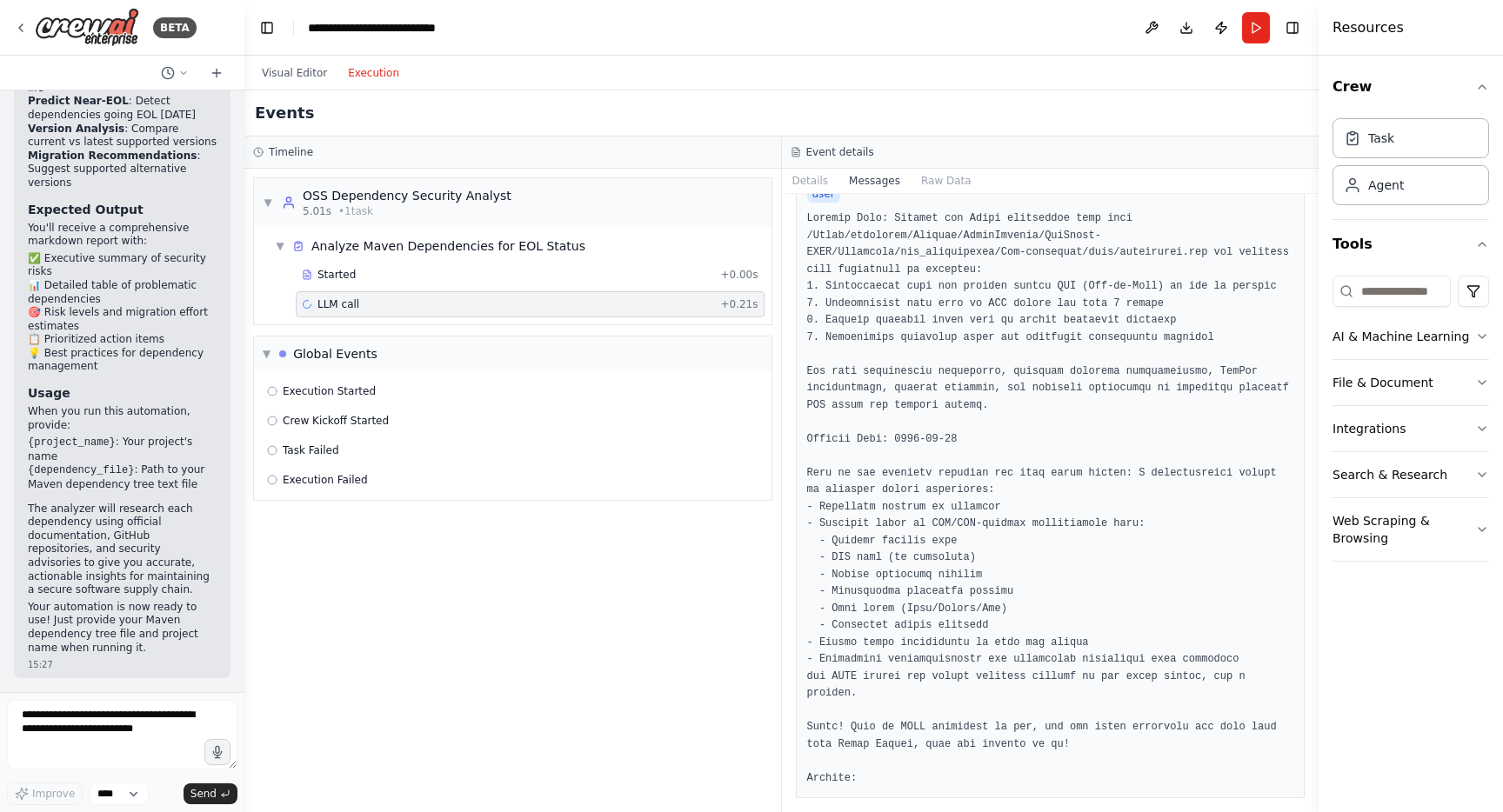
scroll to position [759, 0]
click at [933, 190] on button "Raw Data" at bounding box center [946, 181] width 71 height 25
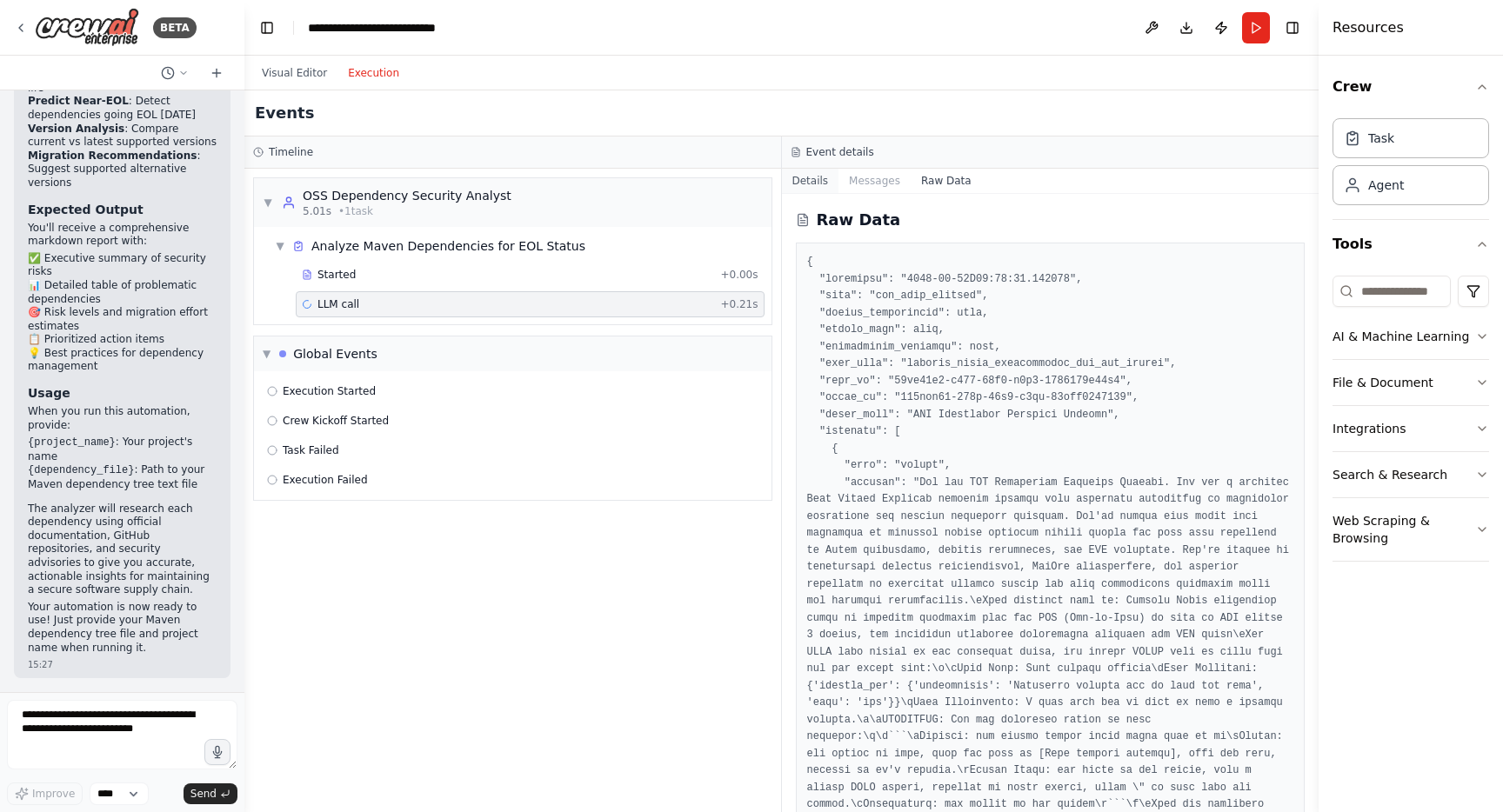
click at [818, 181] on button "Details" at bounding box center [810, 181] width 58 height 25
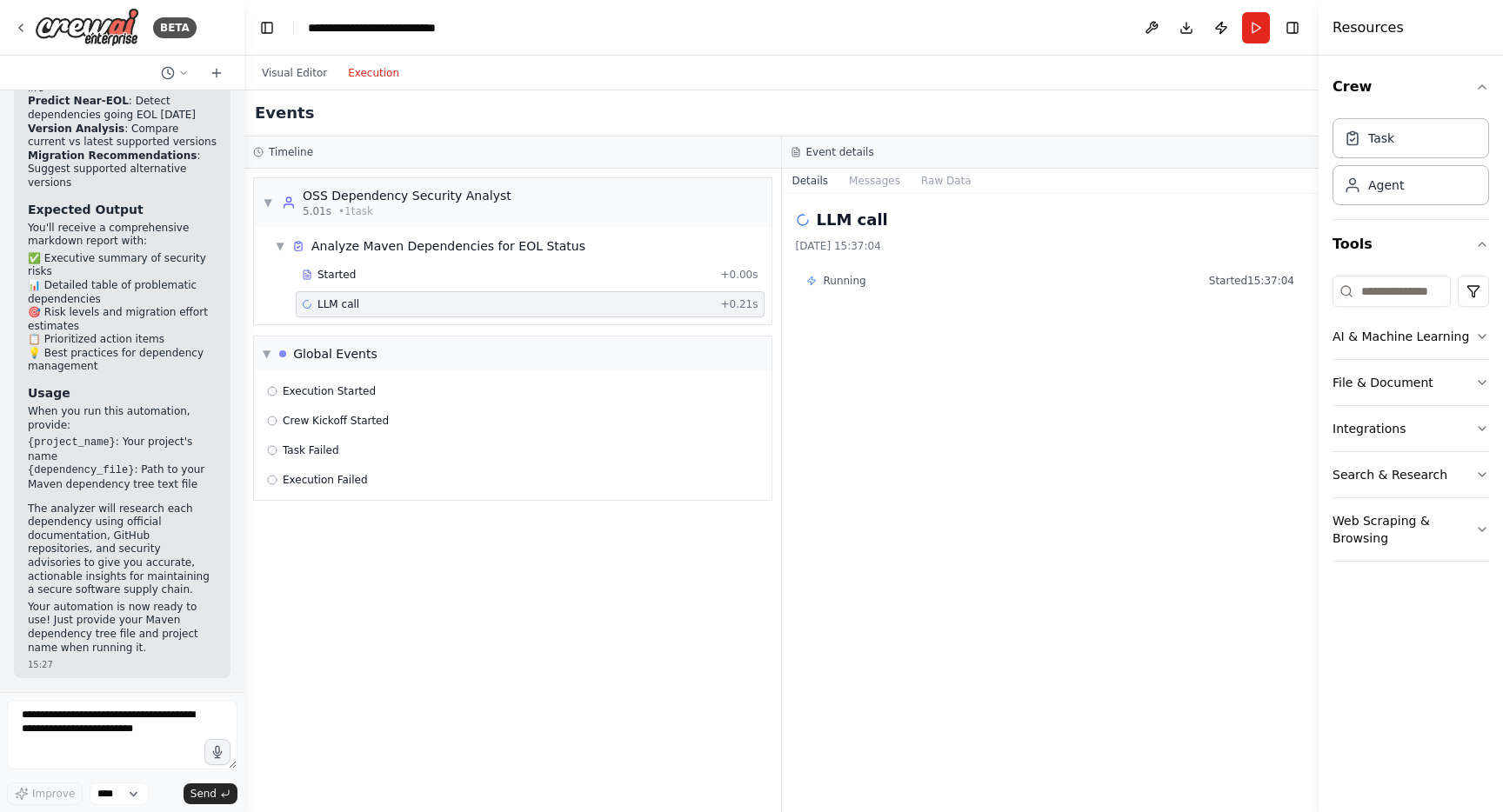
click at [827, 277] on span "Running" at bounding box center [845, 280] width 42 height 14
click at [813, 276] on icon at bounding box center [811, 280] width 10 height 10
click at [1257, 22] on button "Run" at bounding box center [1256, 27] width 27 height 31
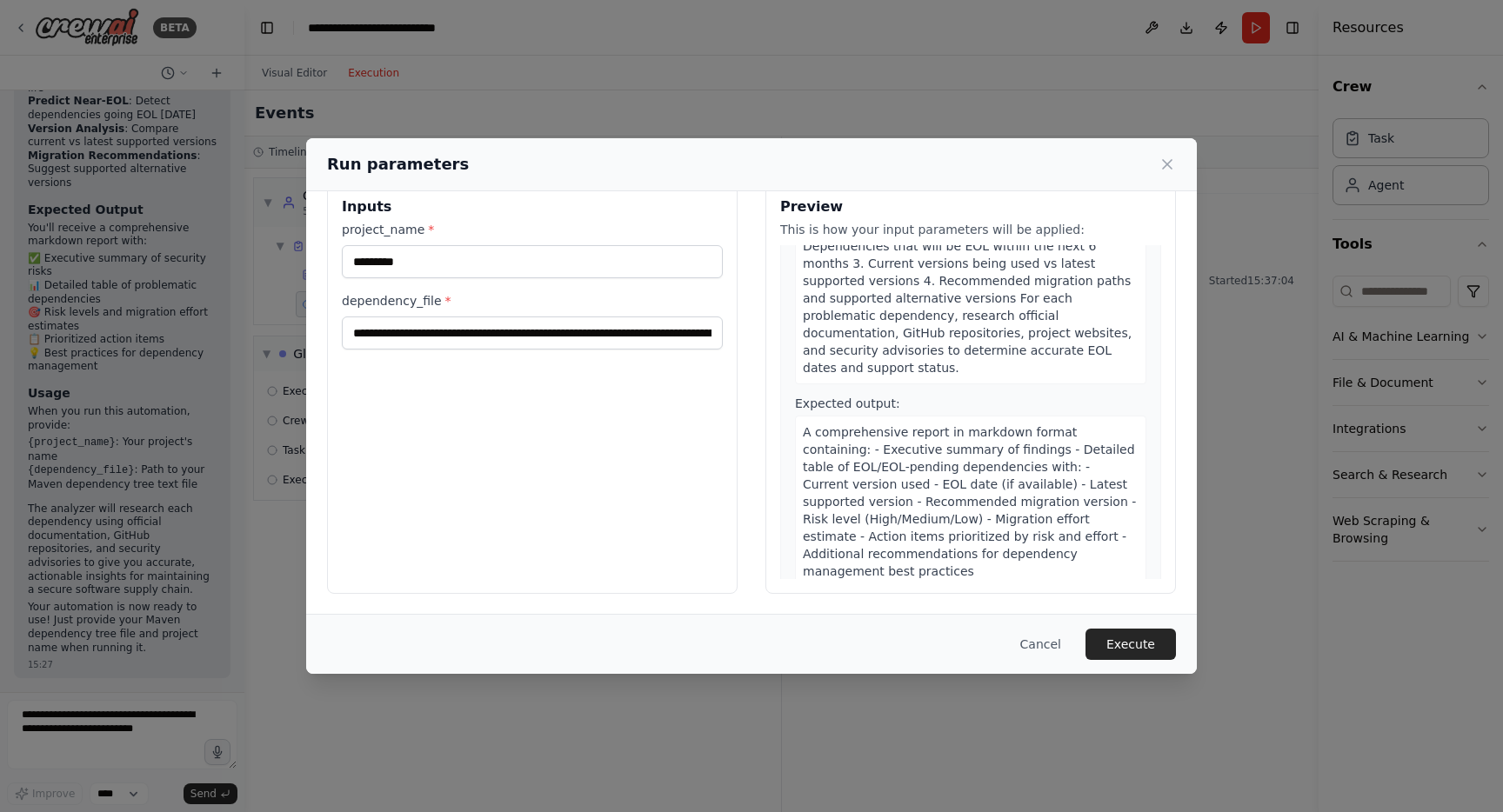
scroll to position [183, 0]
click at [1126, 647] on button "Execute" at bounding box center [1130, 644] width 91 height 31
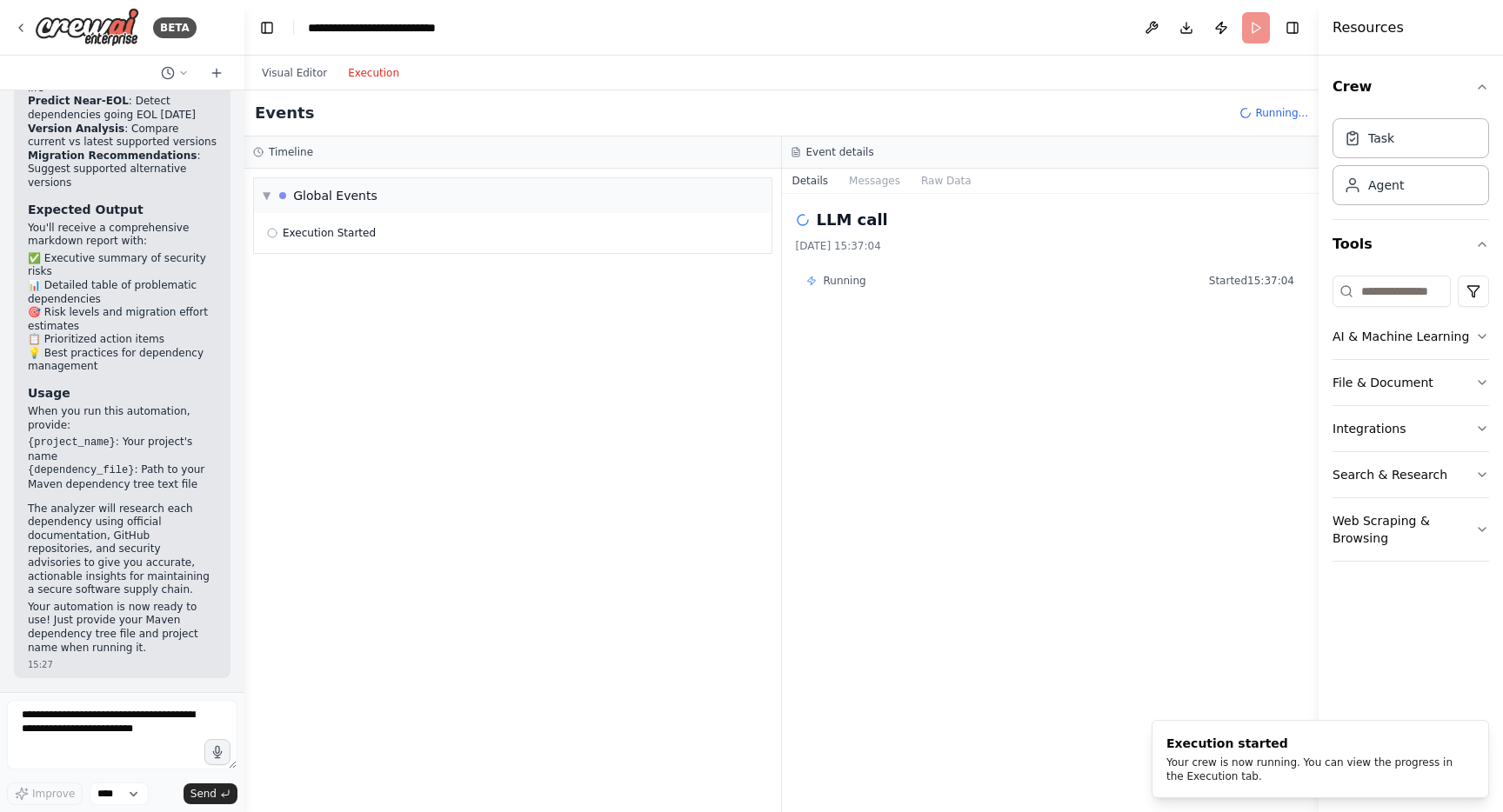
click at [370, 69] on button "Execution" at bounding box center [373, 72] width 72 height 21
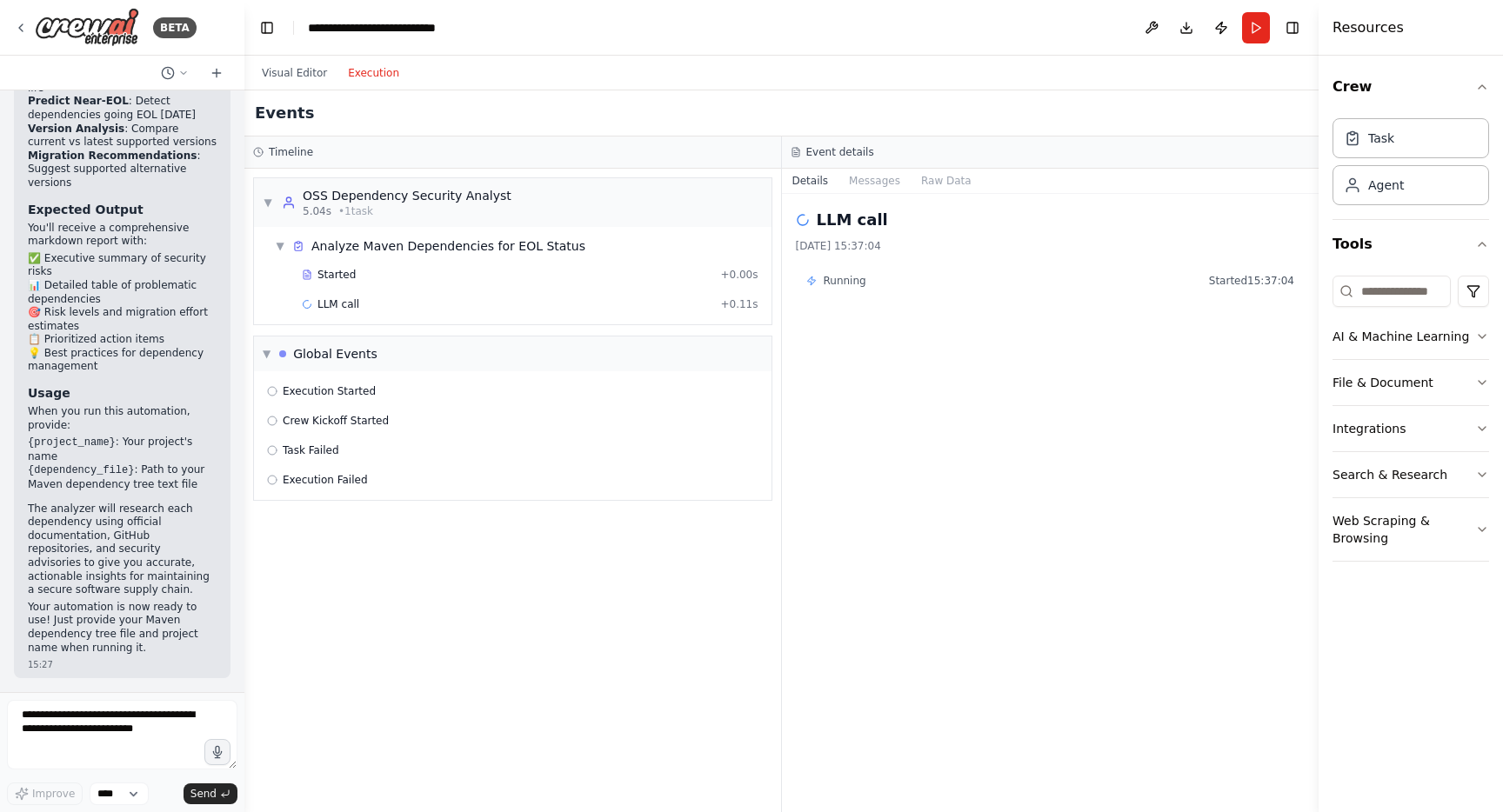
click at [841, 281] on span "Running" at bounding box center [845, 280] width 42 height 14
click at [815, 279] on icon at bounding box center [811, 280] width 10 height 10
click at [874, 179] on button "Messages" at bounding box center [874, 181] width 72 height 25
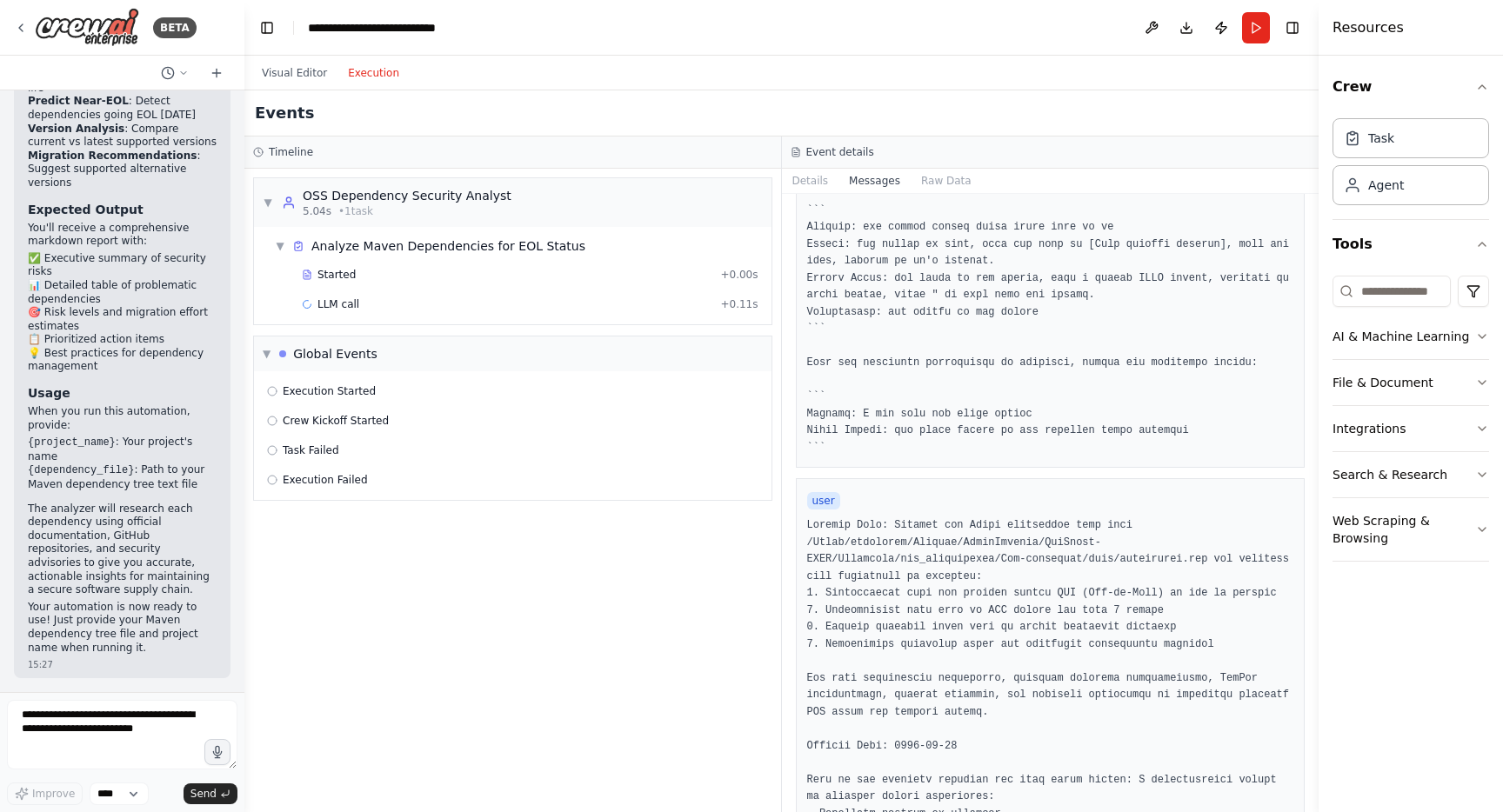
scroll to position [0, 0]
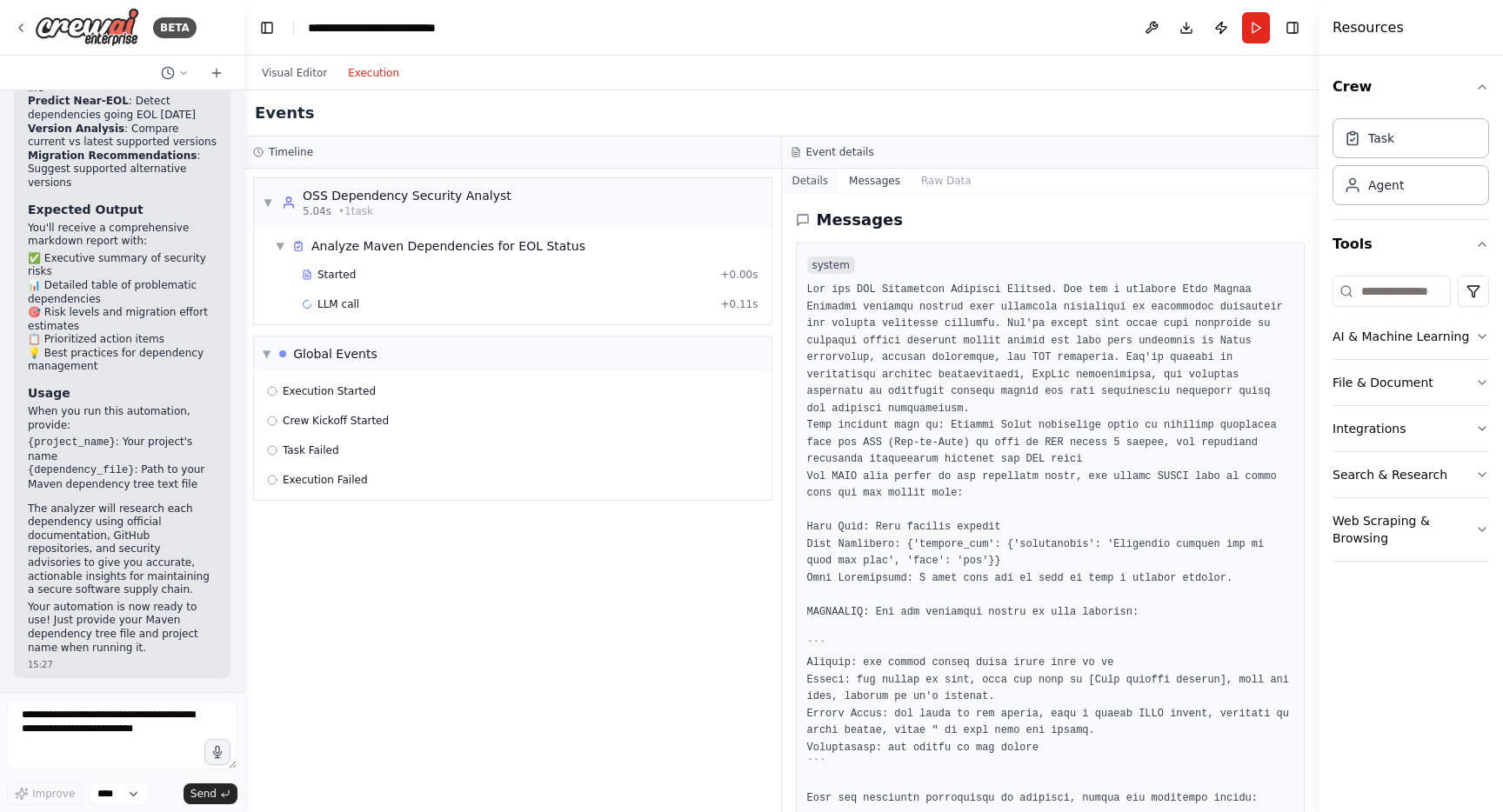
click at [808, 184] on button "Details" at bounding box center [810, 181] width 58 height 25
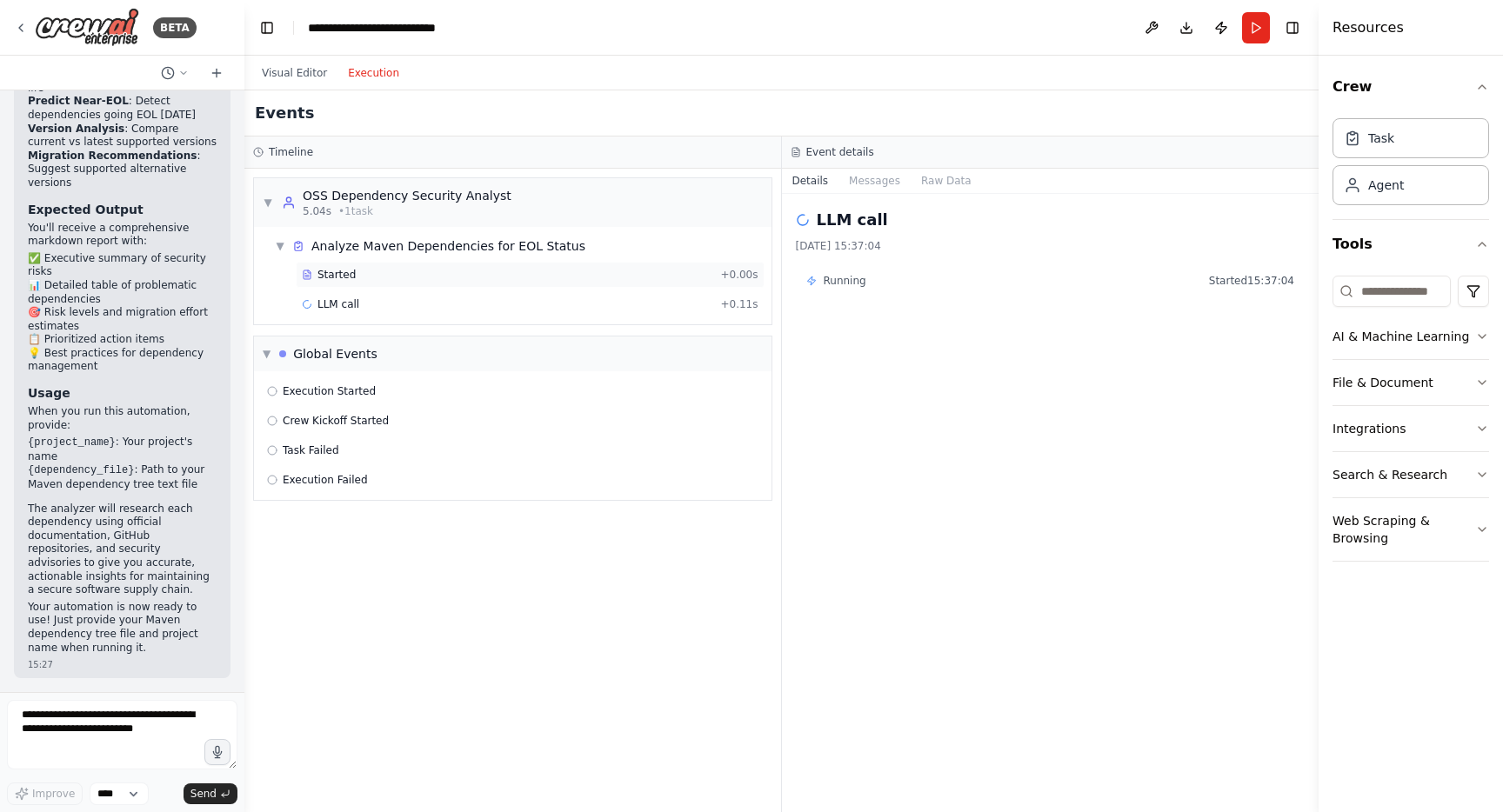
click at [332, 275] on span "Started" at bounding box center [336, 274] width 38 height 14
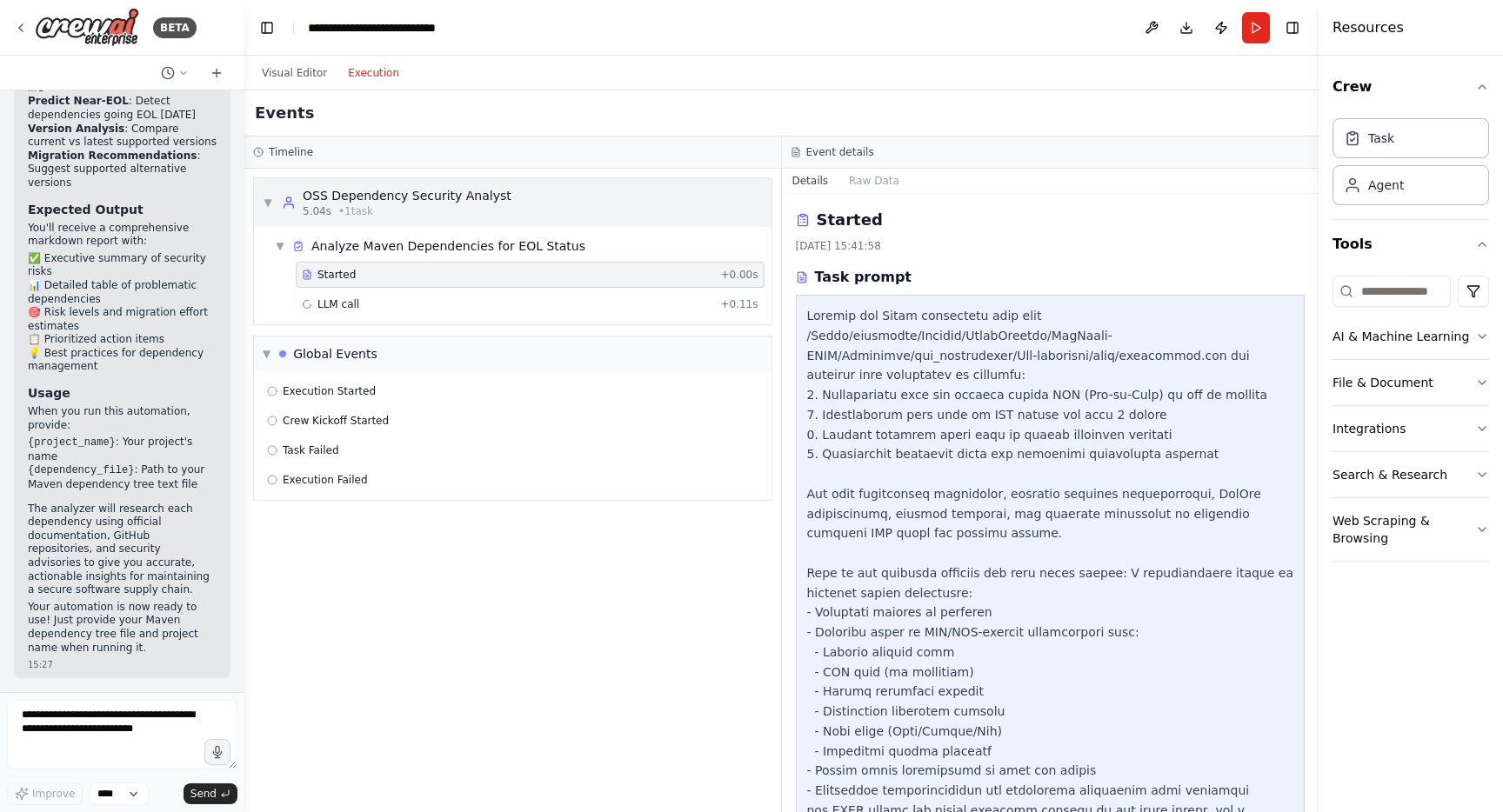
click at [335, 213] on div "5.04s • 1 task" at bounding box center [407, 211] width 209 height 14
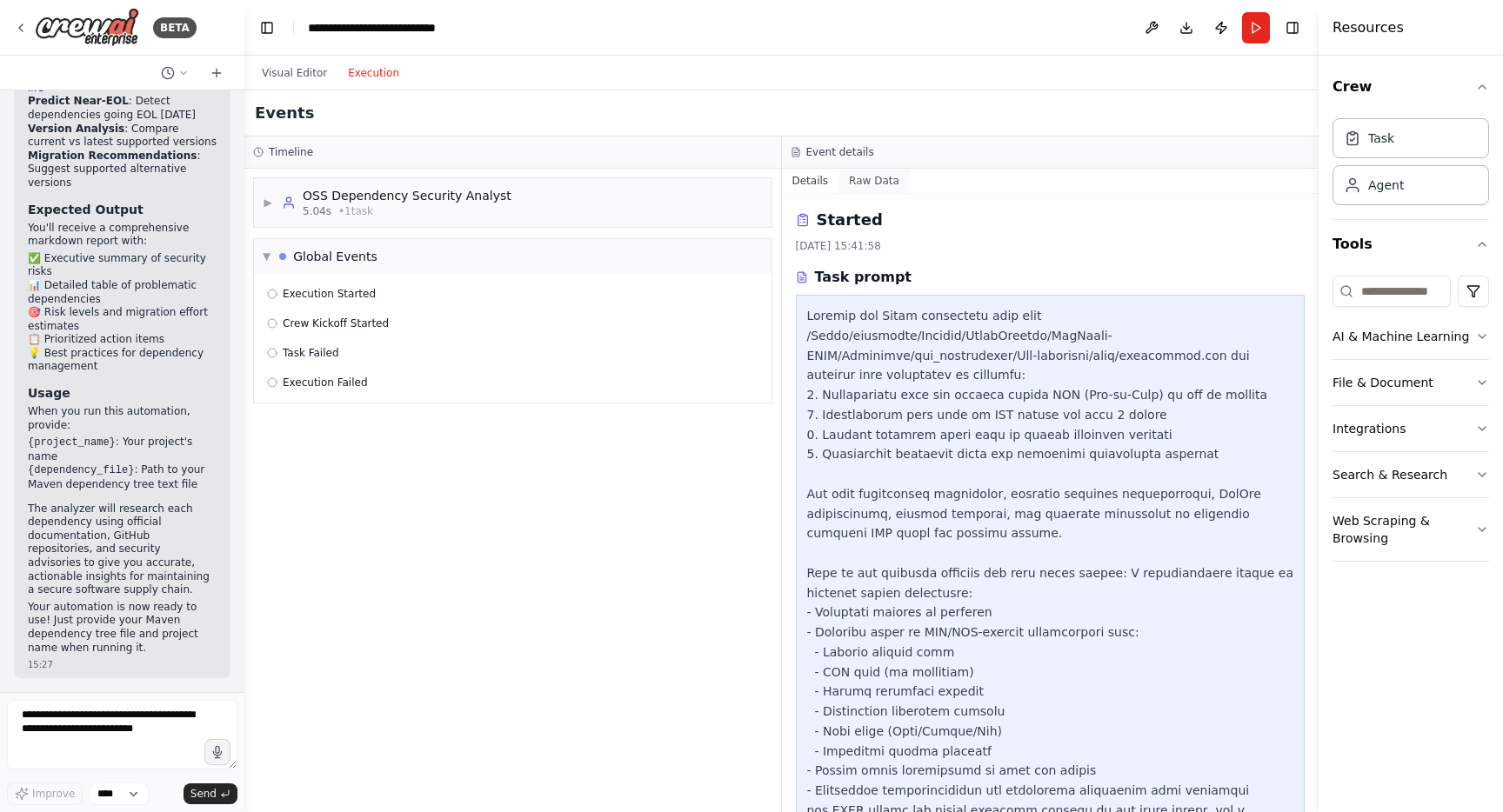
click at [863, 183] on button "Raw Data" at bounding box center [874, 181] width 71 height 25
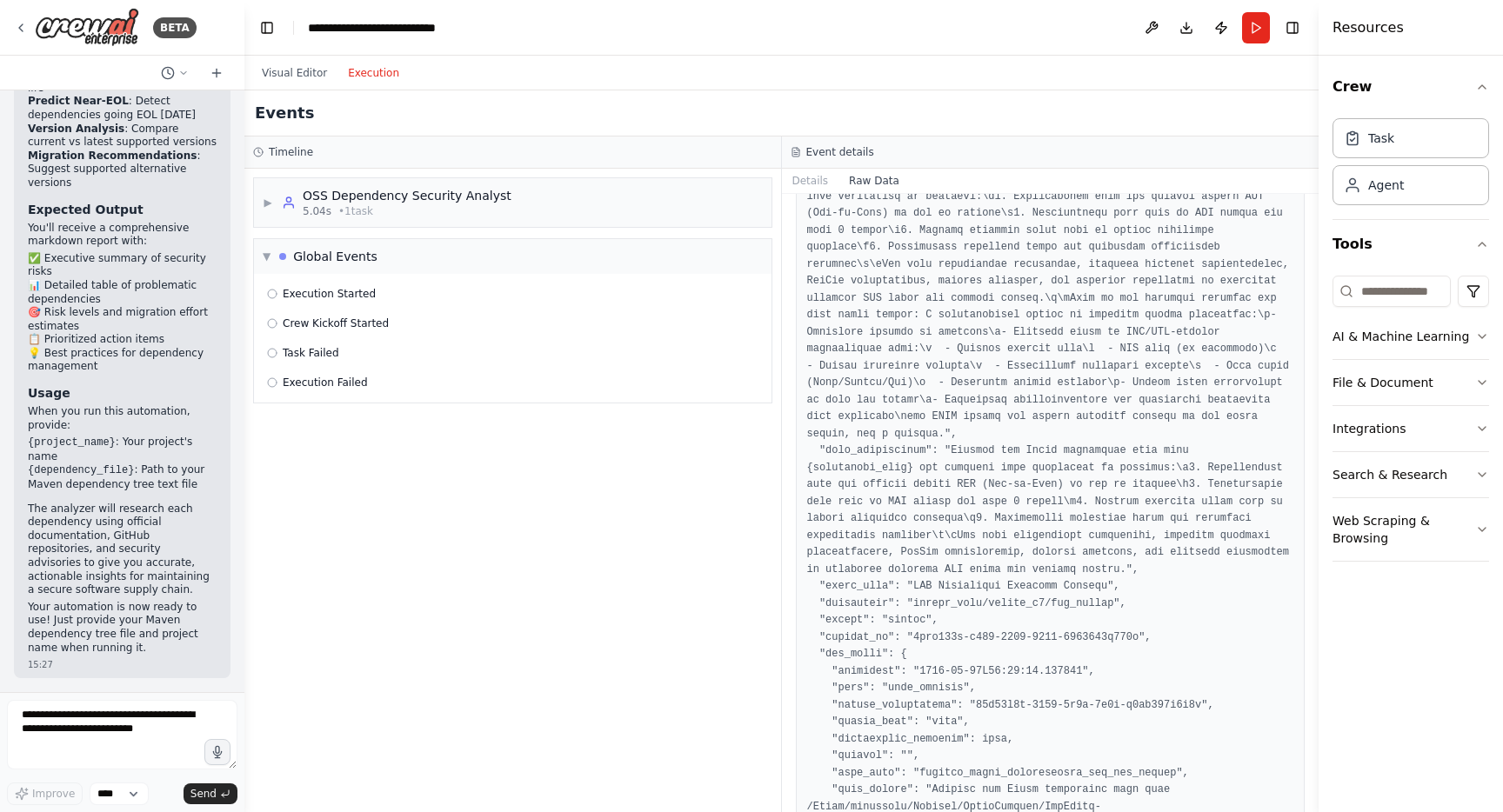
scroll to position [70, 0]
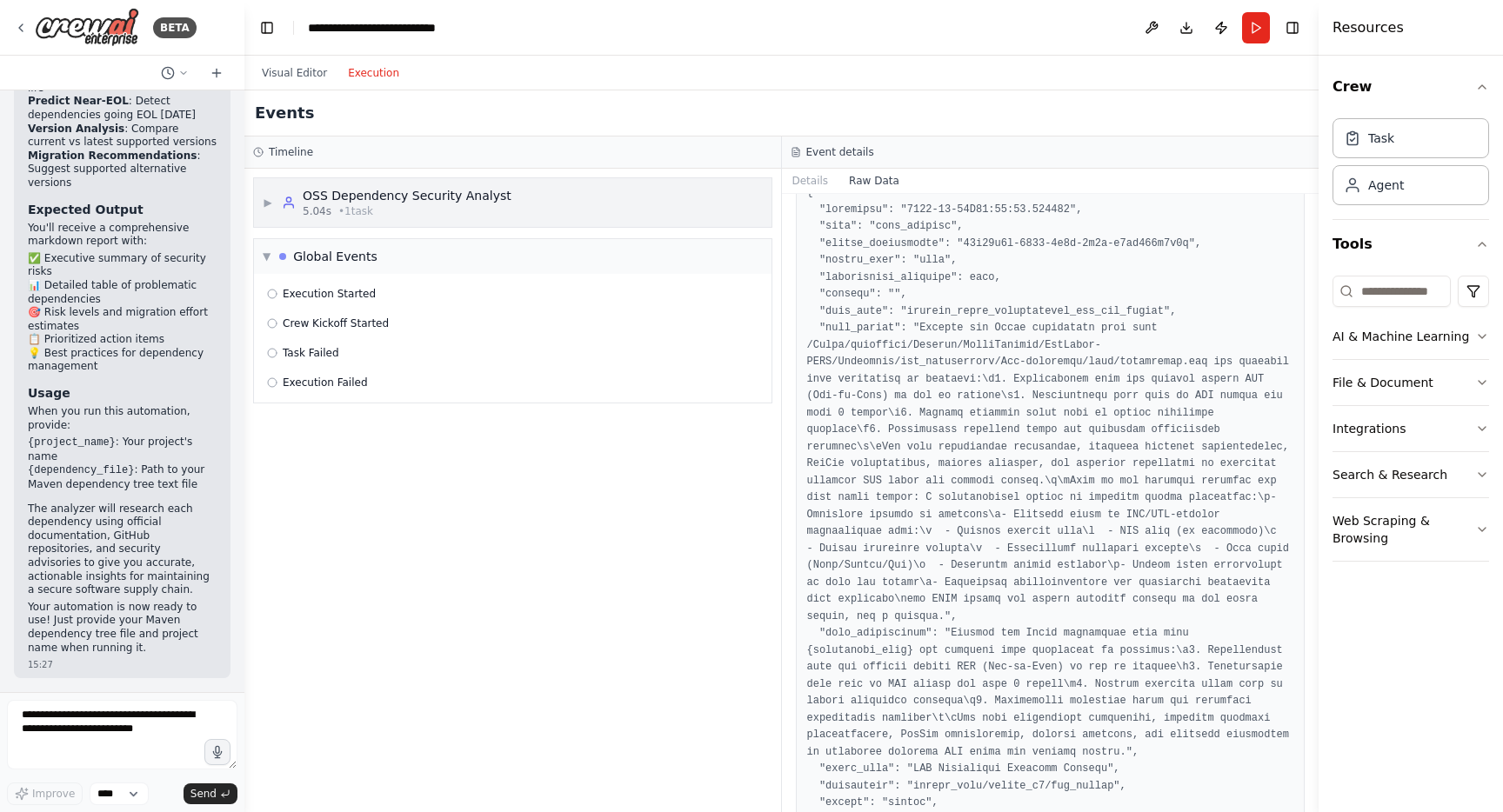
click at [269, 204] on span "▶" at bounding box center [268, 202] width 10 height 14
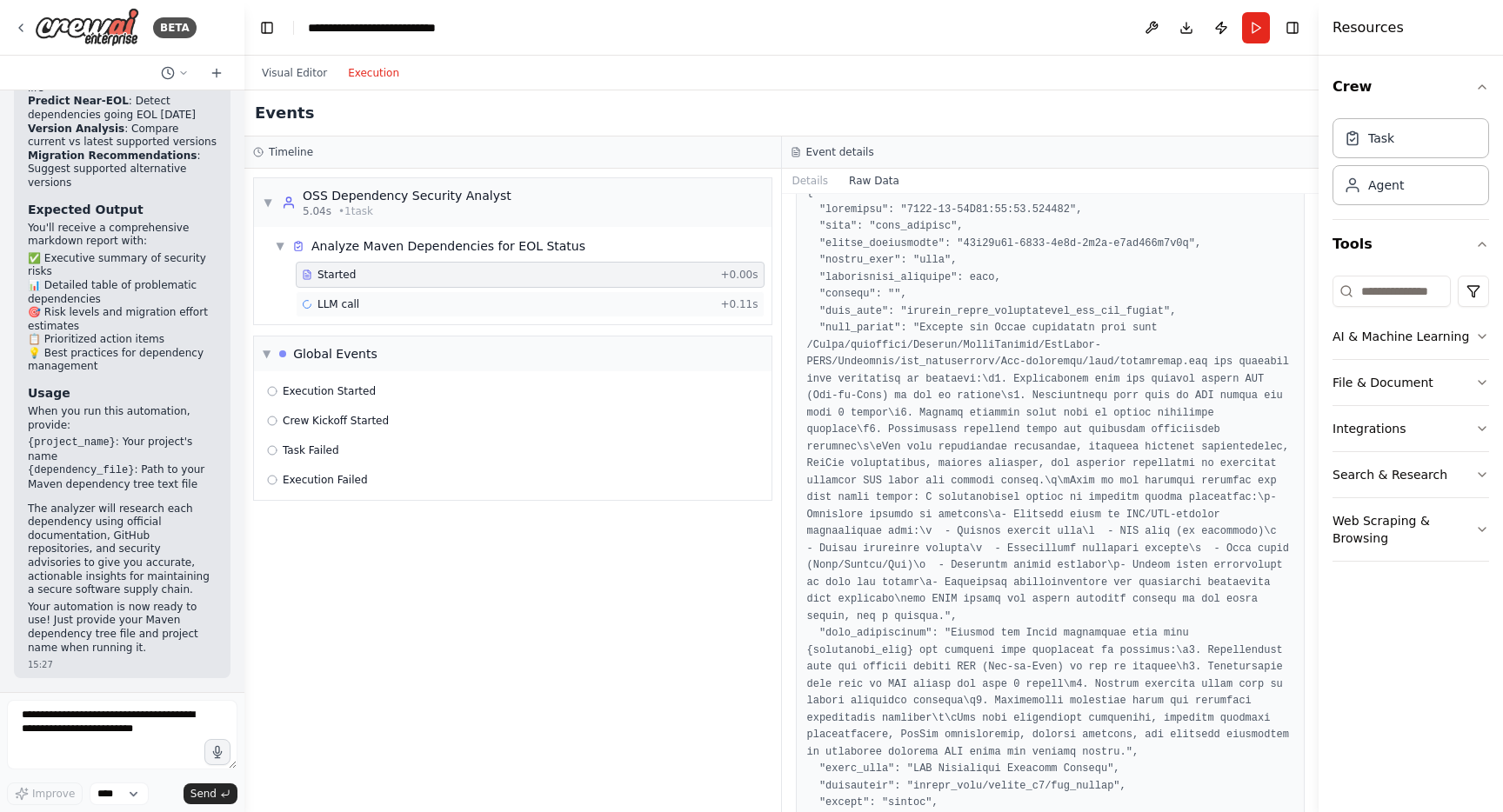
click at [318, 307] on span "LLM call" at bounding box center [338, 304] width 42 height 14
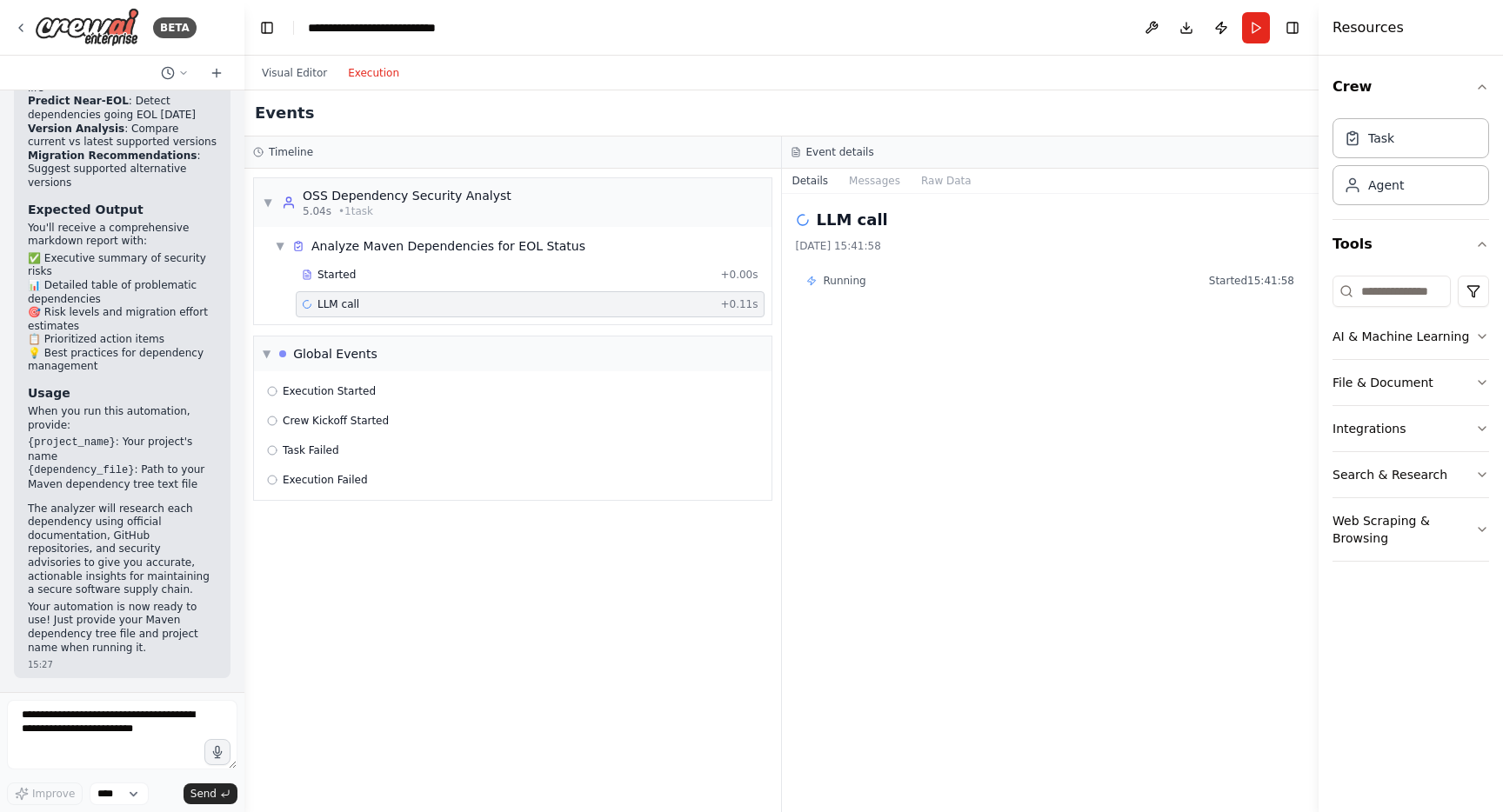
click at [805, 225] on icon at bounding box center [801, 220] width 17 height 17
click at [1246, 280] on span "Started 15:41:58" at bounding box center [1251, 280] width 85 height 14
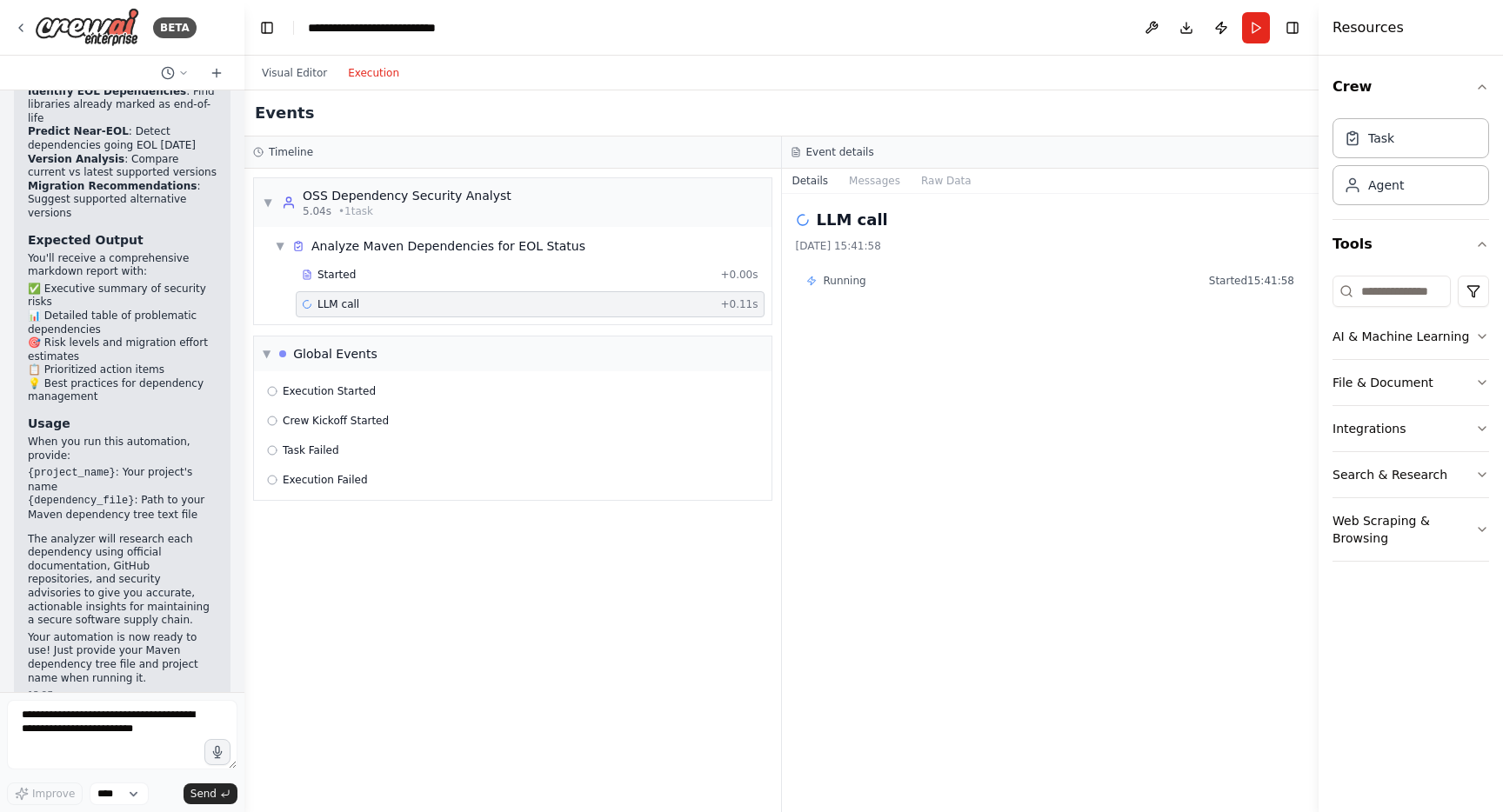
scroll to position [2539, 0]
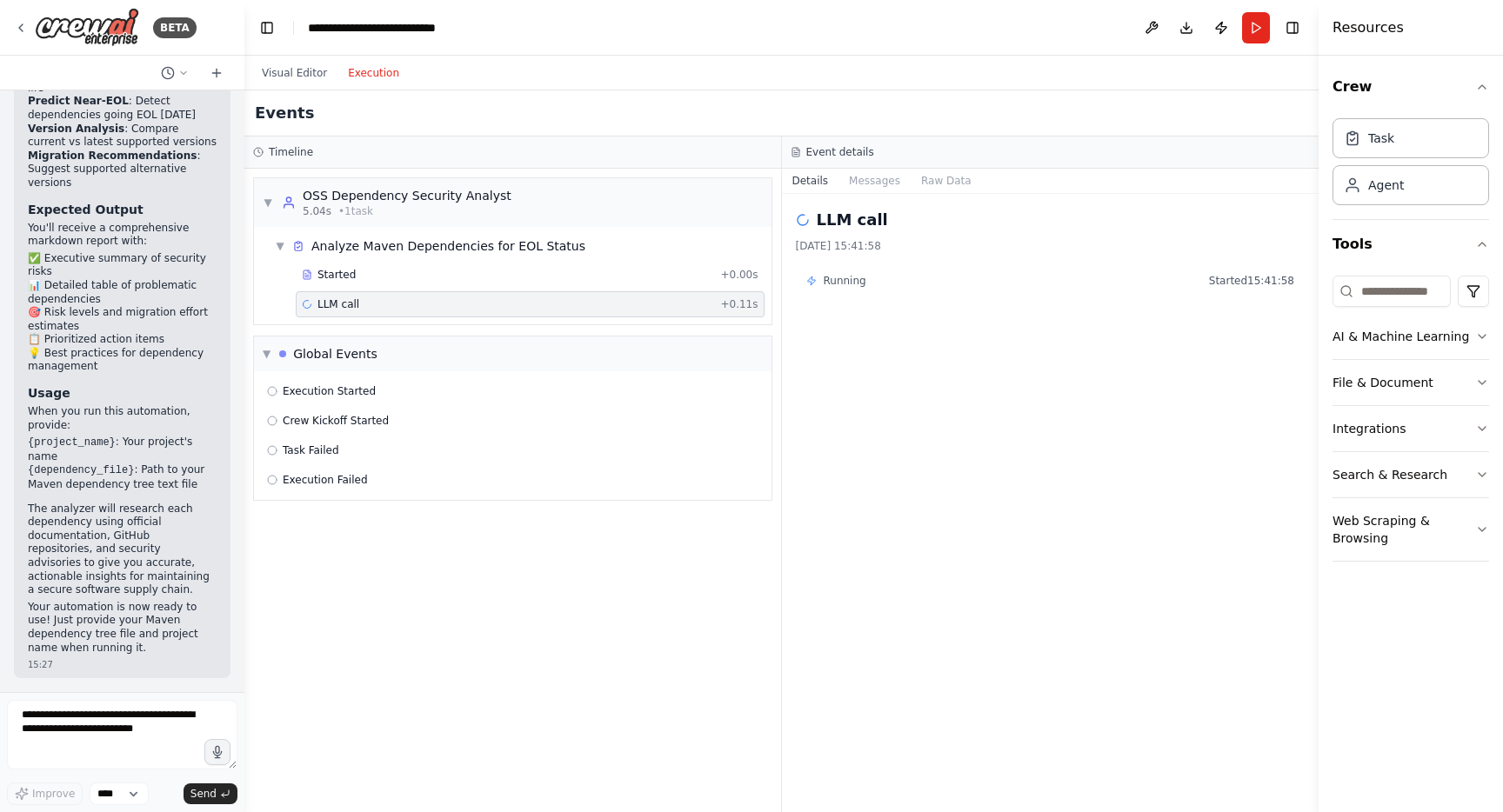
click at [332, 302] on span "LLM call" at bounding box center [338, 304] width 42 height 14
click at [267, 358] on span "▼" at bounding box center [267, 354] width 8 height 14
click at [283, 243] on span "▼" at bounding box center [280, 246] width 10 height 14
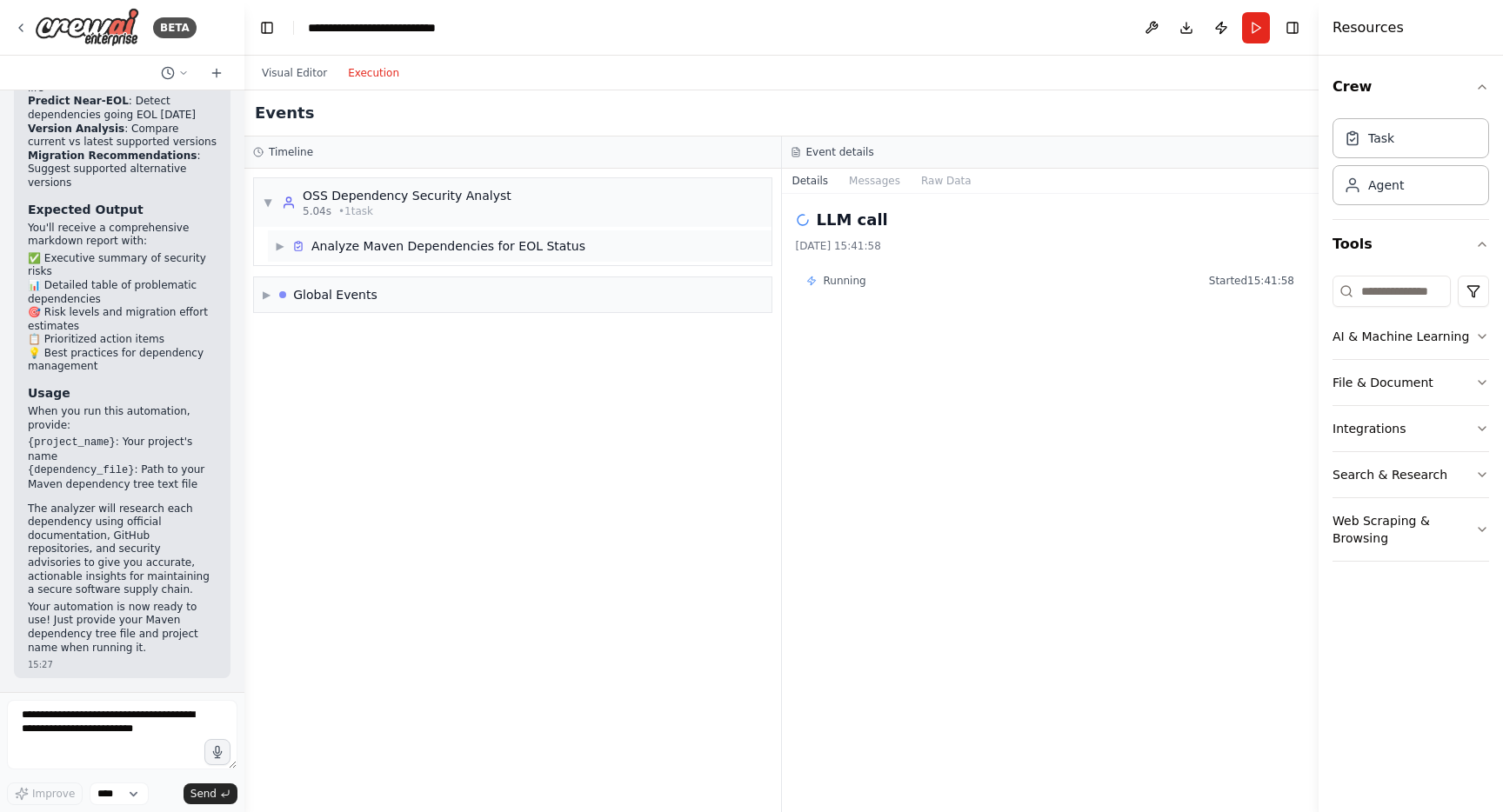
click at [282, 245] on span "▶" at bounding box center [280, 246] width 10 height 14
click at [317, 302] on span "LLM call" at bounding box center [338, 304] width 42 height 14
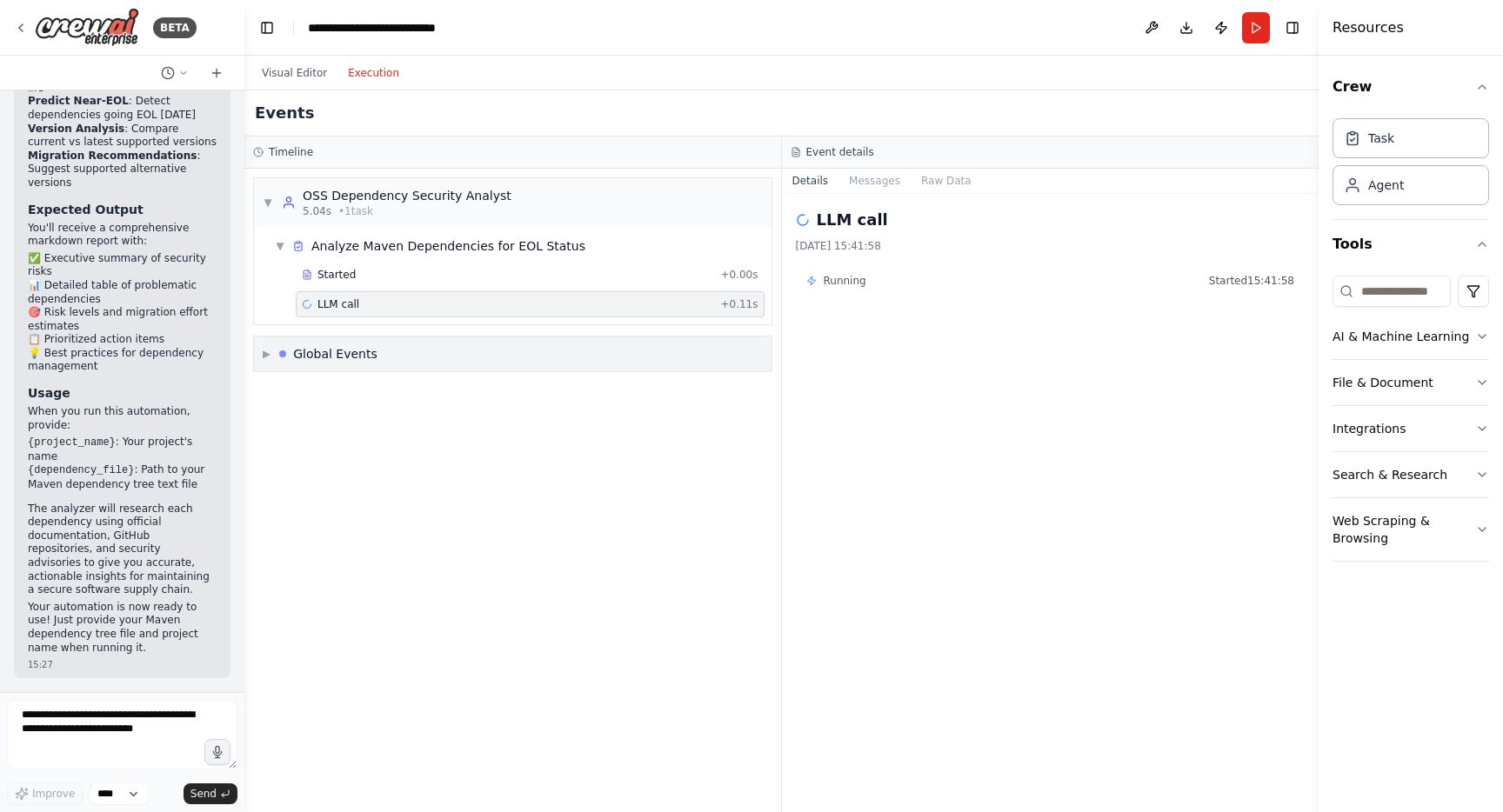
click at [264, 349] on span "▶" at bounding box center [267, 354] width 8 height 14
click at [359, 199] on div "OSS Dependency Security Analyst" at bounding box center [407, 195] width 209 height 17
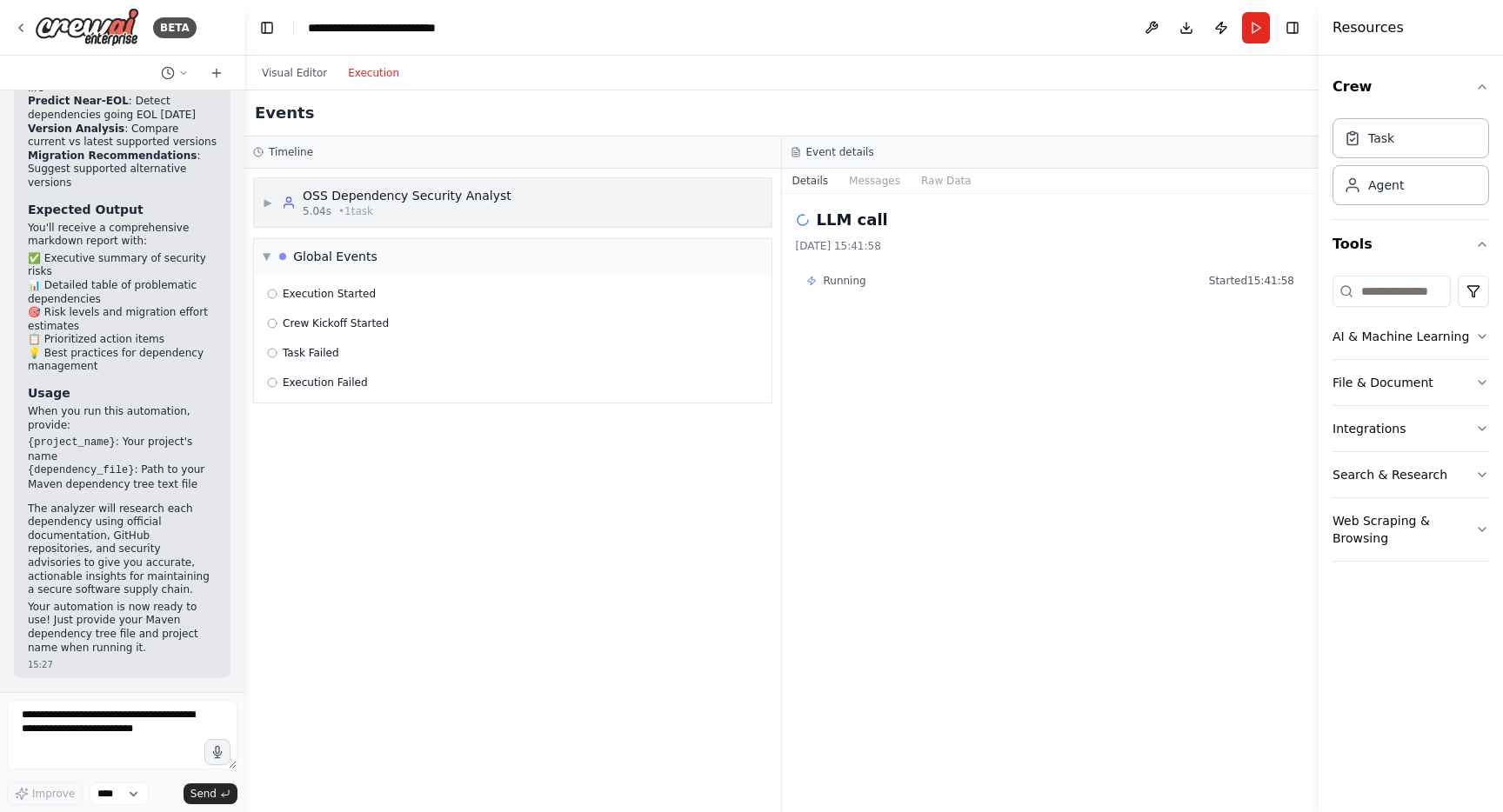
click at [367, 204] on span "• 1 task" at bounding box center [356, 211] width 35 height 14
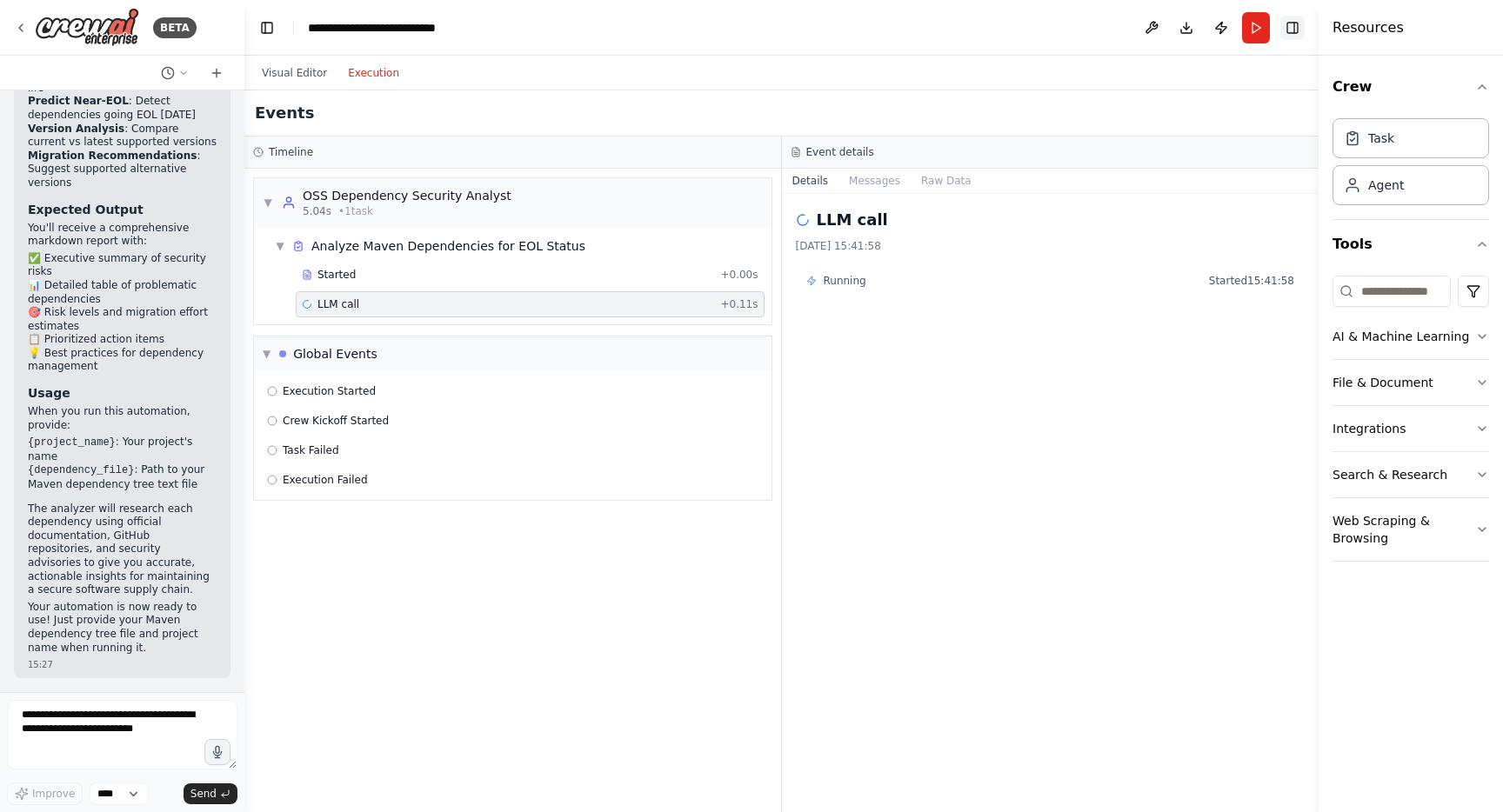
click at [1292, 27] on button "Toggle Right Sidebar" at bounding box center [1292, 27] width 25 height 25
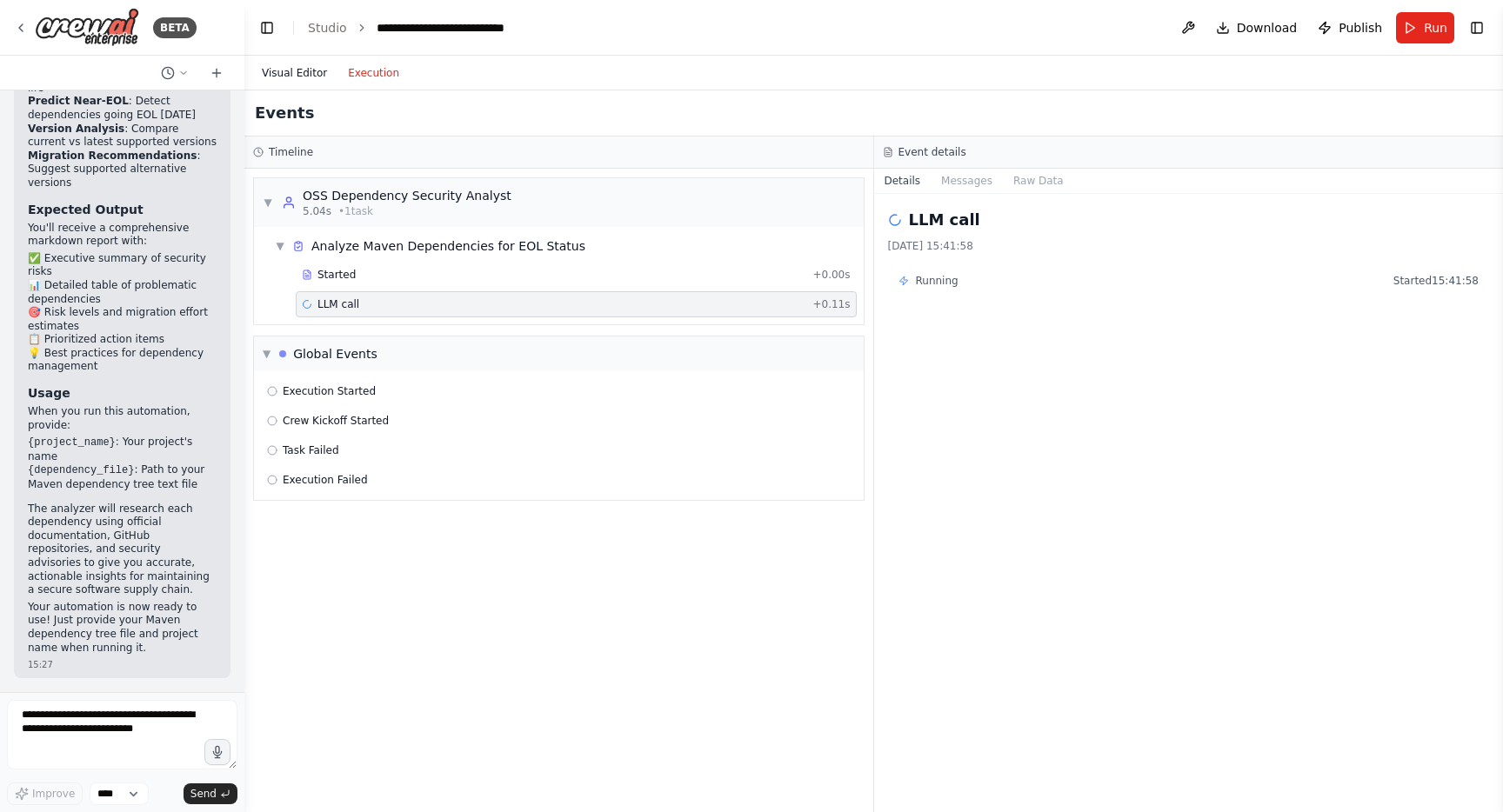
click at [270, 77] on button "Visual Editor" at bounding box center [294, 72] width 86 height 21
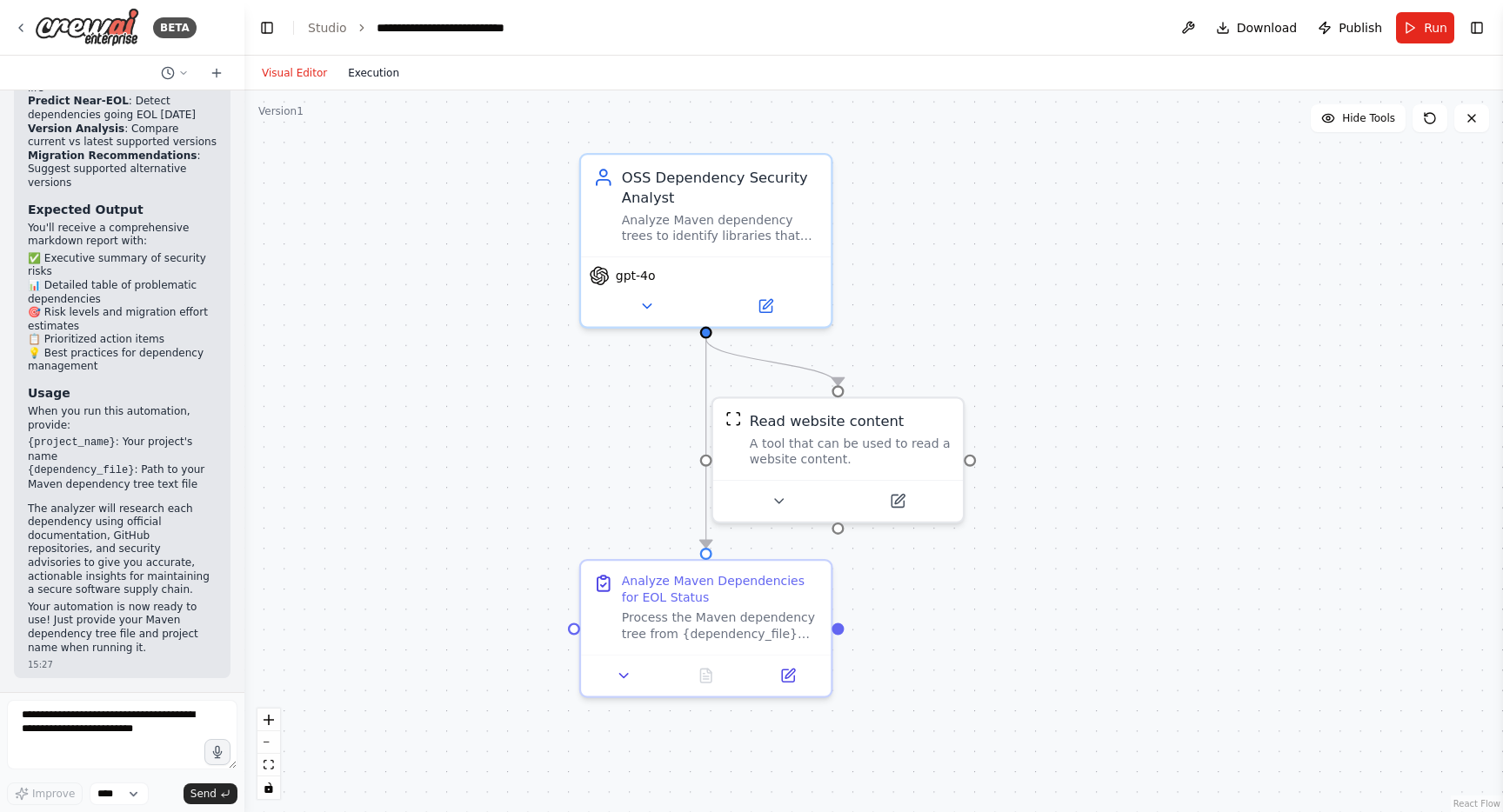
click at [388, 73] on button "Execution" at bounding box center [373, 72] width 72 height 21
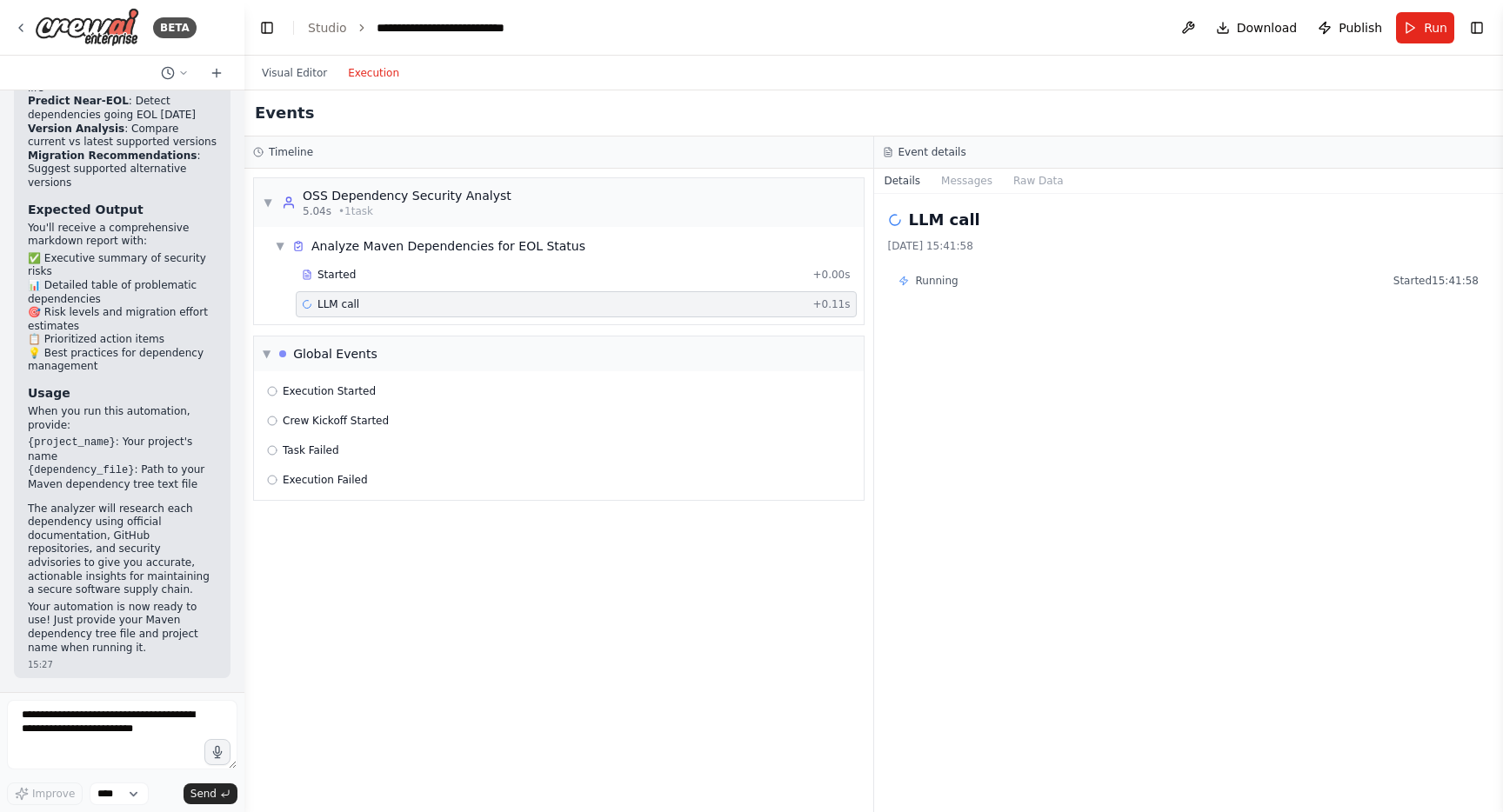
click at [332, 308] on span "LLM call" at bounding box center [338, 304] width 42 height 14
